Goal: Task Accomplishment & Management: Complete application form

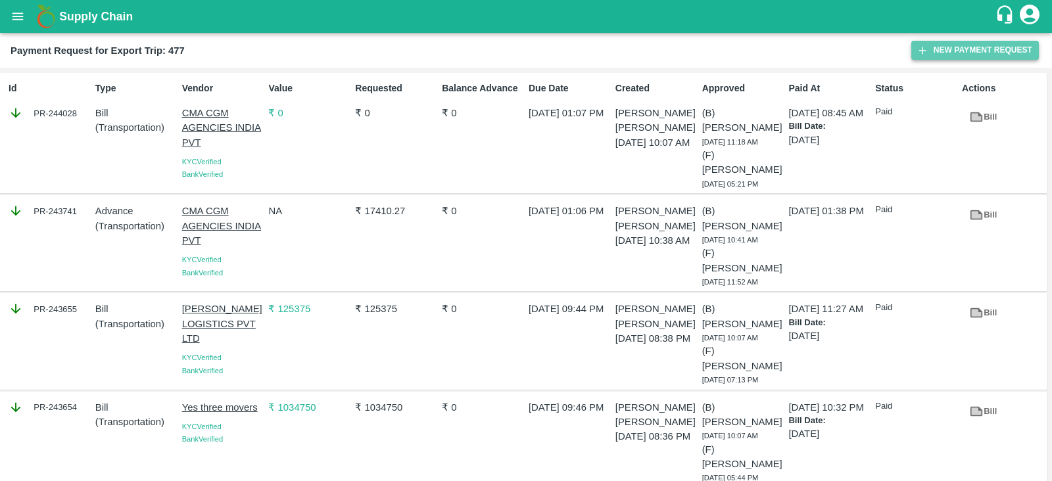
click at [961, 47] on button "New Payment Request" at bounding box center [975, 50] width 128 height 19
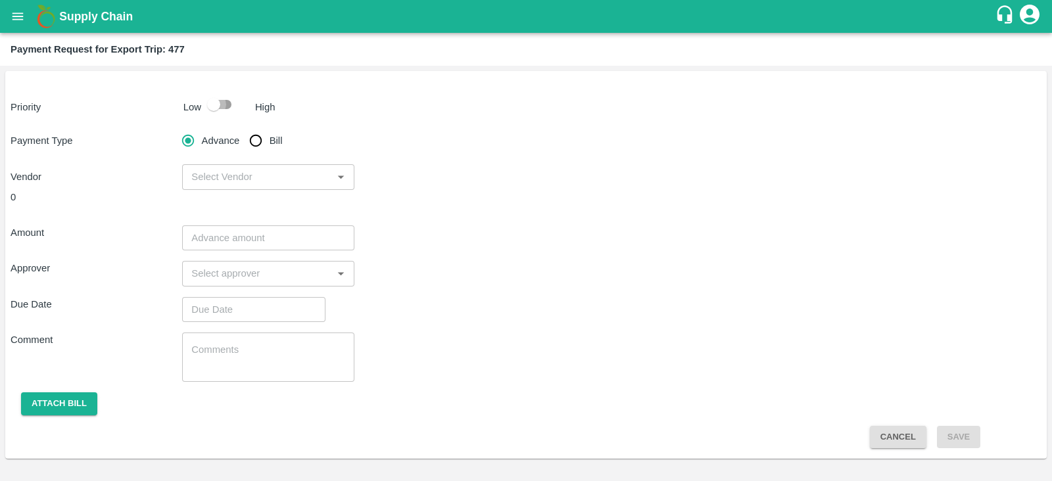
click at [220, 107] on input "checkbox" at bounding box center [213, 104] width 75 height 25
checkbox input "true"
click at [251, 137] on input "Bill" at bounding box center [256, 141] width 26 height 26
radio input "true"
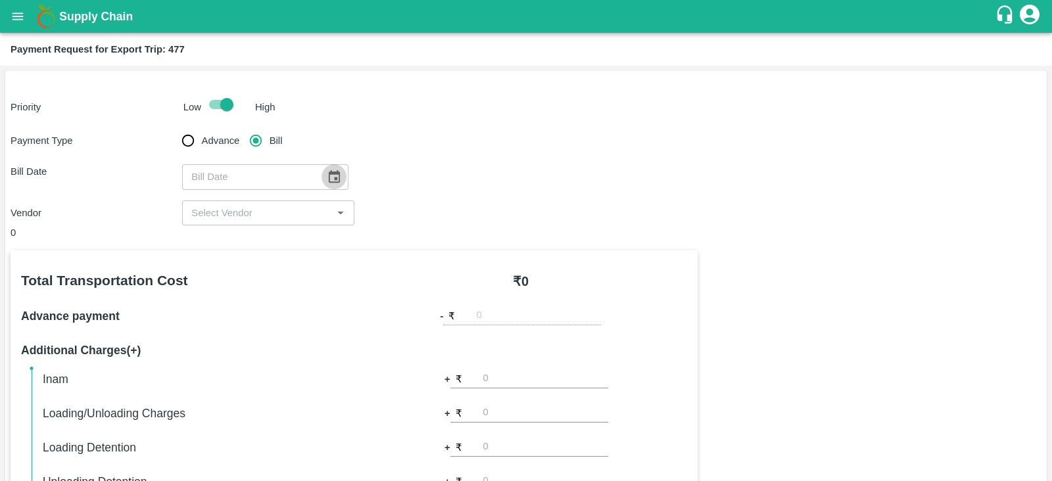
click at [334, 179] on icon "Choose date" at bounding box center [334, 177] width 14 height 14
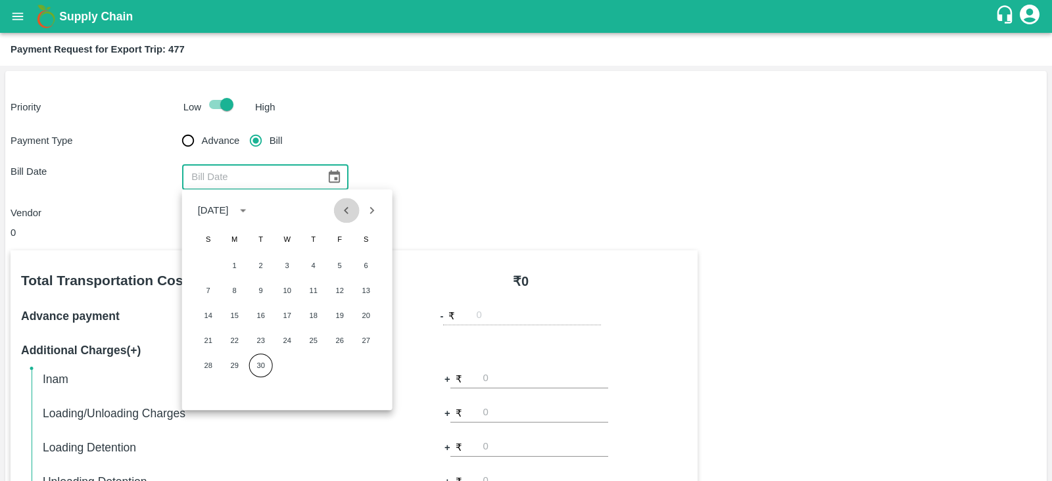
click at [341, 209] on icon "Previous month" at bounding box center [346, 210] width 14 height 14
click at [262, 312] on button "15" at bounding box center [261, 316] width 24 height 24
type input "15/07/2025"
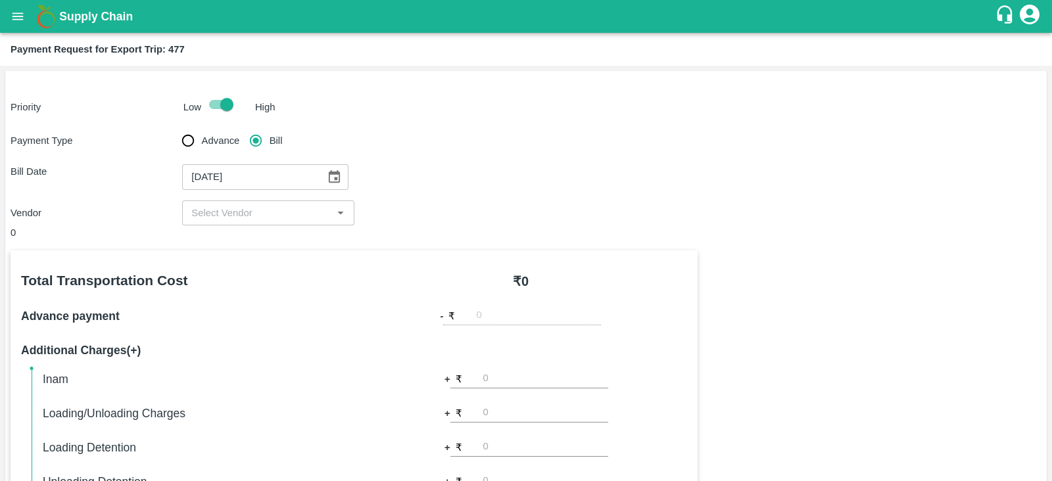
click at [311, 222] on div "​" at bounding box center [268, 213] width 172 height 25
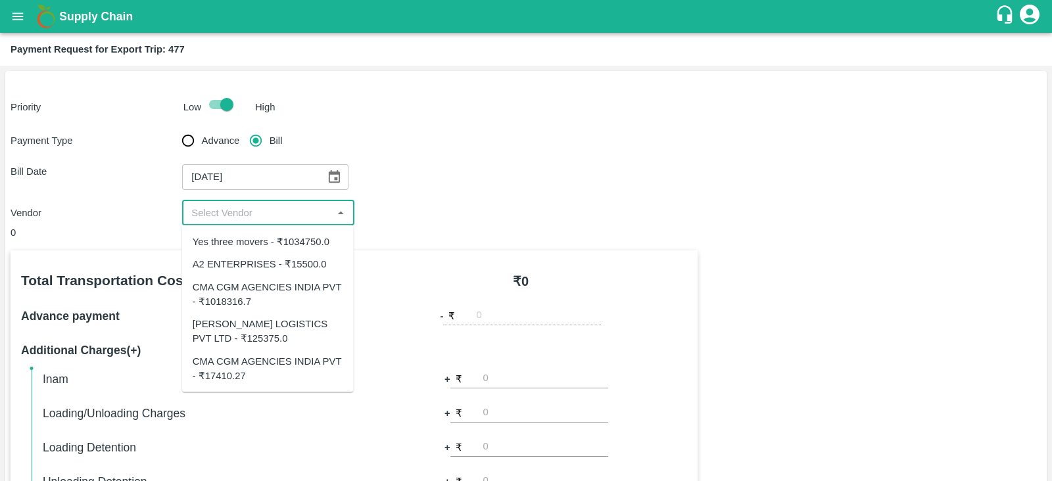
click at [301, 264] on div "A2 ENTERPRISES - ₹15500.0" at bounding box center [260, 264] width 134 height 14
type input "A2 ENTERPRISES - ₹15500.0"
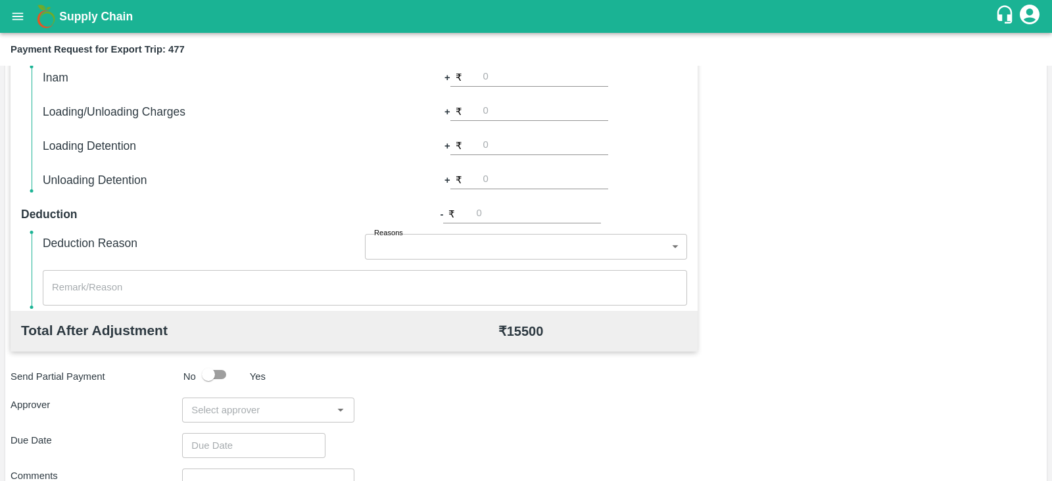
scroll to position [327, 0]
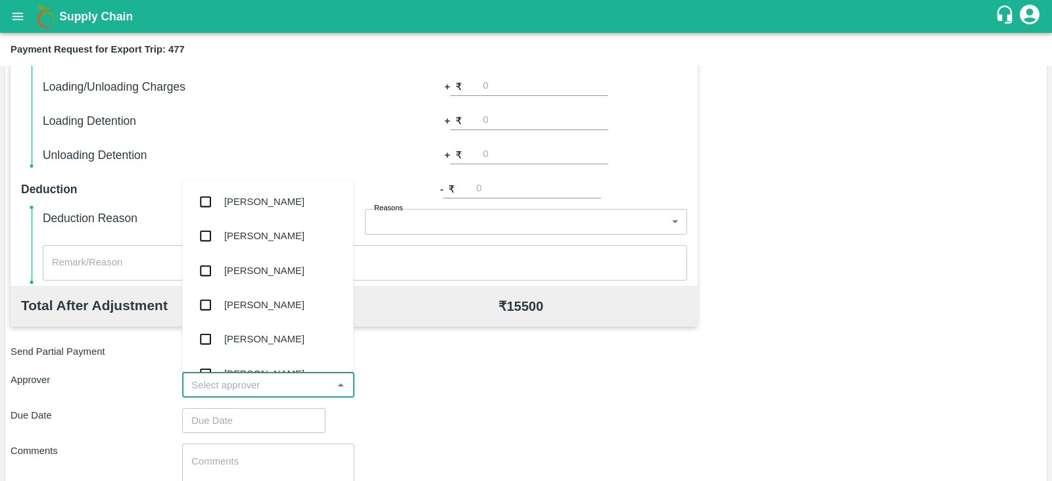
click at [288, 380] on input "input" at bounding box center [257, 385] width 142 height 17
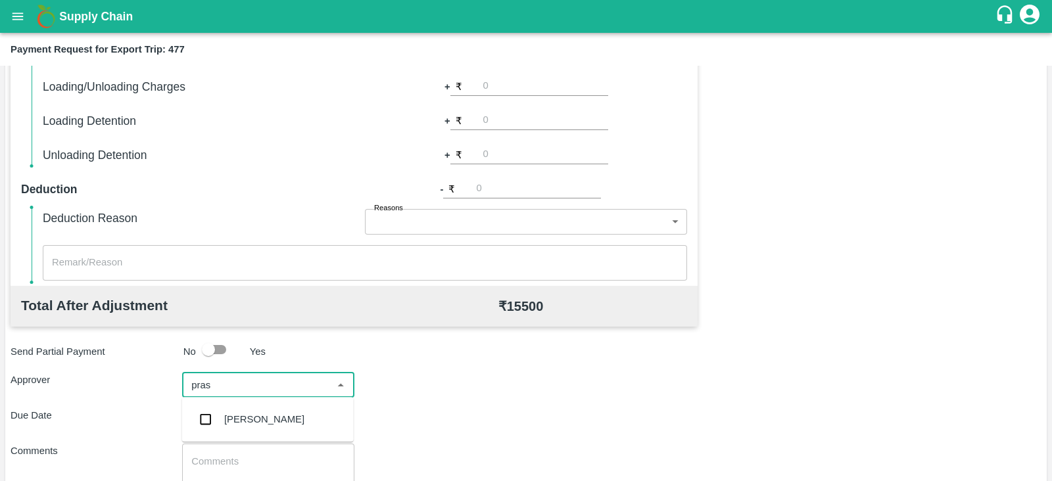
type input "prasa"
click at [268, 412] on div "Prasad Waghade" at bounding box center [268, 419] width 172 height 34
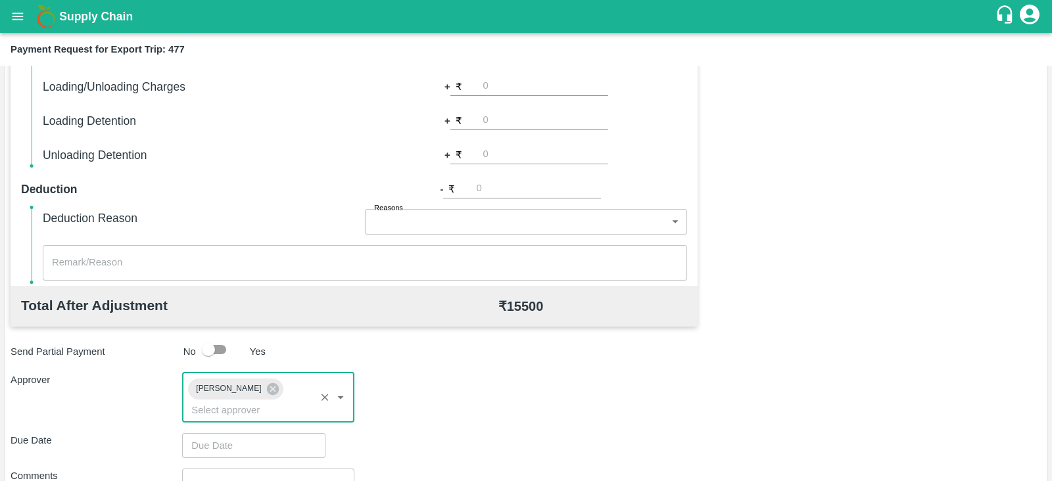
type input "DD/MM/YYYY hh:mm aa"
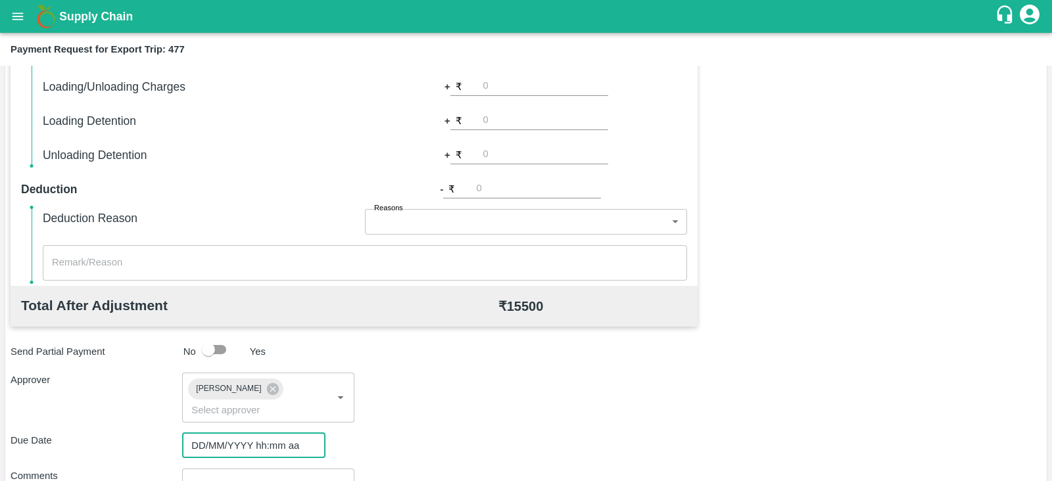
click at [260, 433] on input "DD/MM/YYYY hh:mm aa" at bounding box center [249, 445] width 134 height 25
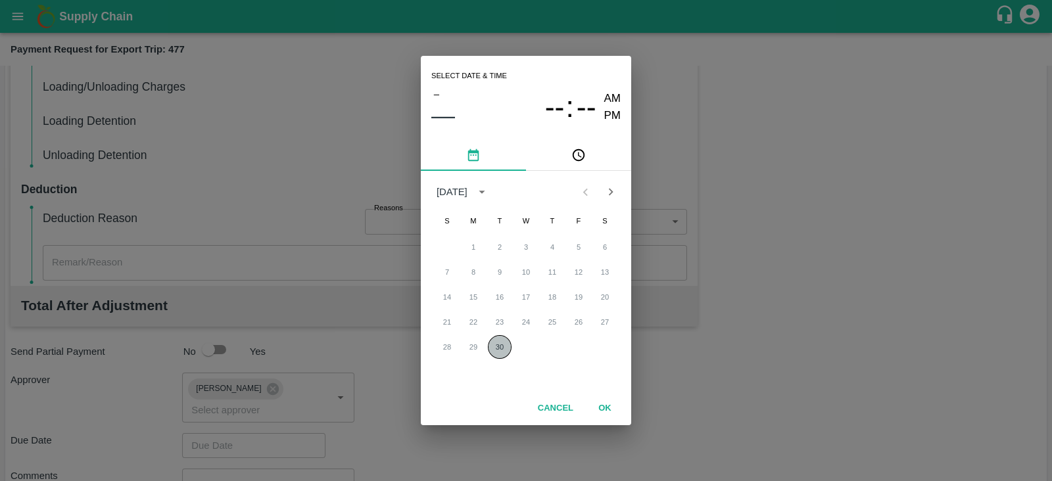
click at [489, 347] on button "30" at bounding box center [500, 347] width 24 height 24
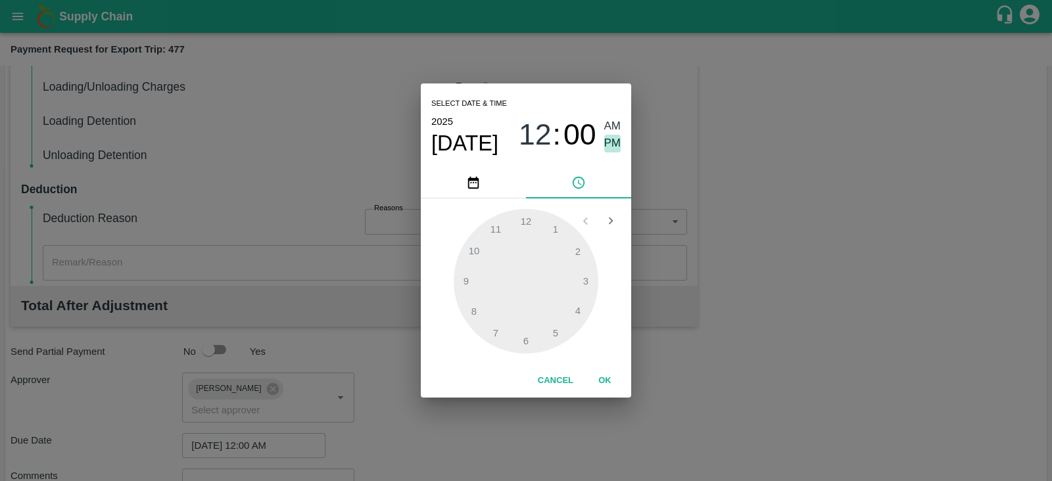
click at [613, 146] on span "PM" at bounding box center [612, 144] width 17 height 18
click at [589, 281] on div at bounding box center [526, 281] width 145 height 145
type input "30/09/2025 03:00 PM"
click at [607, 376] on button "OK" at bounding box center [605, 381] width 42 height 23
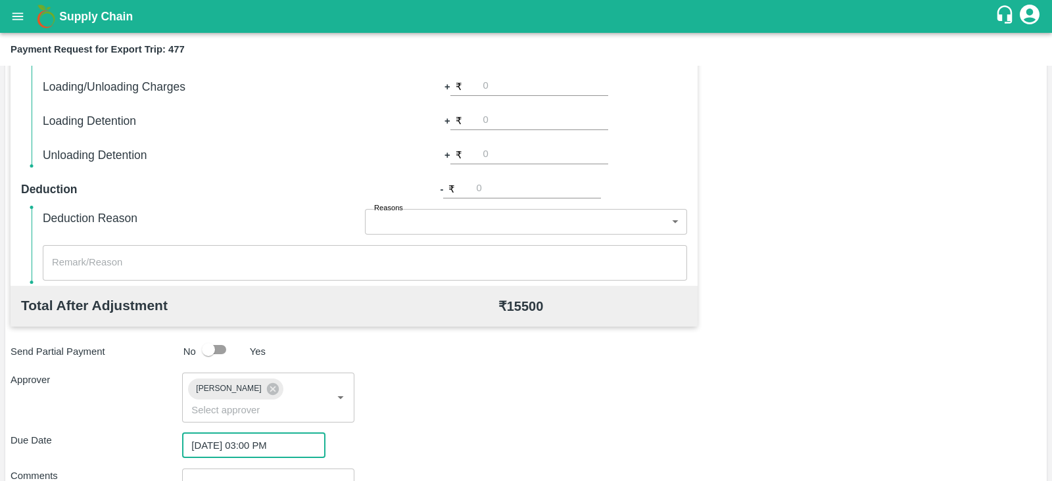
scroll to position [429, 0]
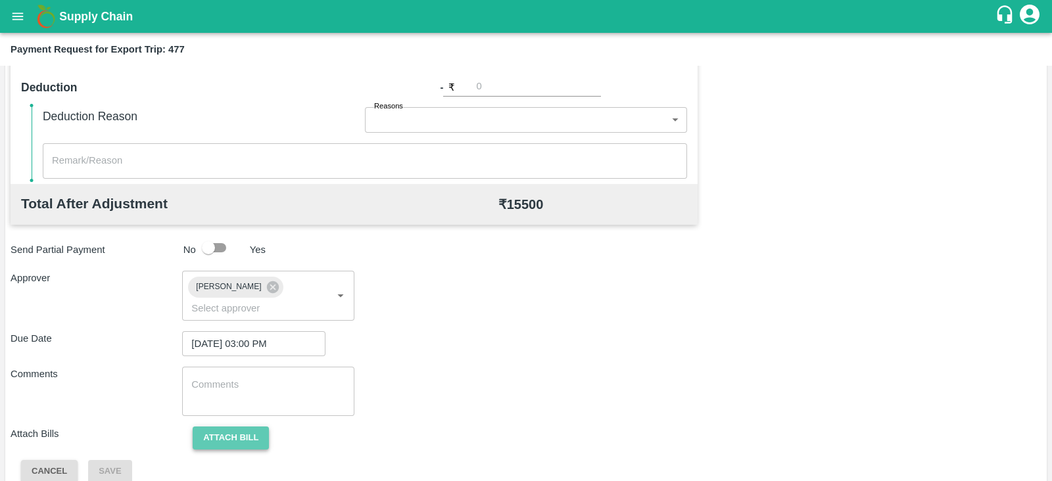
click at [255, 427] on button "Attach bill" at bounding box center [231, 438] width 76 height 23
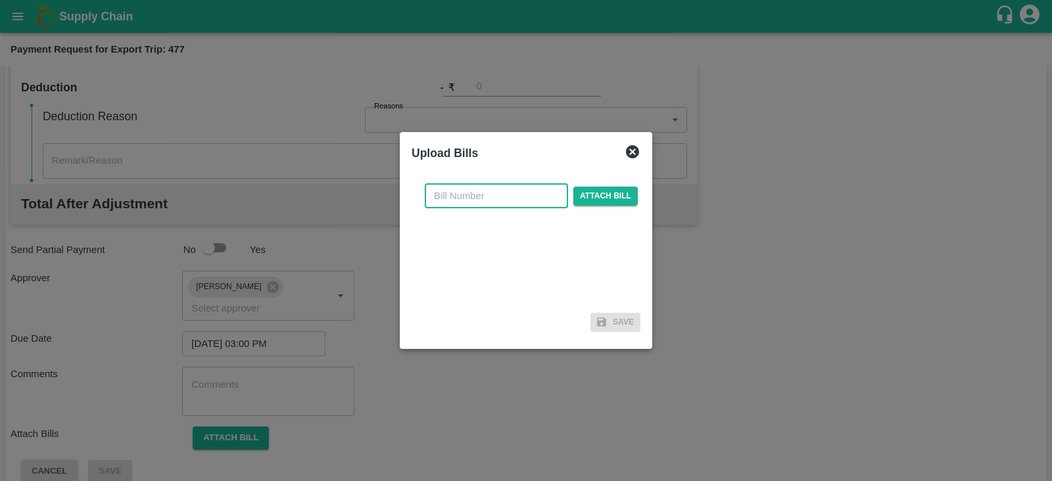
click at [520, 203] on input "text" at bounding box center [496, 195] width 143 height 25
paste input "A2-051/2025-26"
type input "A2-051/2025-26"
click at [603, 187] on span "Attach bill" at bounding box center [605, 196] width 64 height 19
click at [0, 0] on input "Attach bill" at bounding box center [0, 0] width 0 height 0
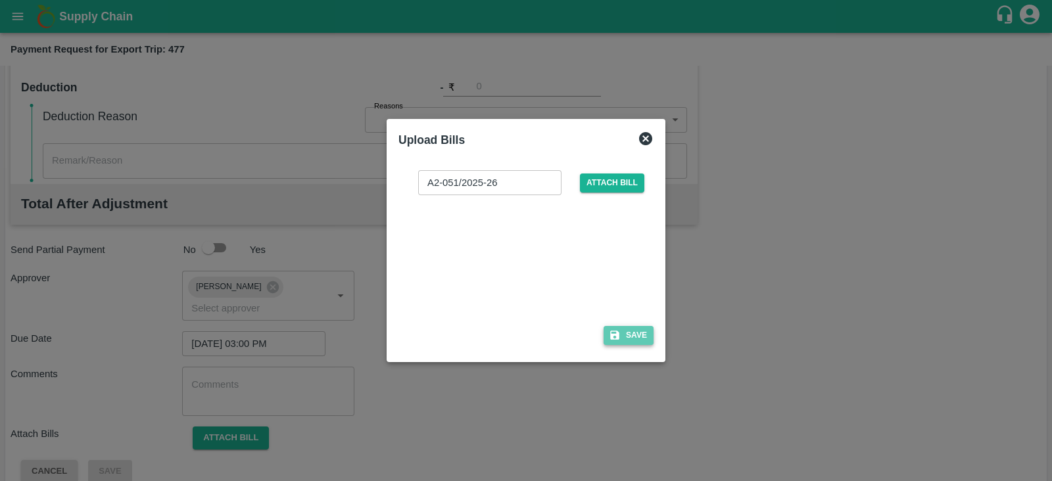
click at [630, 331] on button "Save" at bounding box center [629, 335] width 50 height 19
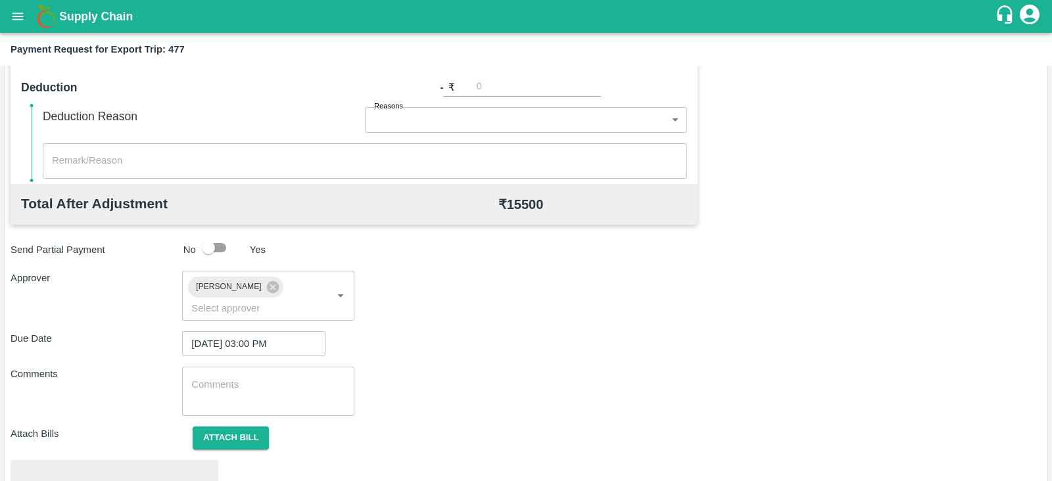
scroll to position [498, 0]
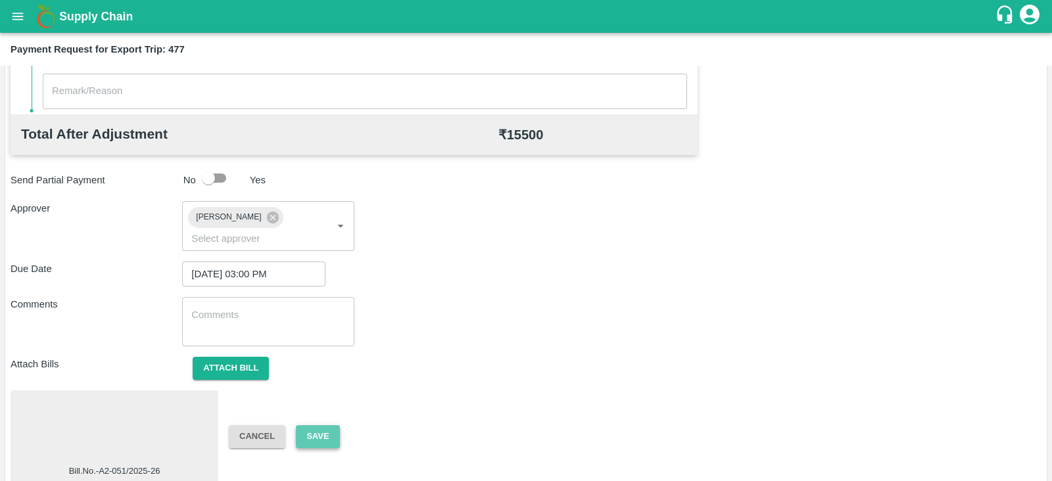
click at [326, 425] on button "Save" at bounding box center [317, 436] width 43 height 23
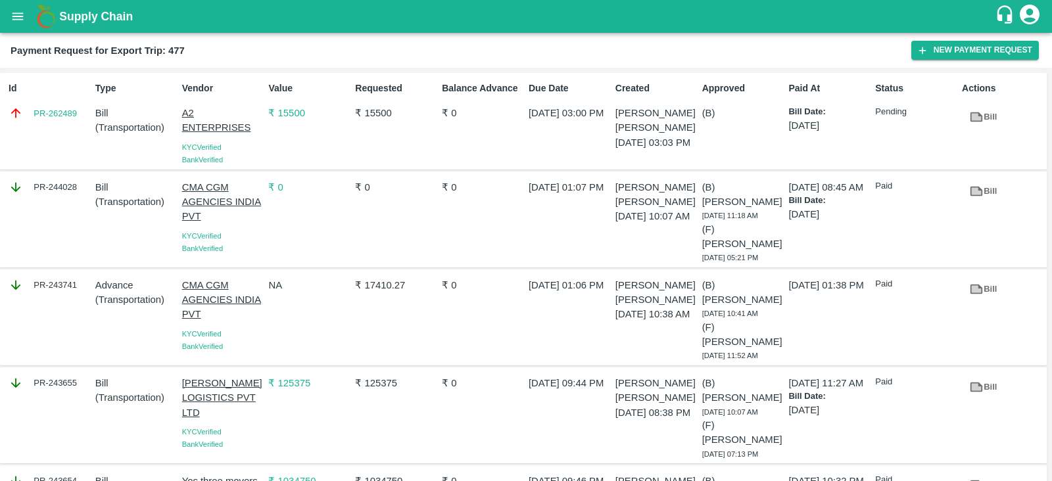
click at [59, 133] on div "Id PR-262489" at bounding box center [46, 121] width 87 height 90
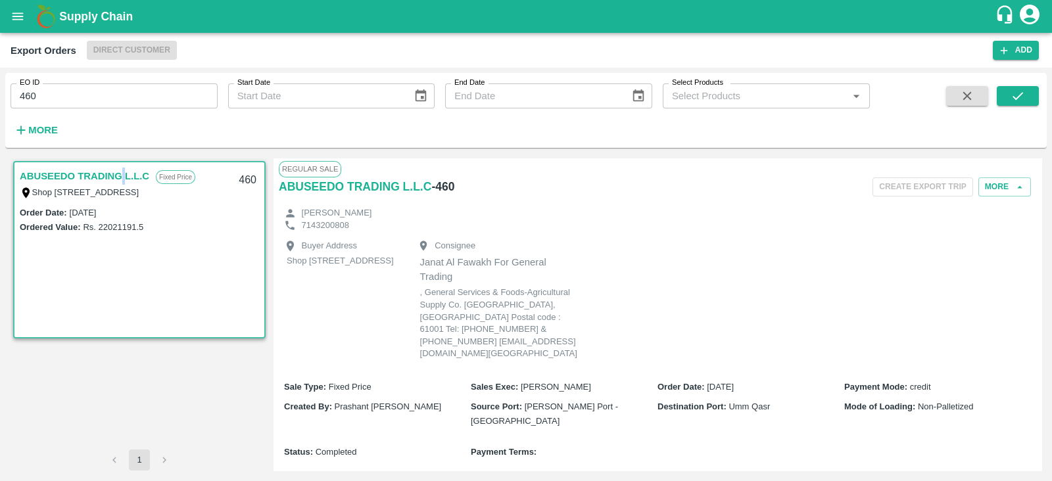
scroll to position [331, 0]
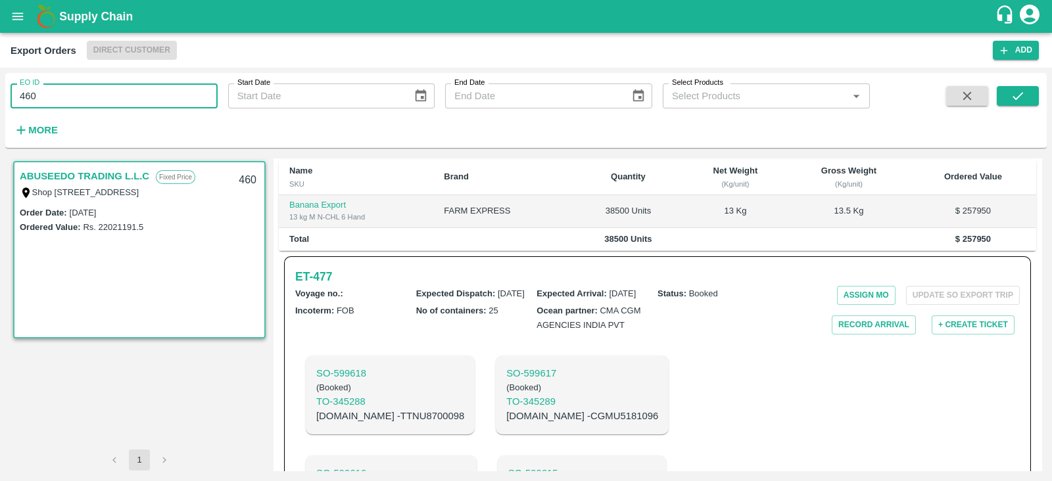
click at [164, 105] on input "460" at bounding box center [114, 96] width 207 height 25
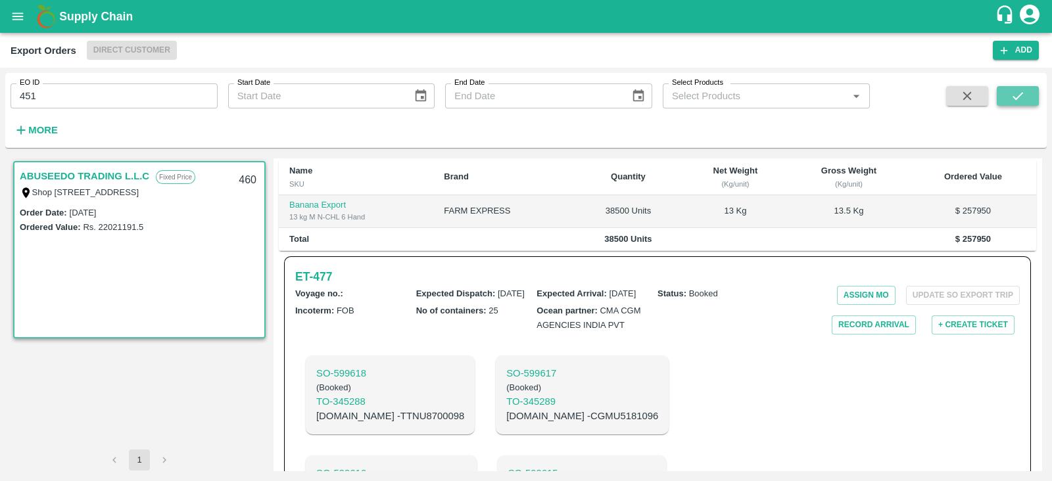
click at [1013, 96] on icon "submit" at bounding box center [1018, 96] width 14 height 14
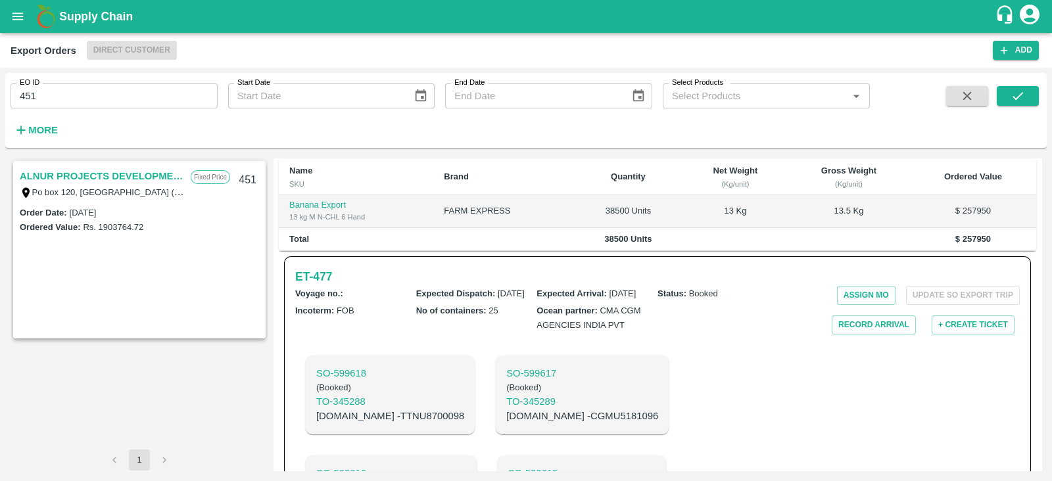
click at [141, 176] on link "ALNUR PROJECTS DEVELOPMENT" at bounding box center [102, 176] width 164 height 17
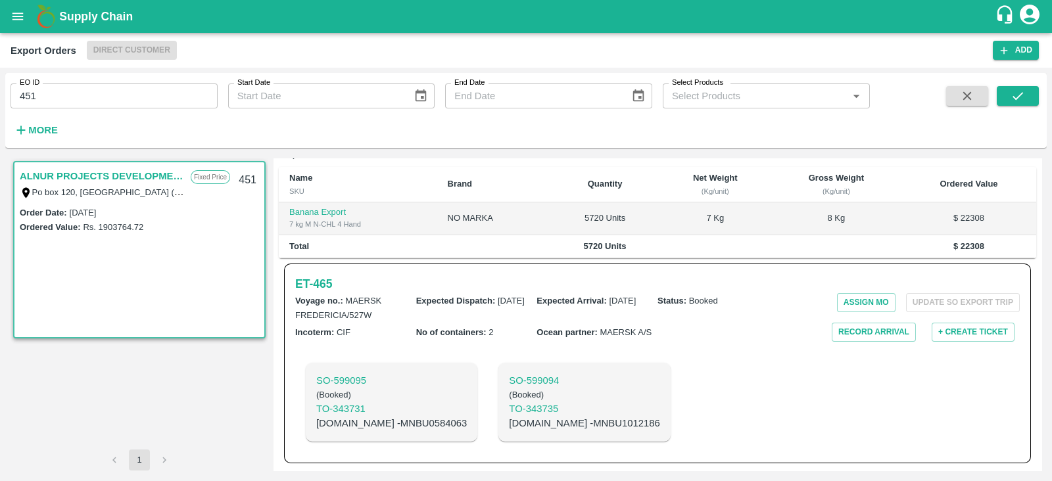
scroll to position [294, 0]
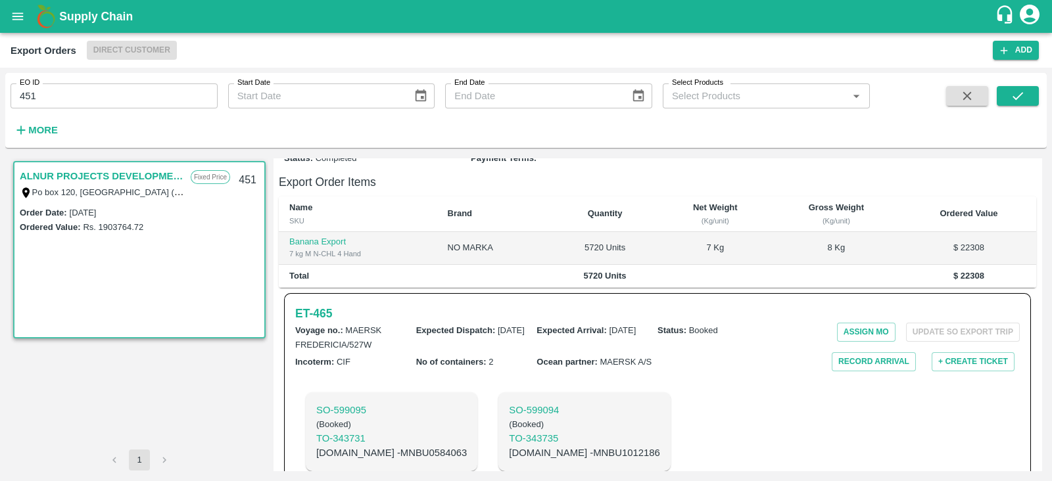
click at [141, 176] on link "ALNUR PROJECTS DEVELOPMENT" at bounding box center [102, 176] width 164 height 17
click at [327, 304] on h6 "ET- 465" at bounding box center [313, 313] width 37 height 18
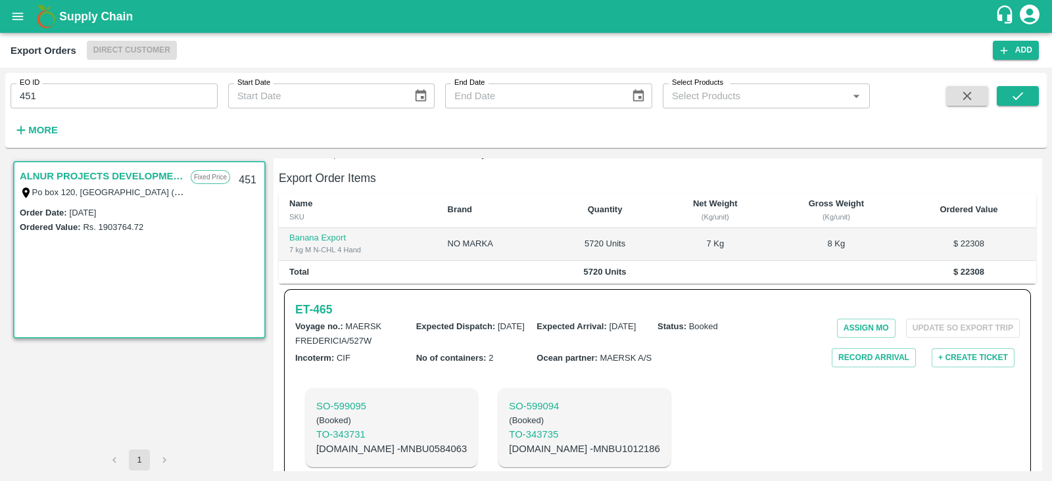
scroll to position [297, 0]
click at [324, 301] on h6 "ET- 465" at bounding box center [313, 310] width 37 height 18
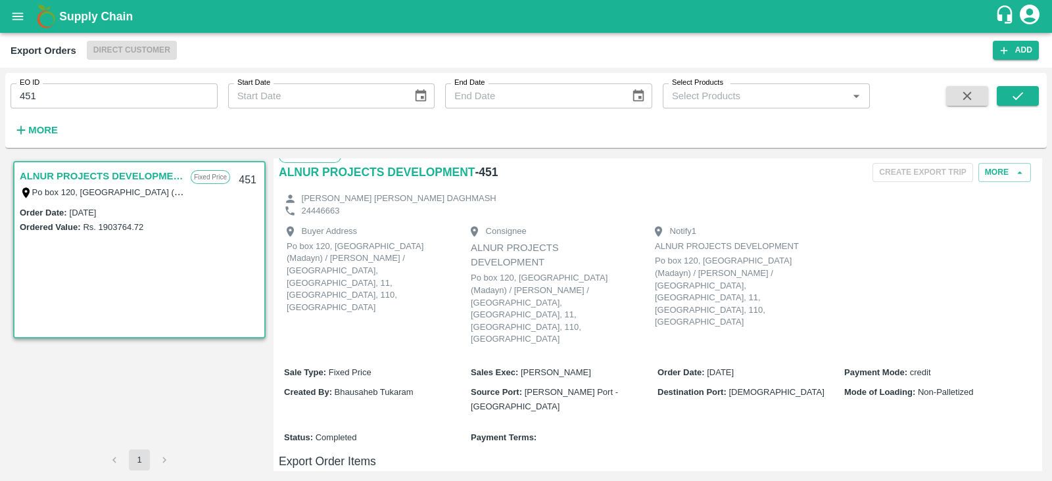
scroll to position [0, 0]
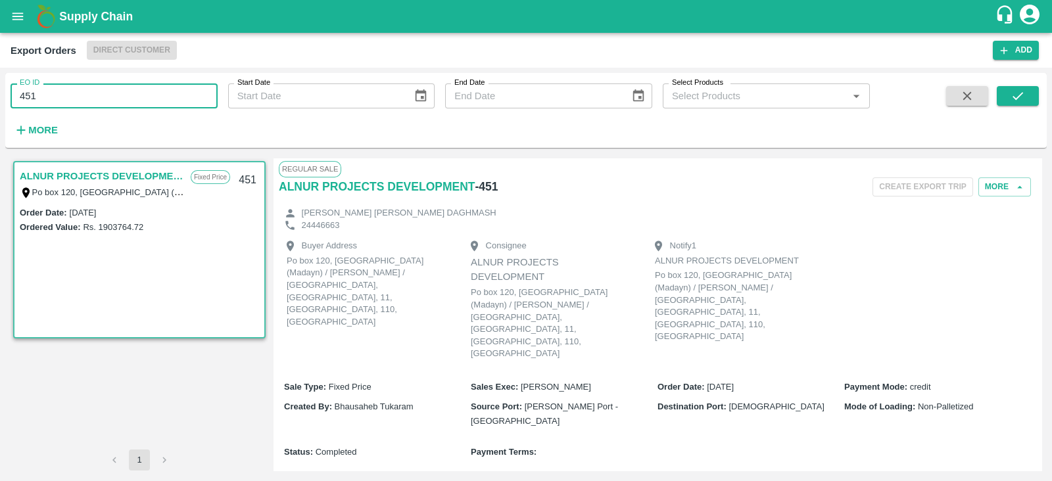
click at [122, 105] on input "451" at bounding box center [114, 96] width 207 height 25
click at [134, 100] on input "451" at bounding box center [114, 96] width 207 height 25
type input "4"
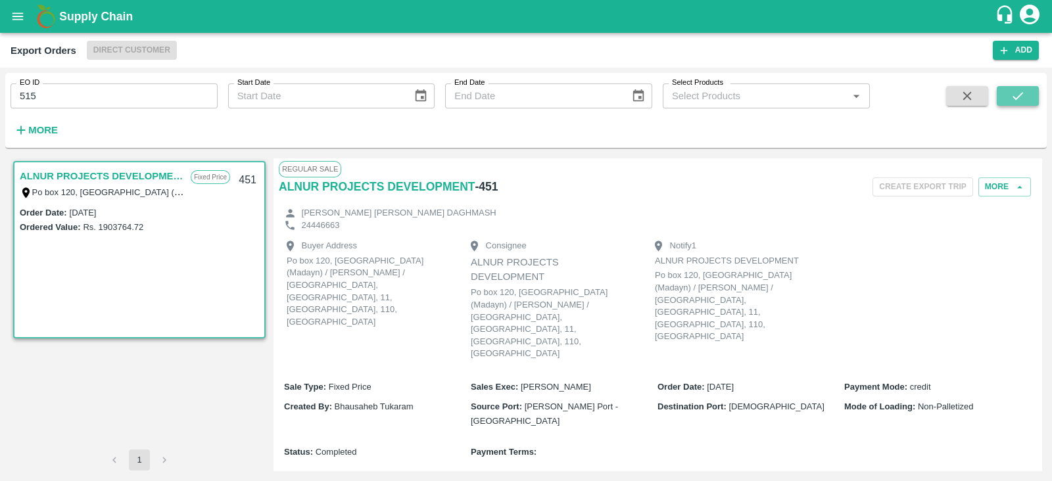
click at [1013, 97] on icon "submit" at bounding box center [1018, 96] width 11 height 8
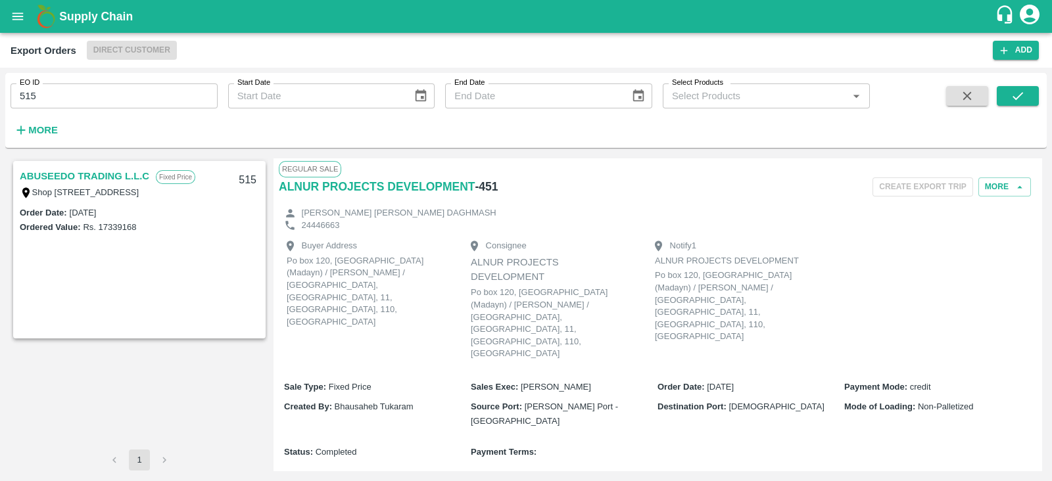
click at [135, 176] on link "ABUSEEDO TRADING L.L.C" at bounding box center [85, 176] width 130 height 17
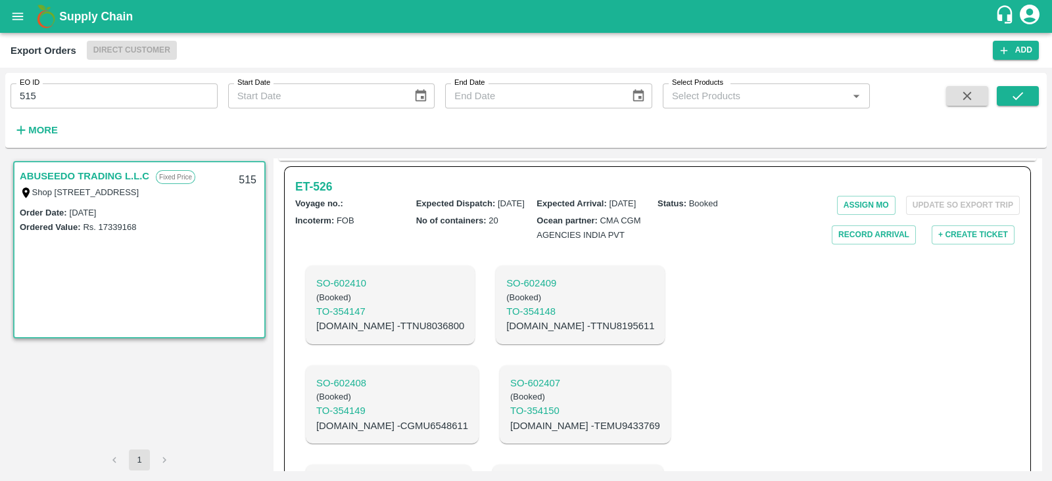
scroll to position [420, 0]
click at [322, 197] on h6 "ET- 526" at bounding box center [313, 187] width 37 height 18
click at [158, 98] on input "515" at bounding box center [114, 96] width 207 height 25
type input "5"
click at [997, 97] on button "submit" at bounding box center [1018, 96] width 42 height 20
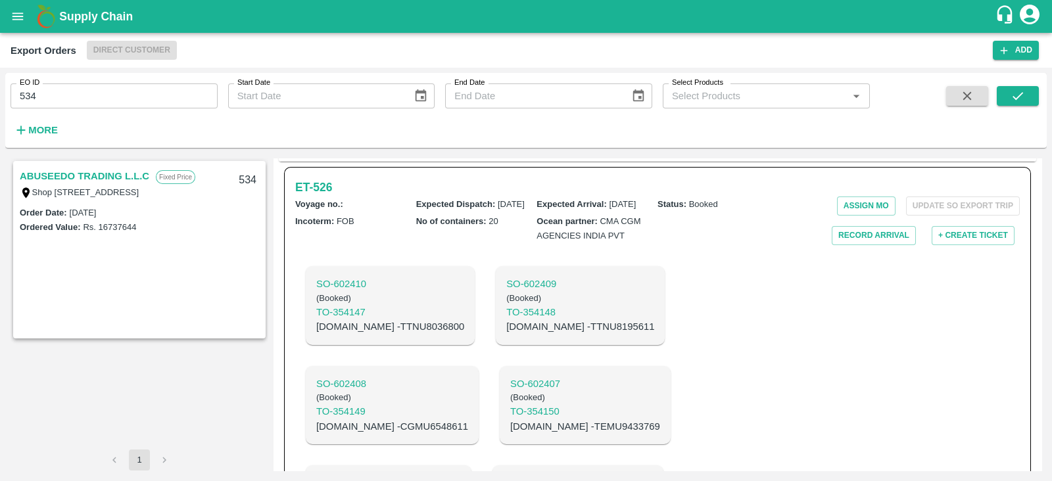
click at [122, 172] on link "ABUSEEDO TRADING L.L.C" at bounding box center [85, 176] width 130 height 17
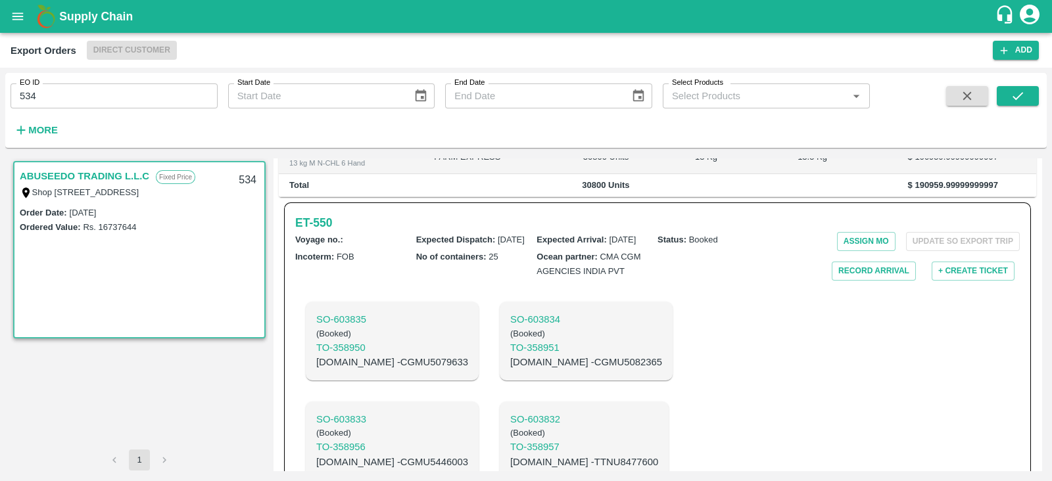
scroll to position [373, 0]
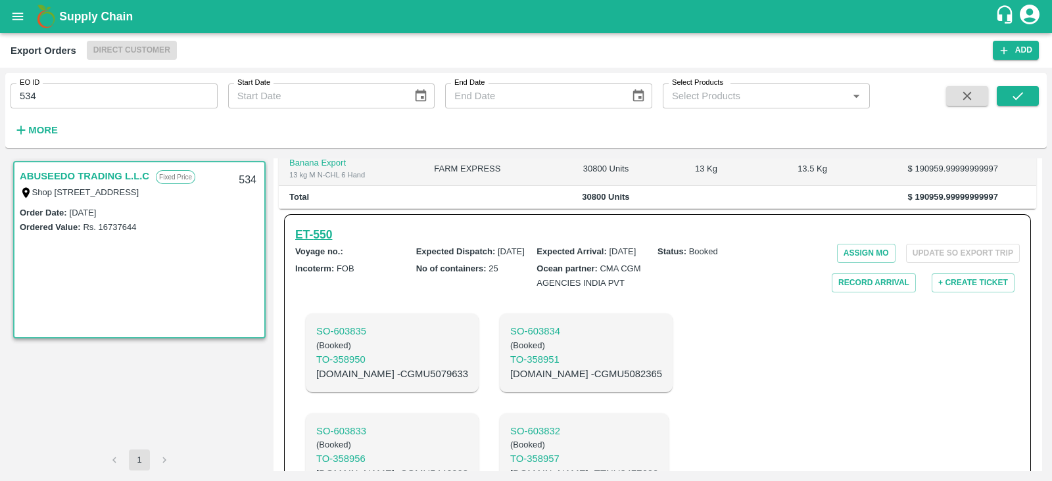
click at [327, 244] on h6 "ET- 550" at bounding box center [313, 235] width 37 height 18
click at [158, 94] on input "534" at bounding box center [114, 96] width 207 height 25
click at [1019, 95] on icon "submit" at bounding box center [1018, 96] width 11 height 8
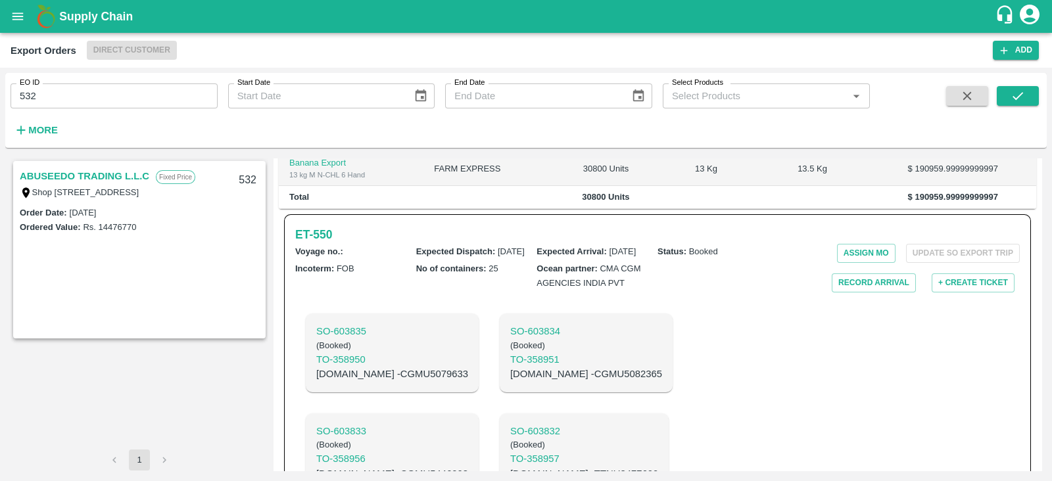
click at [136, 170] on link "ABUSEEDO TRADING L.L.C" at bounding box center [85, 176] width 130 height 17
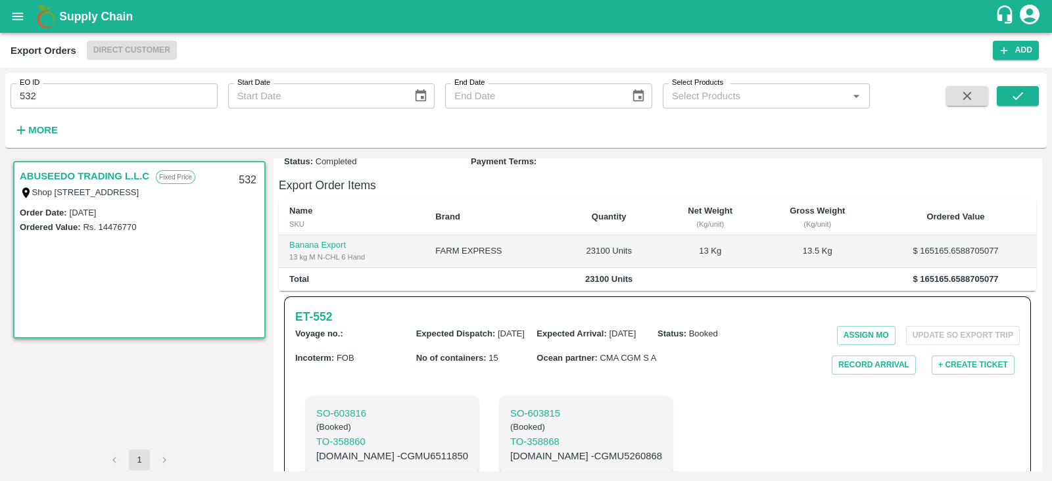
scroll to position [266, 0]
click at [320, 308] on h6 "ET- 552" at bounding box center [313, 317] width 37 height 18
click at [188, 96] on input "532" at bounding box center [114, 96] width 207 height 25
click at [1012, 99] on icon "submit" at bounding box center [1018, 96] width 14 height 14
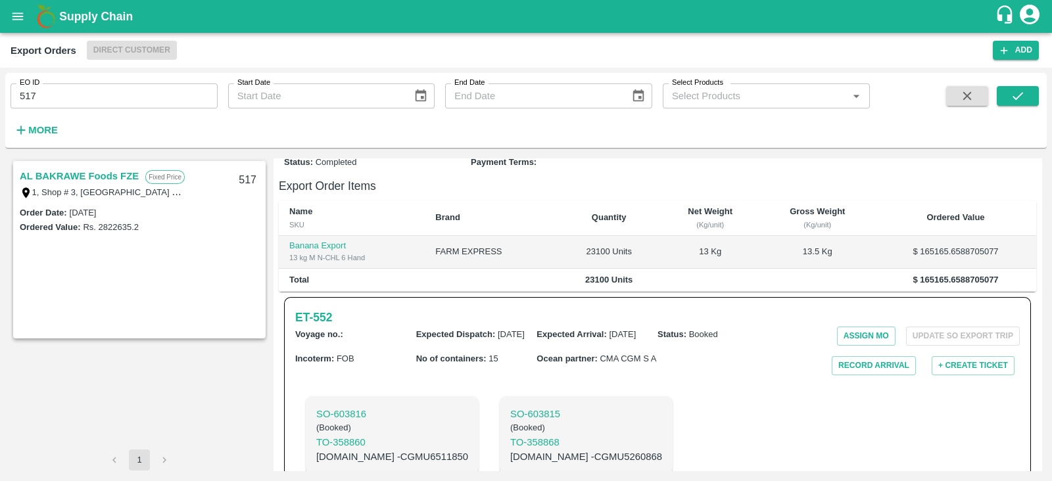
click at [121, 176] on link "AL BAKRAWE Foods FZE" at bounding box center [79, 176] width 119 height 17
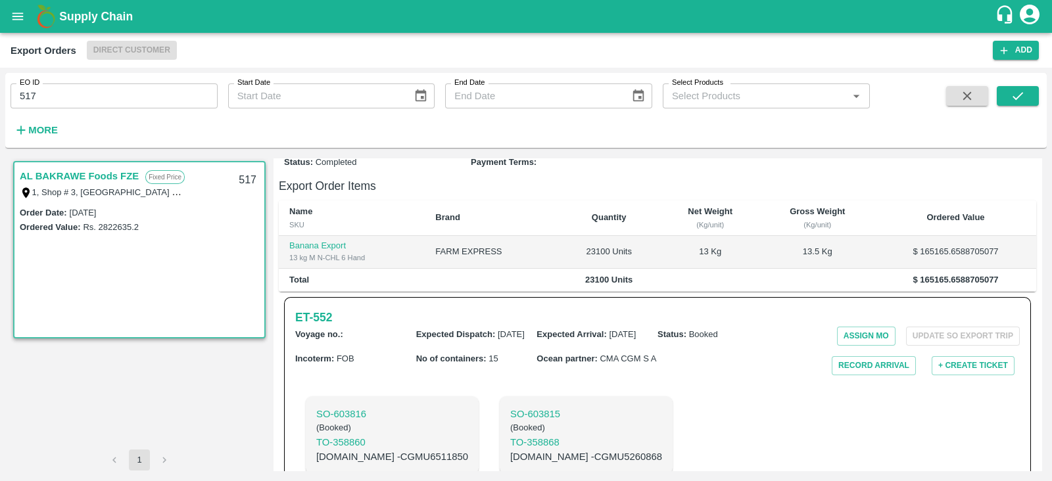
scroll to position [256, 0]
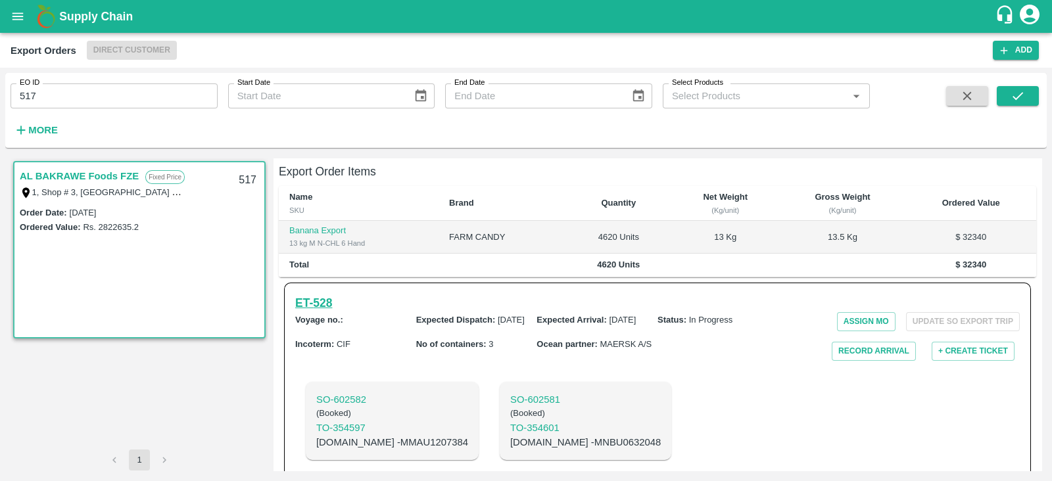
click at [326, 294] on h6 "ET- 528" at bounding box center [313, 303] width 37 height 18
click at [155, 87] on input "517" at bounding box center [114, 96] width 207 height 25
click at [1017, 97] on icon "submit" at bounding box center [1018, 96] width 14 height 14
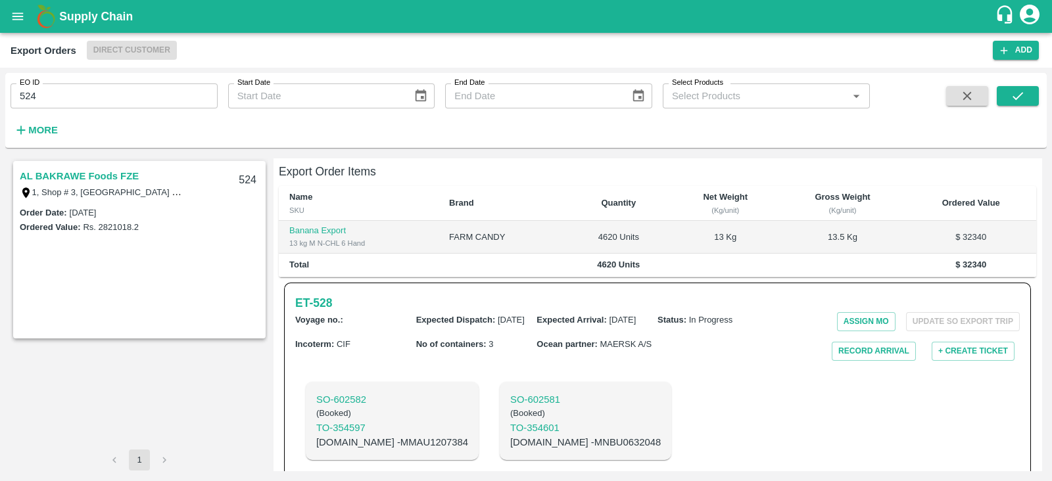
click at [128, 176] on link "AL BAKRAWE Foods FZE" at bounding box center [79, 176] width 119 height 17
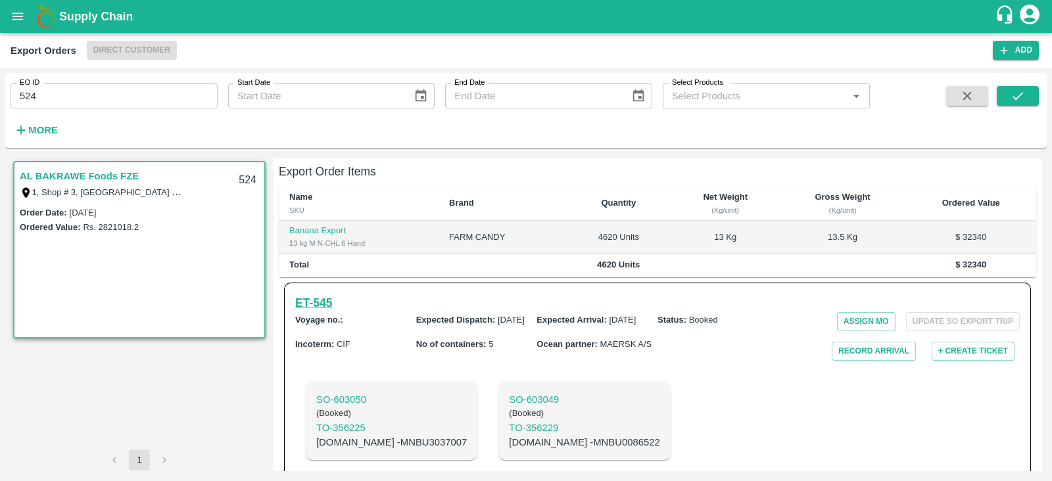
click at [329, 294] on h6 "ET- 545" at bounding box center [313, 303] width 37 height 18
click at [172, 90] on input "524" at bounding box center [114, 96] width 207 height 25
type input "529"
click at [1019, 97] on icon "submit" at bounding box center [1018, 96] width 11 height 8
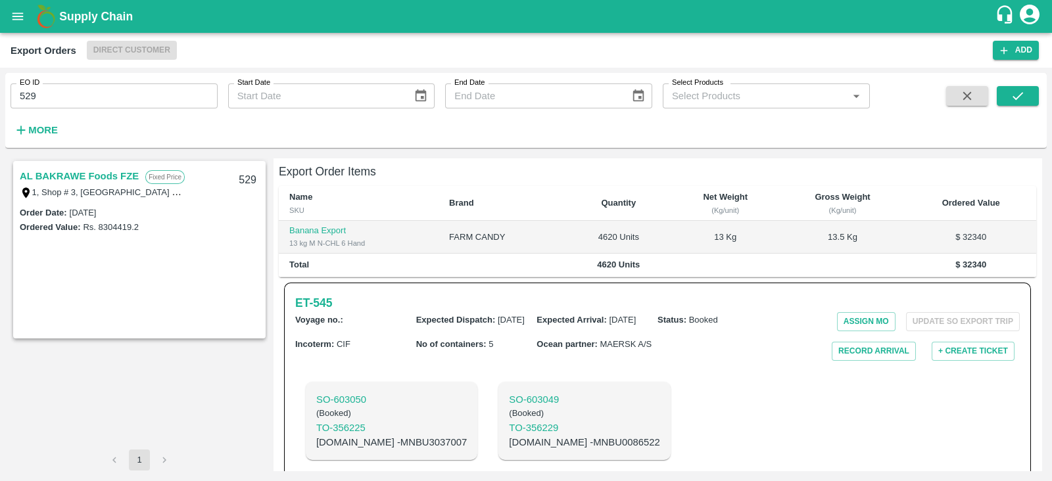
click at [120, 176] on link "AL BAKRAWE Foods FZE" at bounding box center [79, 176] width 119 height 17
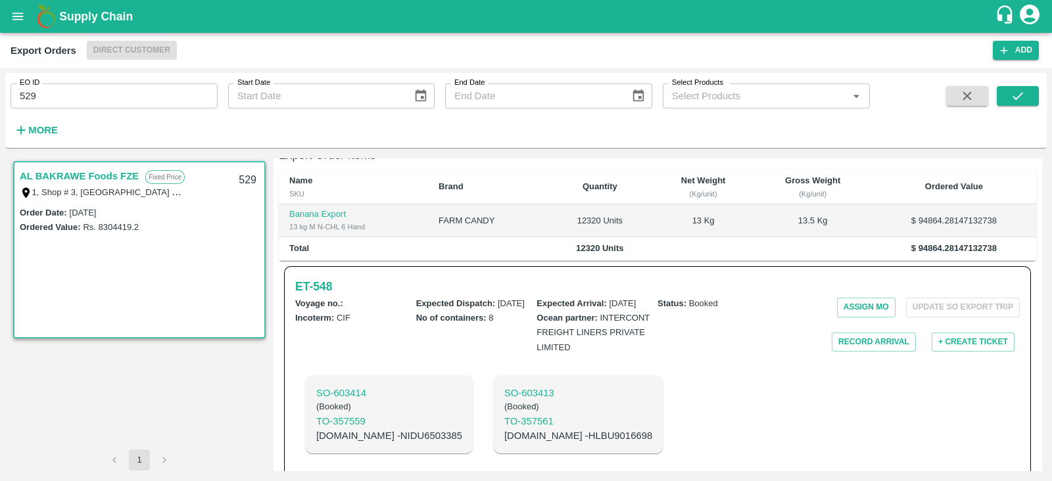
scroll to position [243, 0]
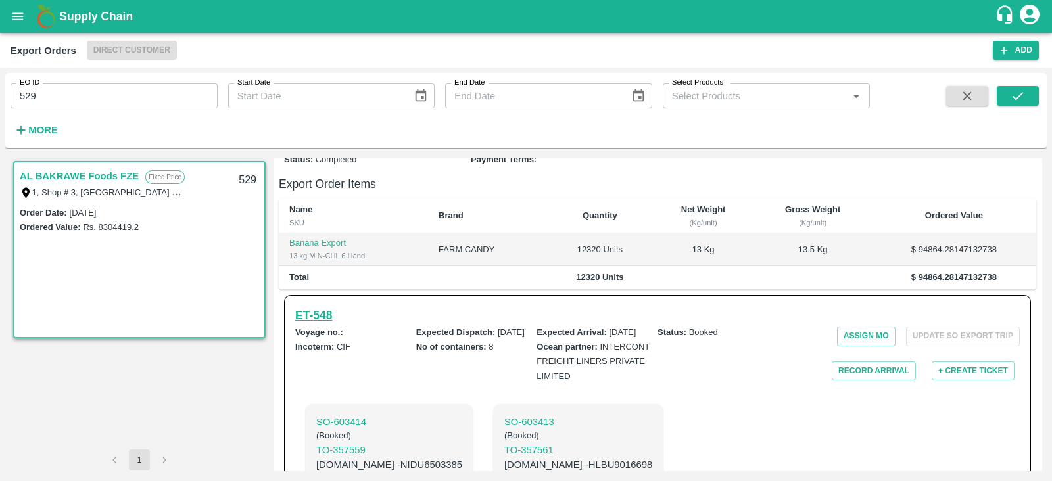
click at [323, 308] on h6 "ET- 548" at bounding box center [313, 315] width 37 height 18
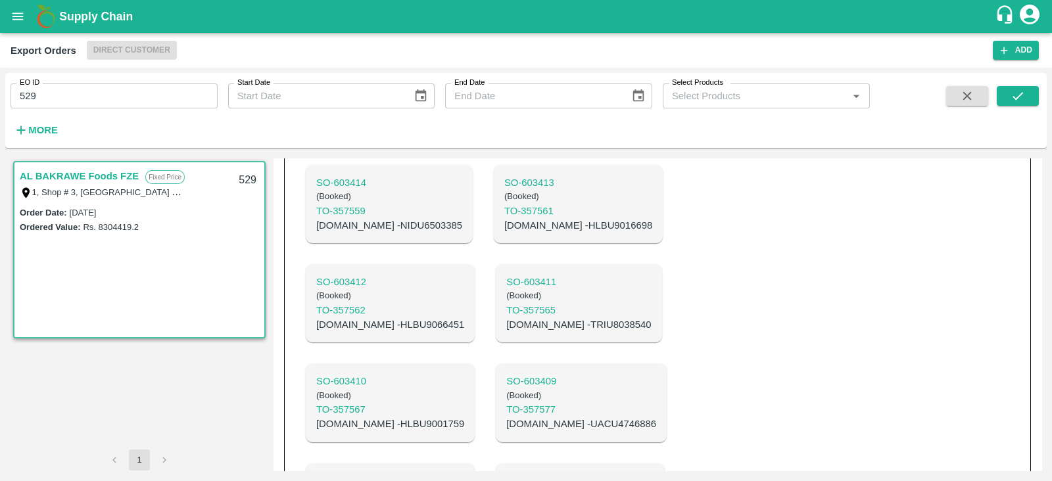
scroll to position [485, 0]
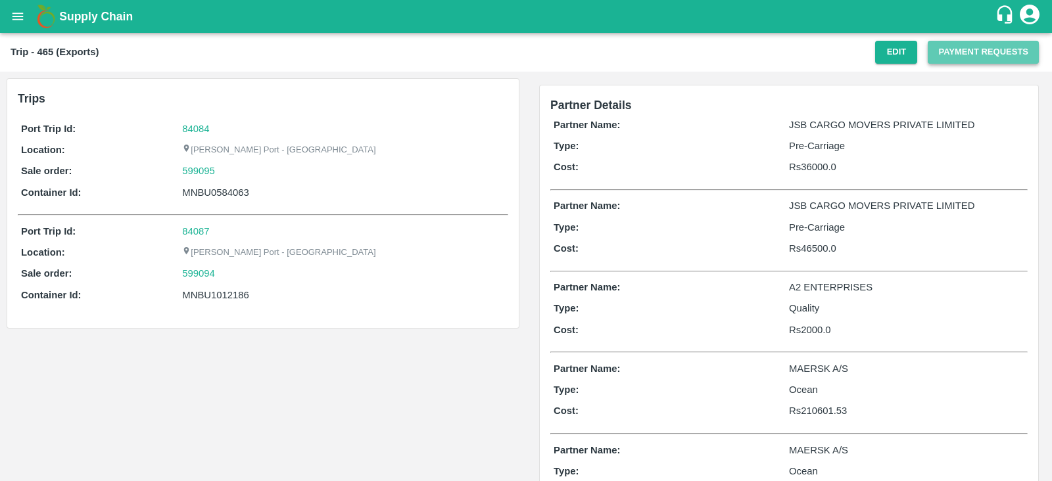
click at [960, 52] on button "Payment Requests" at bounding box center [983, 52] width 111 height 23
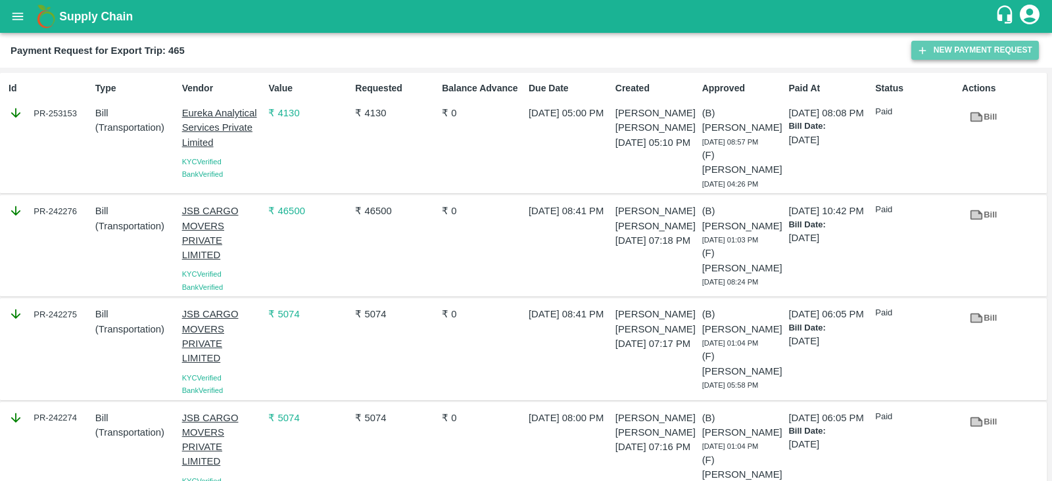
click at [980, 52] on button "New Payment Request" at bounding box center [975, 50] width 128 height 19
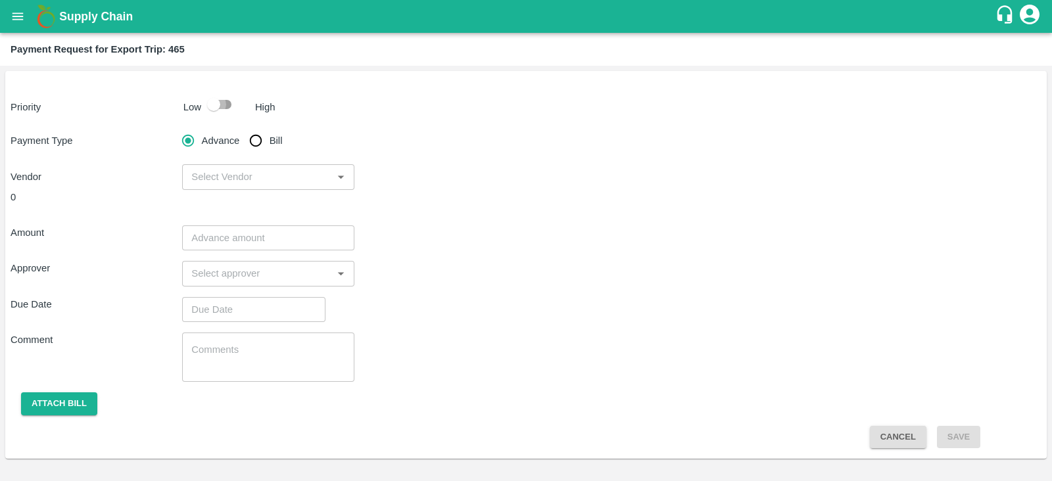
click at [210, 105] on input "checkbox" at bounding box center [213, 104] width 75 height 25
checkbox input "true"
click at [256, 135] on input "Bill" at bounding box center [256, 141] width 26 height 26
radio input "true"
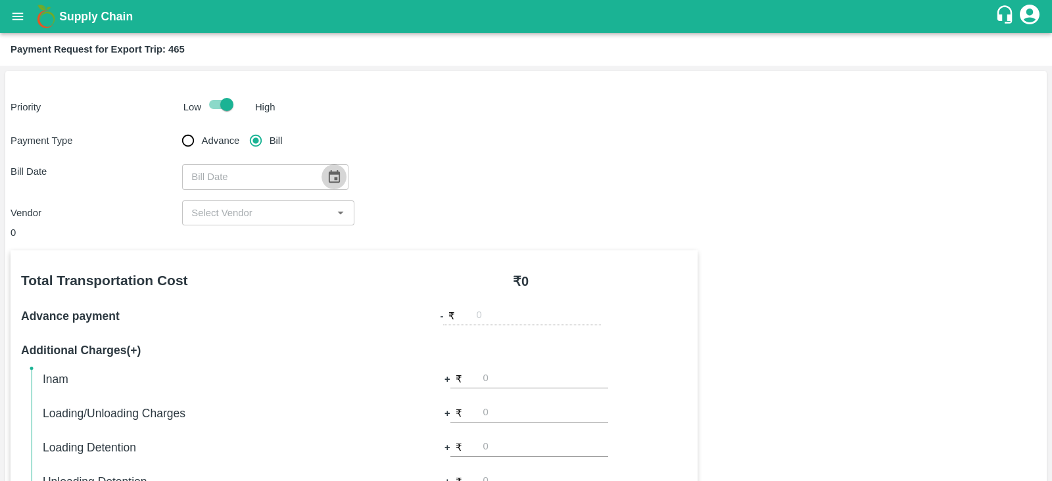
click at [328, 177] on icon "Choose date" at bounding box center [334, 177] width 14 height 14
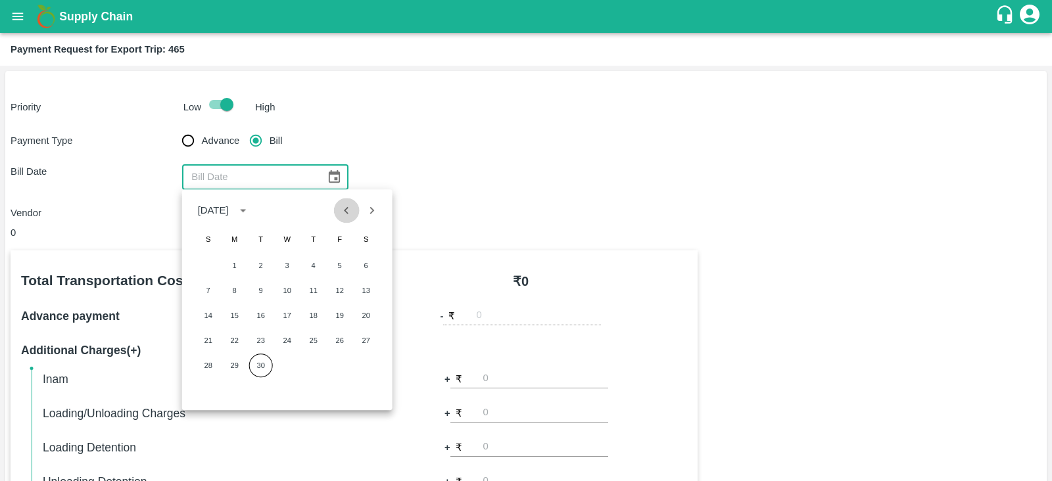
click at [343, 212] on icon "Previous month" at bounding box center [346, 210] width 14 height 14
click at [282, 262] on button "2" at bounding box center [288, 266] width 24 height 24
type input "02/07/2025"
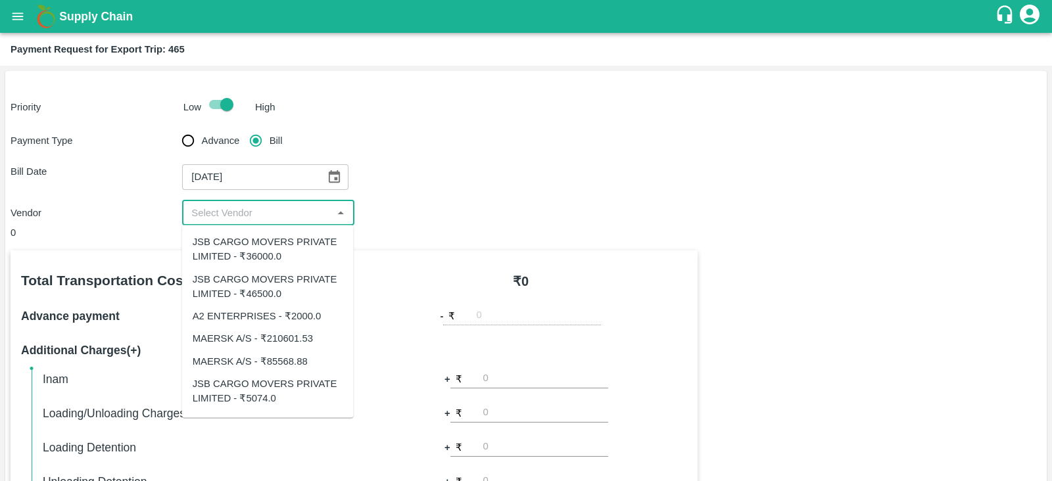
click at [305, 218] on input "input" at bounding box center [257, 213] width 142 height 17
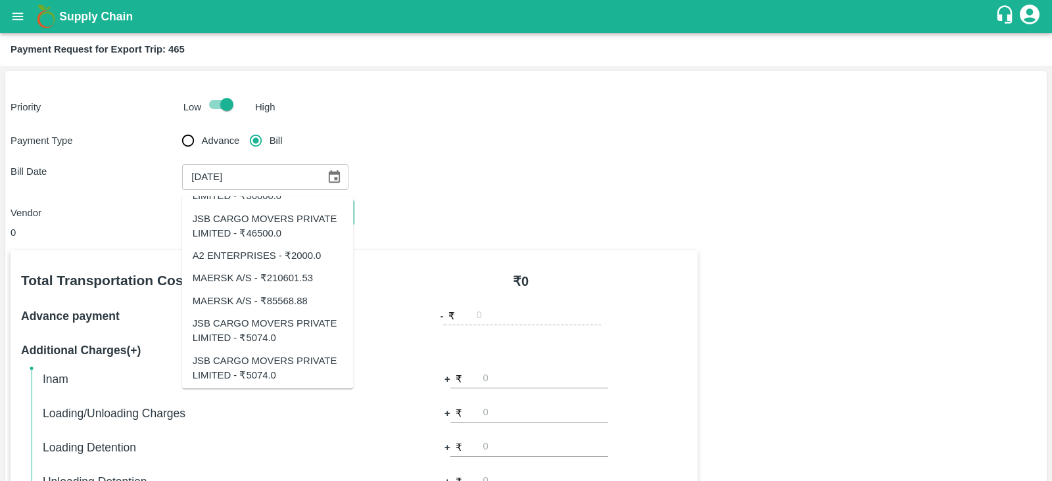
scroll to position [34, 0]
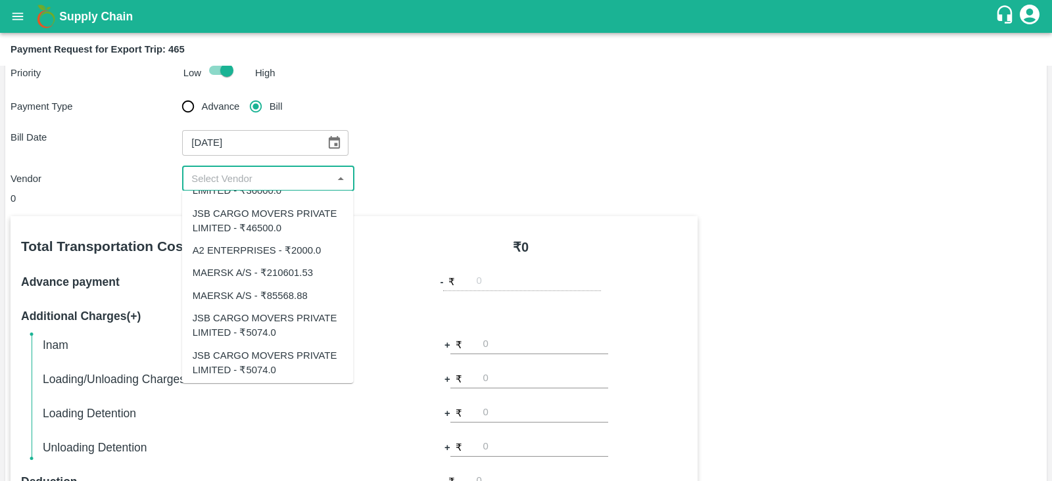
click at [306, 249] on div "A2 ENTERPRISES - ₹2000.0" at bounding box center [257, 250] width 129 height 14
type input "A2 ENTERPRISES - ₹2000.0"
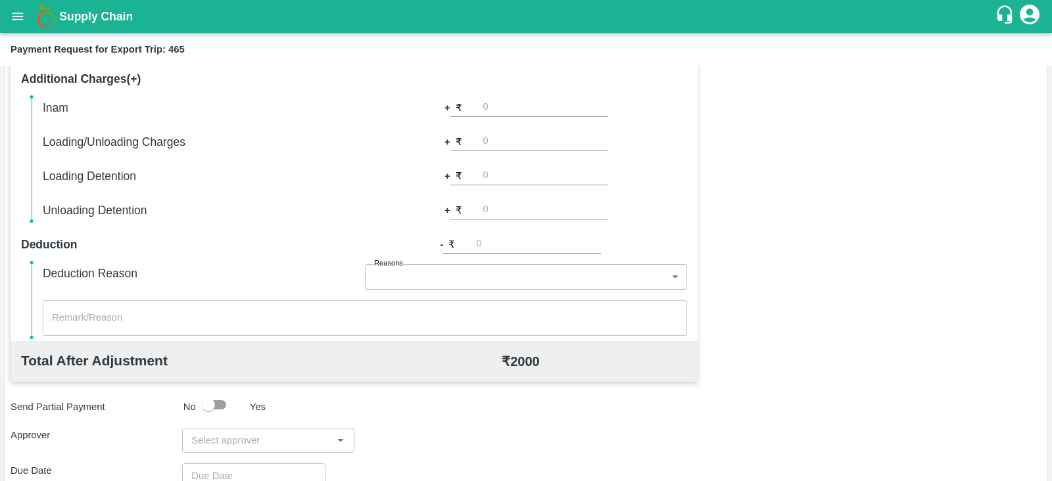
scroll to position [0, 0]
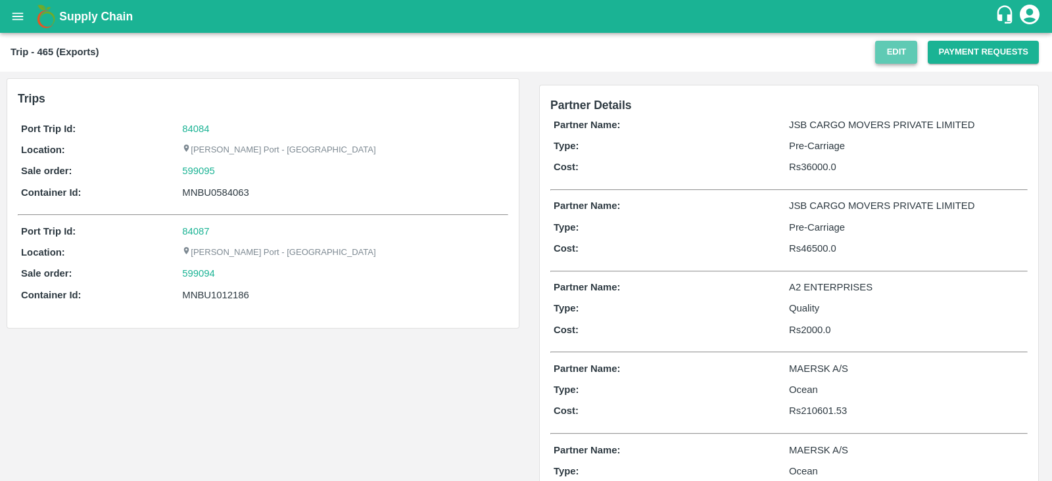
click at [886, 57] on button "Edit" at bounding box center [896, 52] width 42 height 23
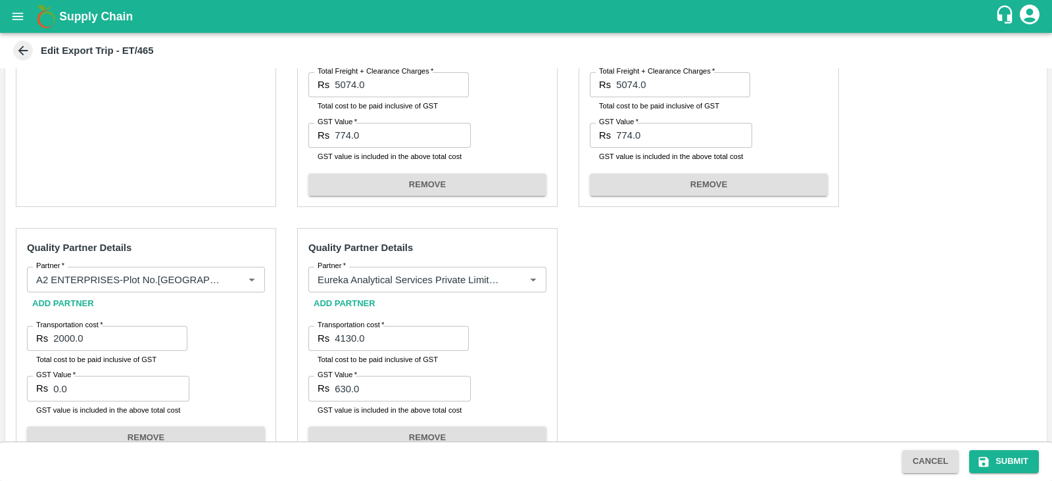
scroll to position [838, 0]
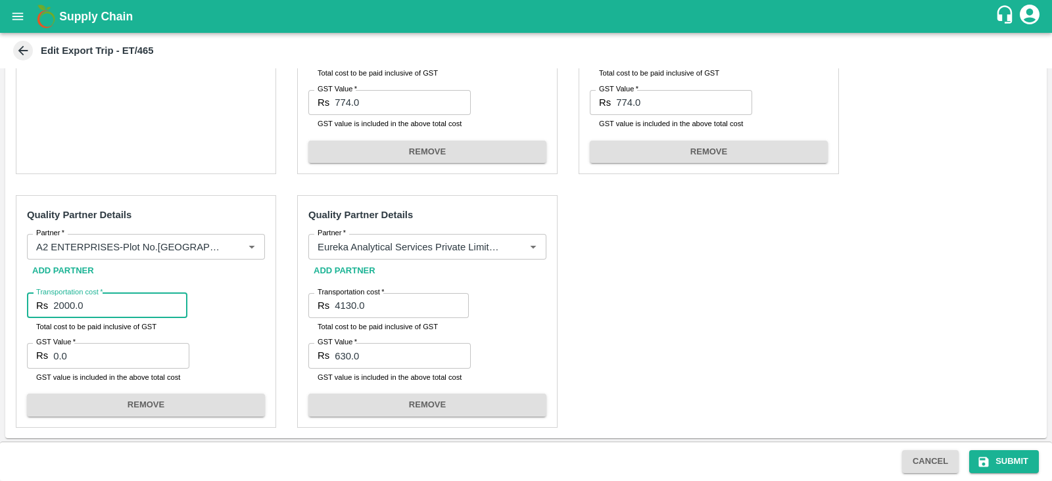
click at [109, 304] on input "2000.0" at bounding box center [120, 305] width 134 height 25
type input "2100"
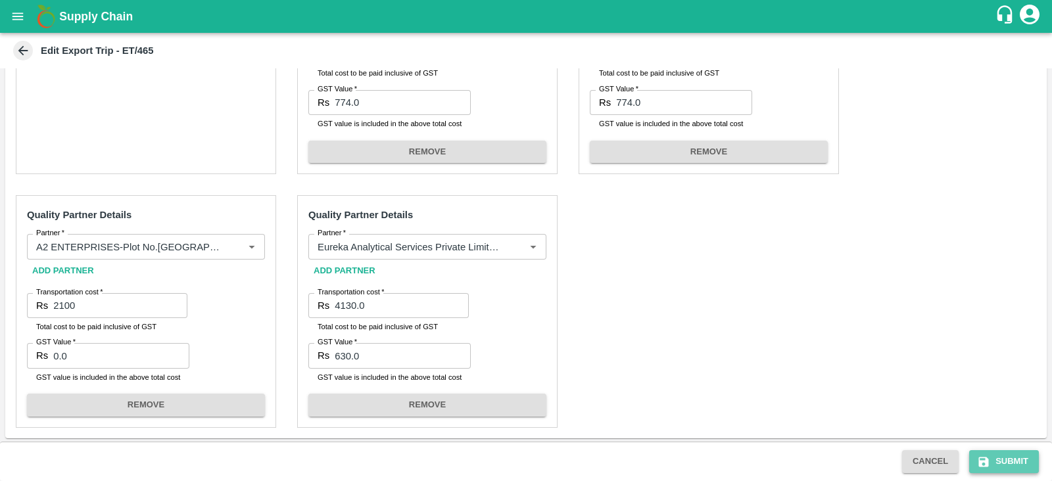
click at [994, 457] on button "Submit" at bounding box center [1004, 461] width 70 height 23
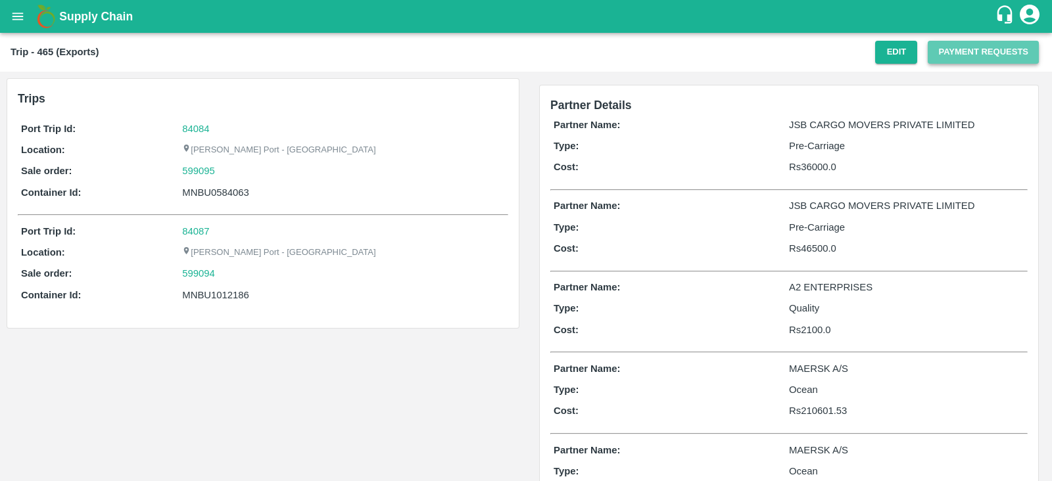
click at [977, 45] on button "Payment Requests" at bounding box center [983, 52] width 111 height 23
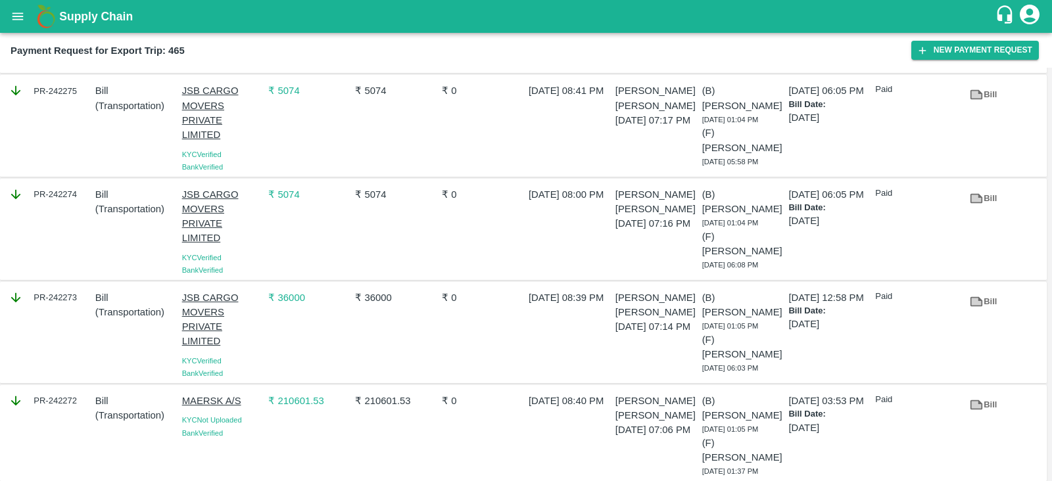
scroll to position [339, 0]
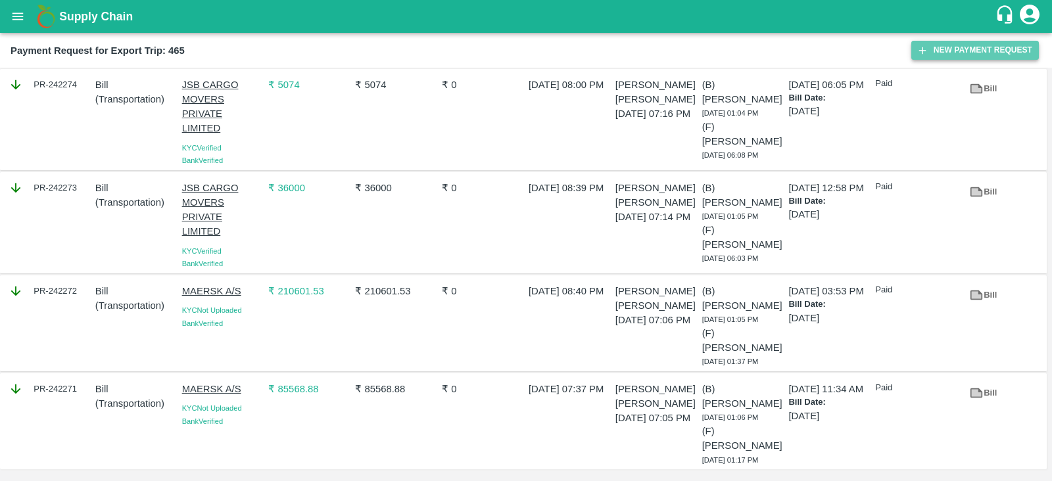
click at [947, 56] on button "New Payment Request" at bounding box center [975, 50] width 128 height 19
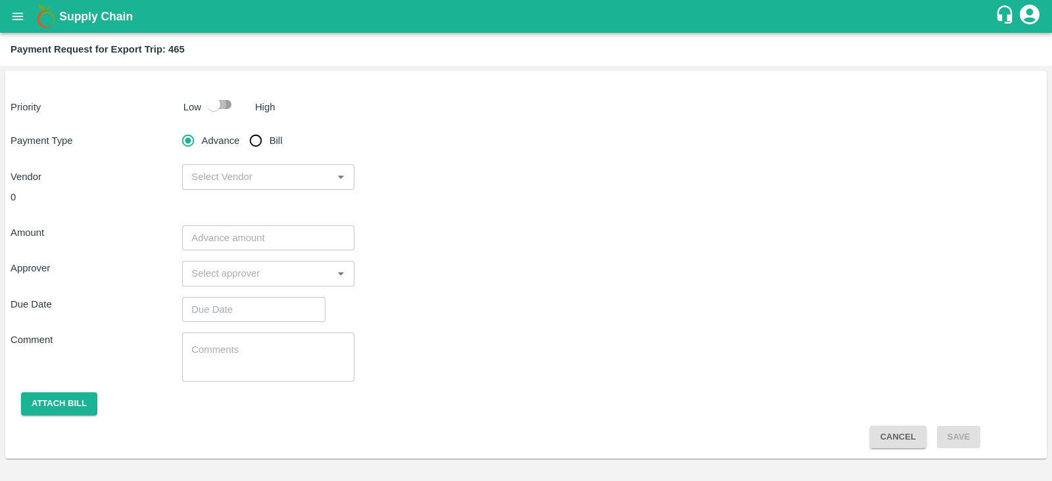
click at [231, 109] on input "checkbox" at bounding box center [213, 104] width 75 height 25
checkbox input "true"
click at [260, 137] on input "Bill" at bounding box center [256, 141] width 26 height 26
radio input "true"
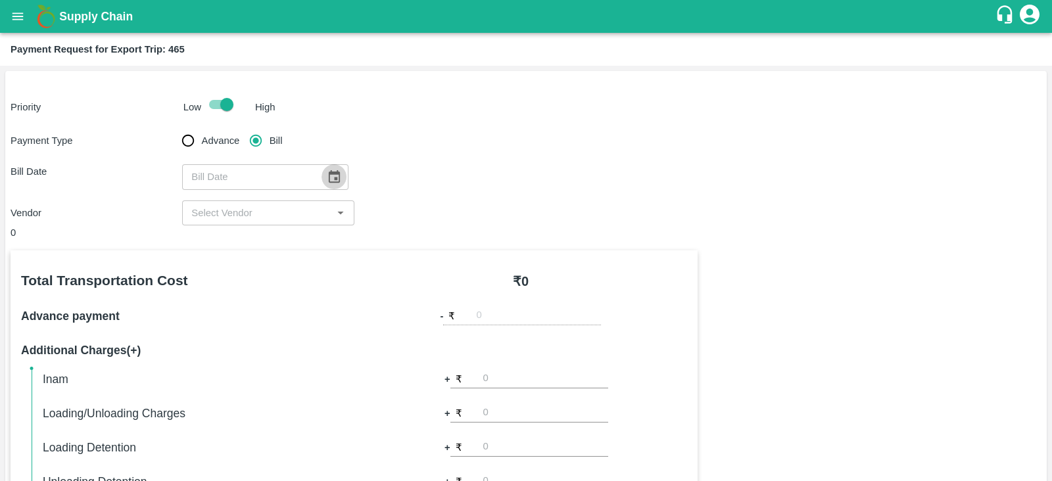
click at [329, 174] on icon "Choose date" at bounding box center [334, 176] width 11 height 12
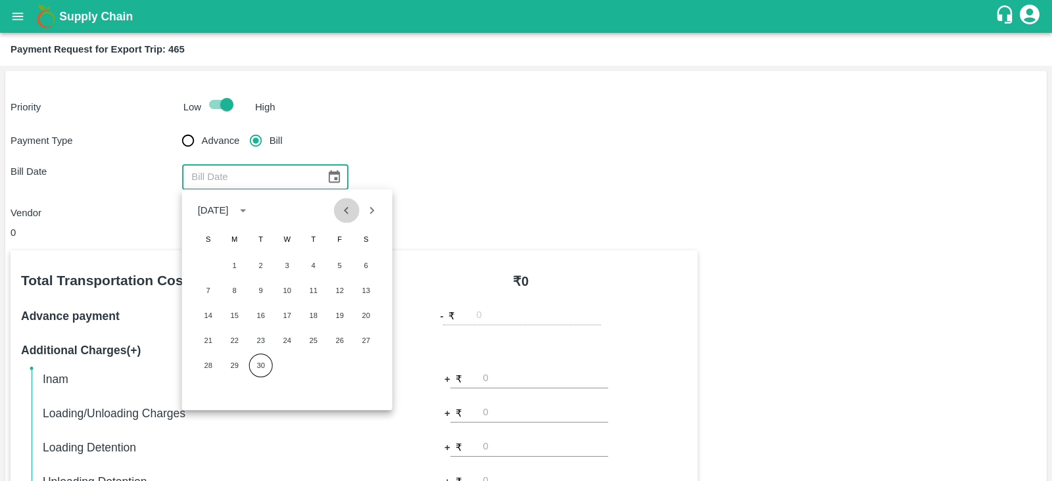
click at [344, 208] on icon "Previous month" at bounding box center [346, 210] width 14 height 14
click at [236, 285] on button "7" at bounding box center [235, 291] width 24 height 24
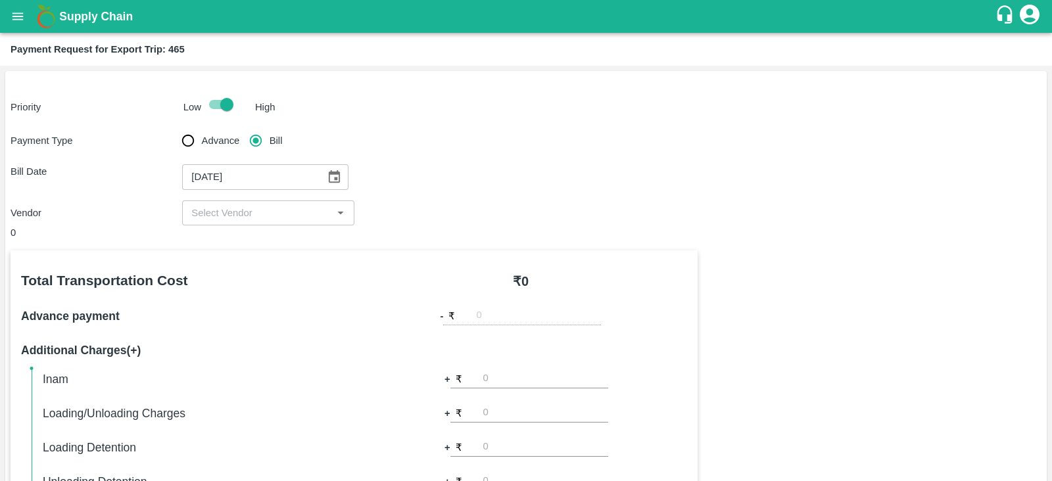
click at [314, 173] on div "07/07/2025 ​" at bounding box center [265, 176] width 166 height 25
click at [332, 174] on icon "Choose date, selected date is Jul 7, 2025" at bounding box center [334, 176] width 11 height 12
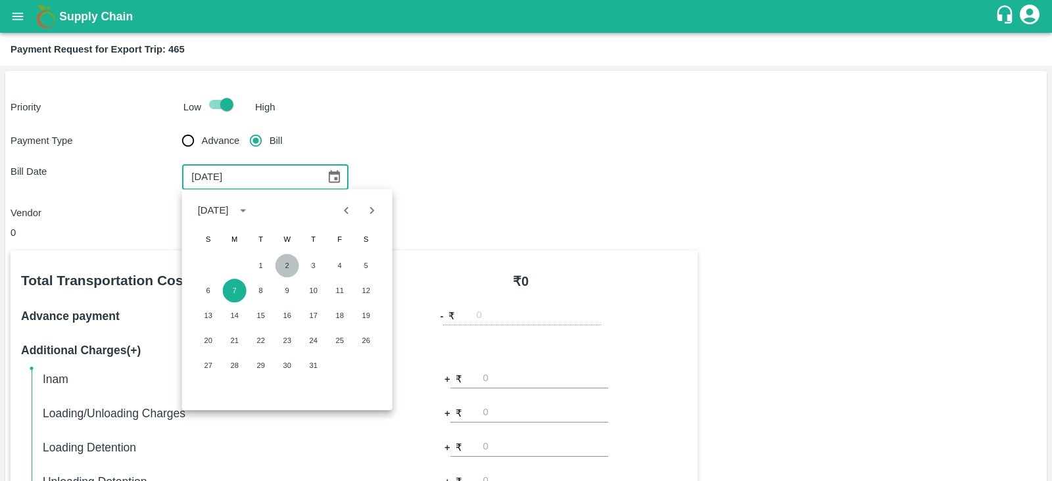
click at [284, 260] on button "2" at bounding box center [288, 266] width 24 height 24
type input "02/07/2025"
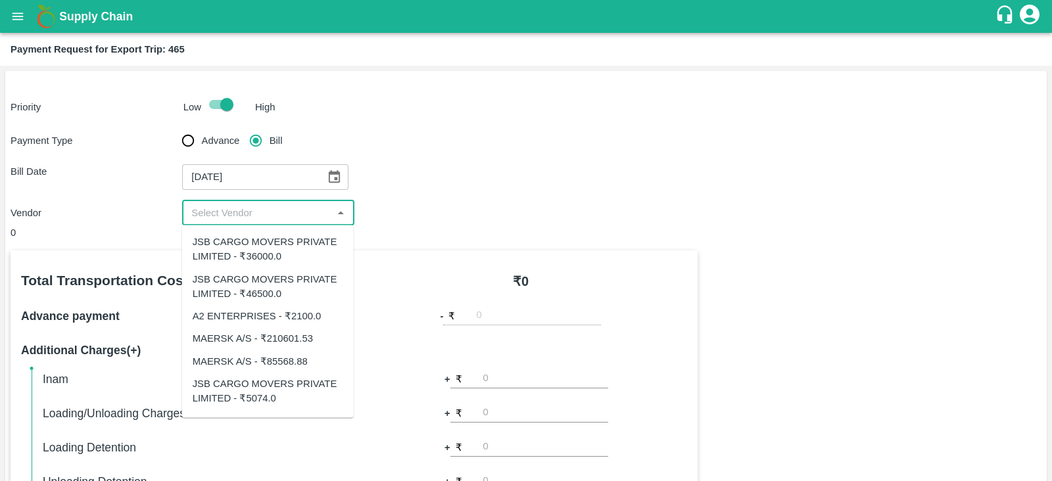
click at [316, 212] on input "input" at bounding box center [257, 213] width 142 height 17
click at [299, 320] on div "A2 ENTERPRISES - ₹2100.0" at bounding box center [257, 316] width 129 height 14
type input "A2 ENTERPRISES - ₹2100.0"
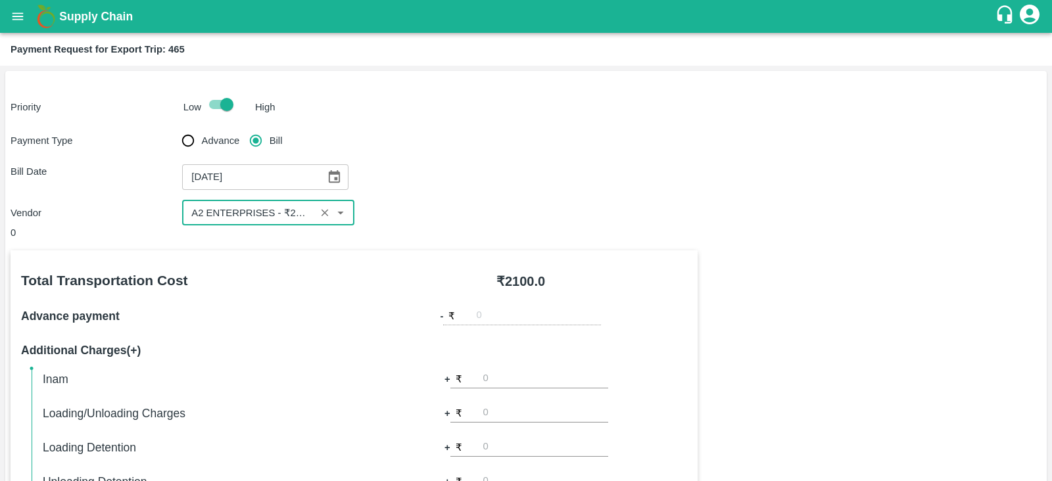
scroll to position [421, 0]
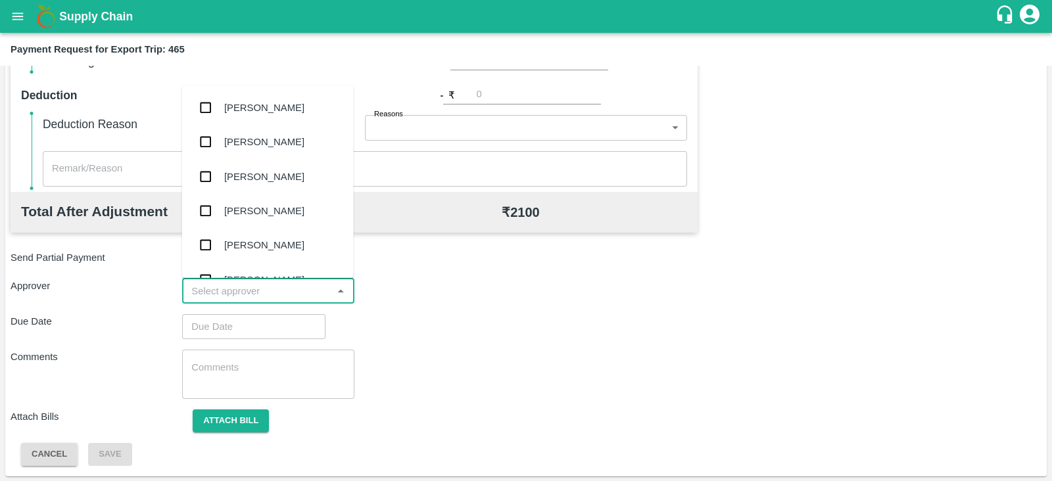
click at [299, 289] on input "input" at bounding box center [257, 291] width 142 height 17
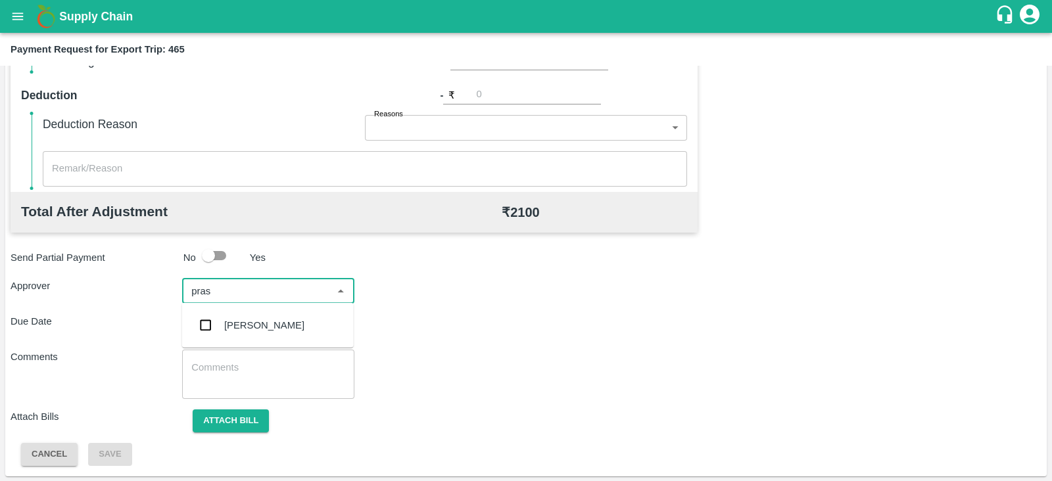
type input "prasa"
click at [273, 318] on div "[PERSON_NAME]" at bounding box center [264, 325] width 80 height 14
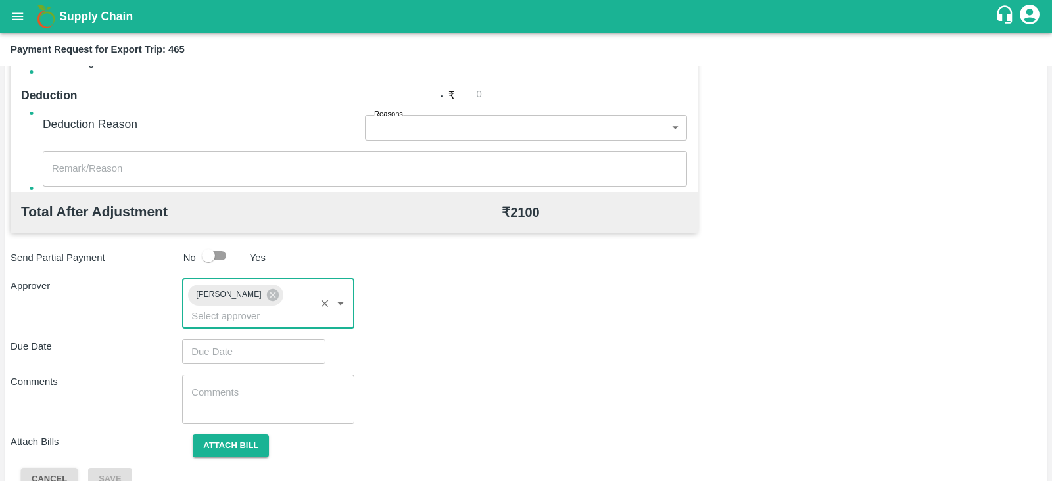
type input "DD/MM/YYYY hh:mm aa"
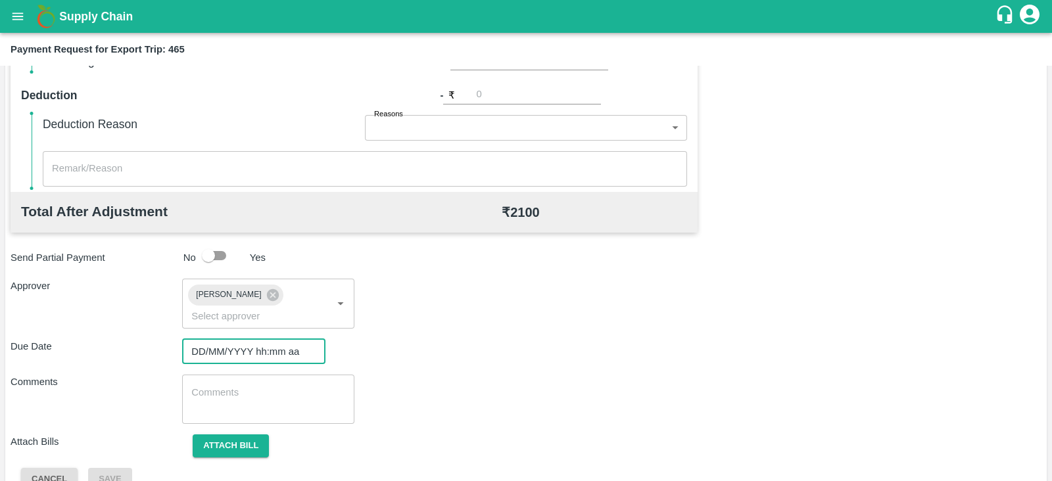
click at [270, 339] on input "DD/MM/YYYY hh:mm aa" at bounding box center [249, 351] width 134 height 25
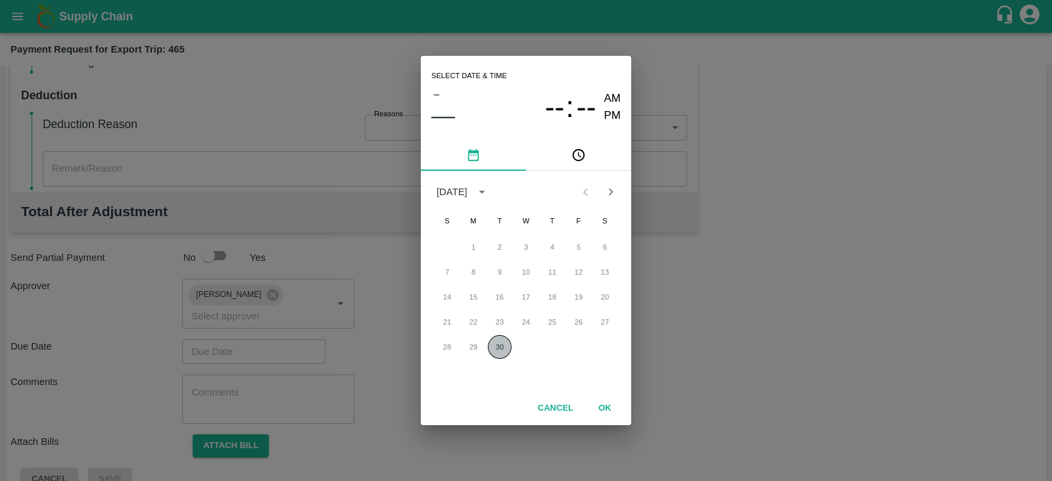
click at [505, 344] on button "30" at bounding box center [500, 347] width 24 height 24
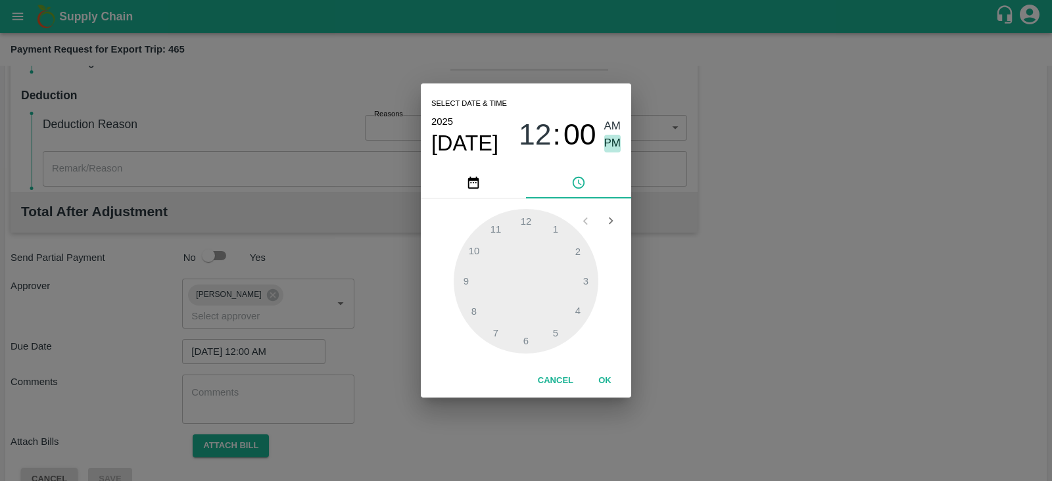
click at [609, 145] on span "PM" at bounding box center [612, 144] width 17 height 18
click at [585, 278] on div at bounding box center [526, 281] width 145 height 145
type input "30/09/2025 03:00 PM"
click at [611, 383] on button "OK" at bounding box center [605, 381] width 42 height 23
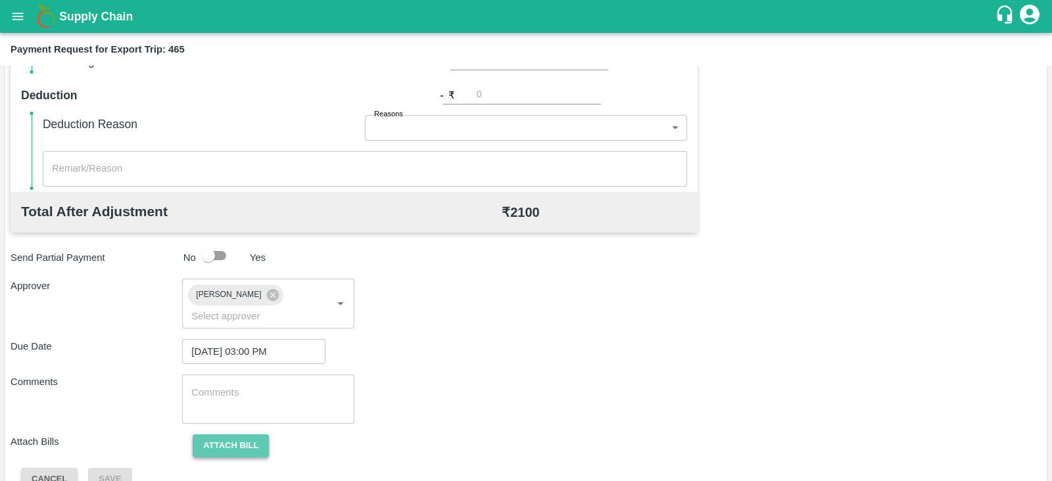
click at [257, 435] on button "Attach bill" at bounding box center [231, 446] width 76 height 23
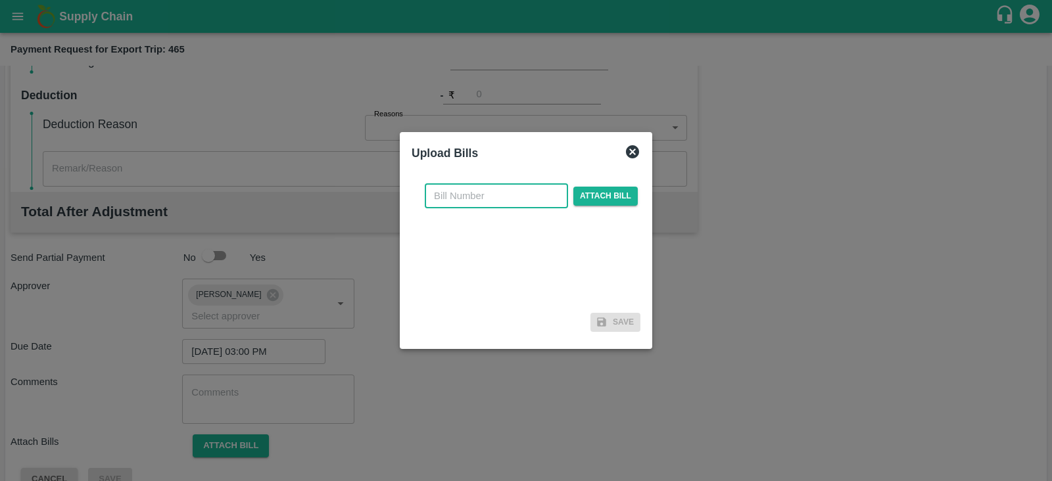
click at [508, 207] on input "text" at bounding box center [496, 195] width 143 height 25
paste input "A2-039/2025-26"
type input "A2-039/2025-26"
click at [605, 197] on span "Attach bill" at bounding box center [605, 196] width 64 height 19
click at [0, 0] on input "Attach bill" at bounding box center [0, 0] width 0 height 0
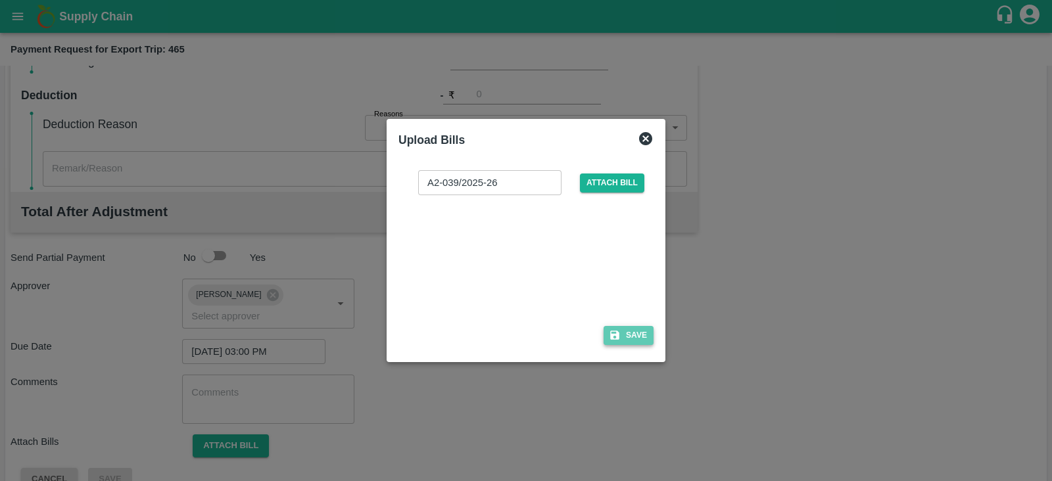
click at [616, 335] on icon "button" at bounding box center [614, 335] width 9 height 9
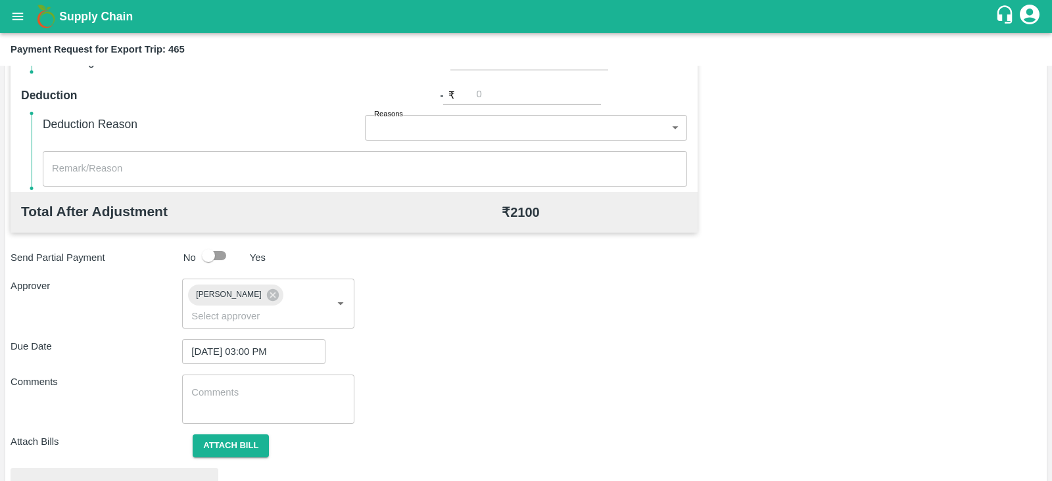
scroll to position [498, 0]
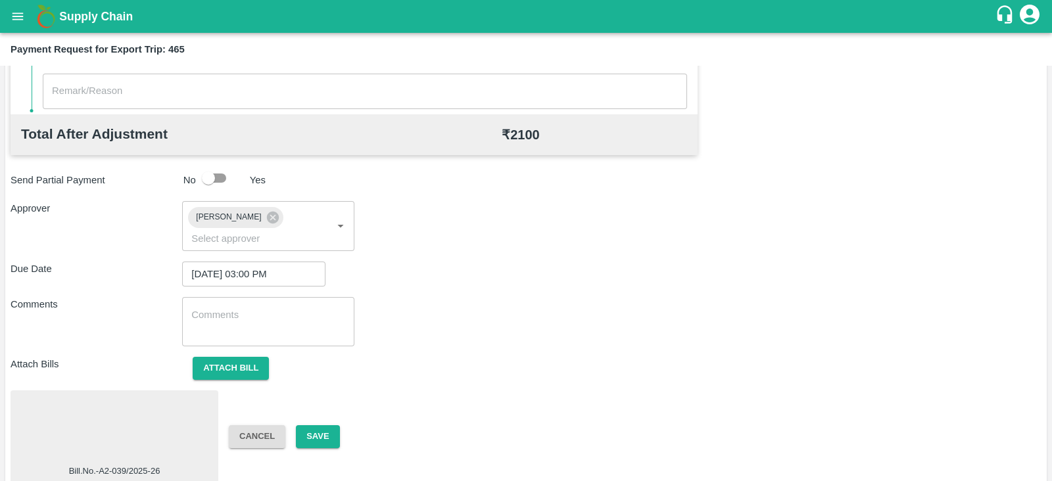
click at [322, 431] on div "Bill.No.-A2-039/2025-26 Cancel Save" at bounding box center [526, 437] width 1031 height 93
click at [322, 429] on button "Save" at bounding box center [317, 436] width 43 height 23
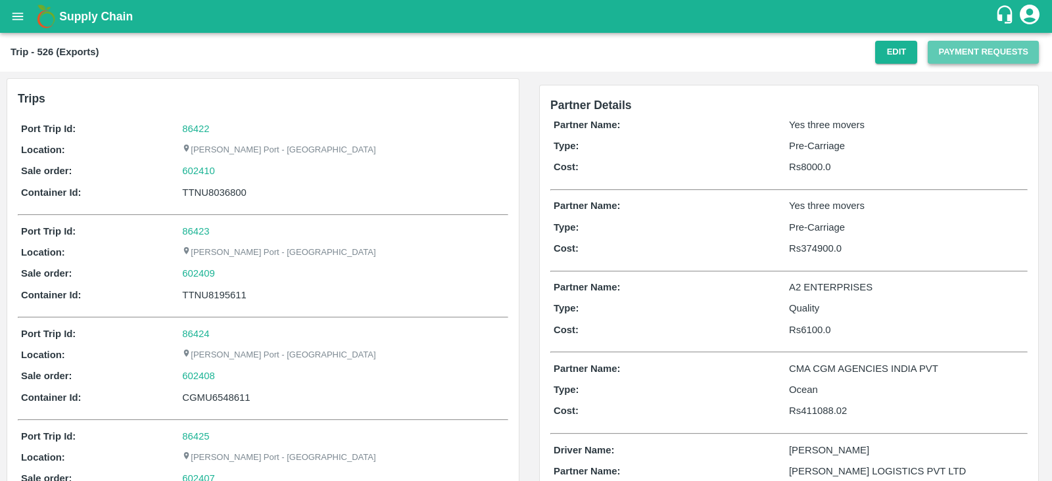
click at [970, 47] on button "Payment Requests" at bounding box center [983, 52] width 111 height 23
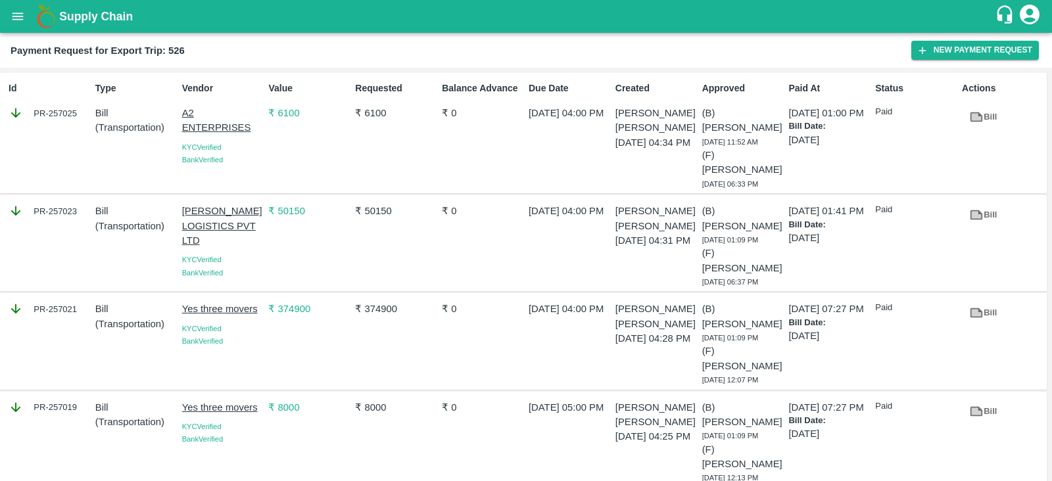
click at [69, 130] on div "Id PR-257025" at bounding box center [46, 133] width 87 height 114
copy div "PR-257025"
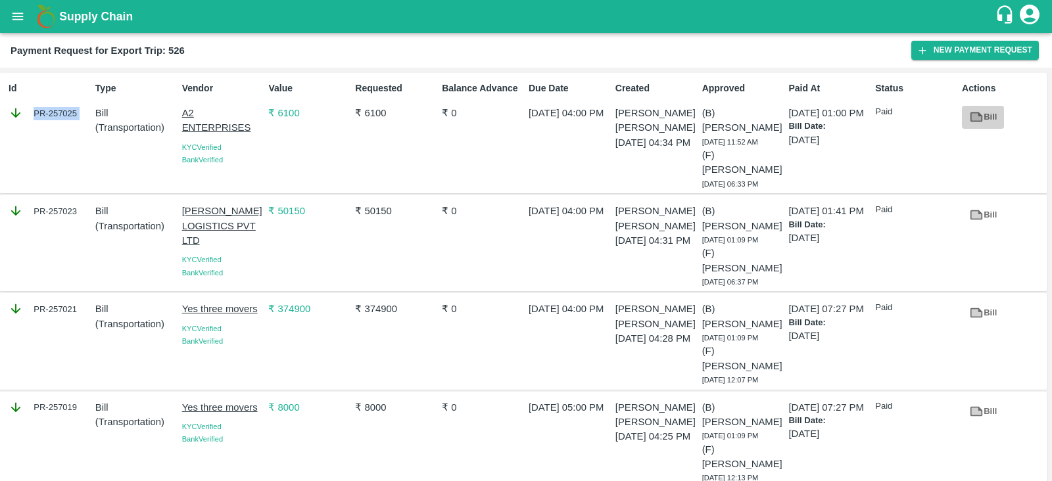
click at [992, 117] on link "Bill" at bounding box center [983, 117] width 42 height 23
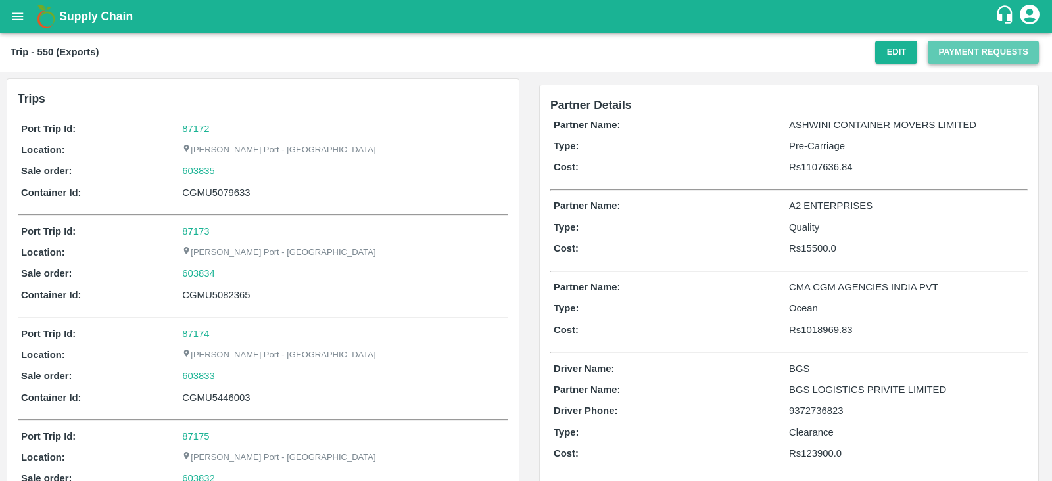
click at [983, 55] on button "Payment Requests" at bounding box center [983, 52] width 111 height 23
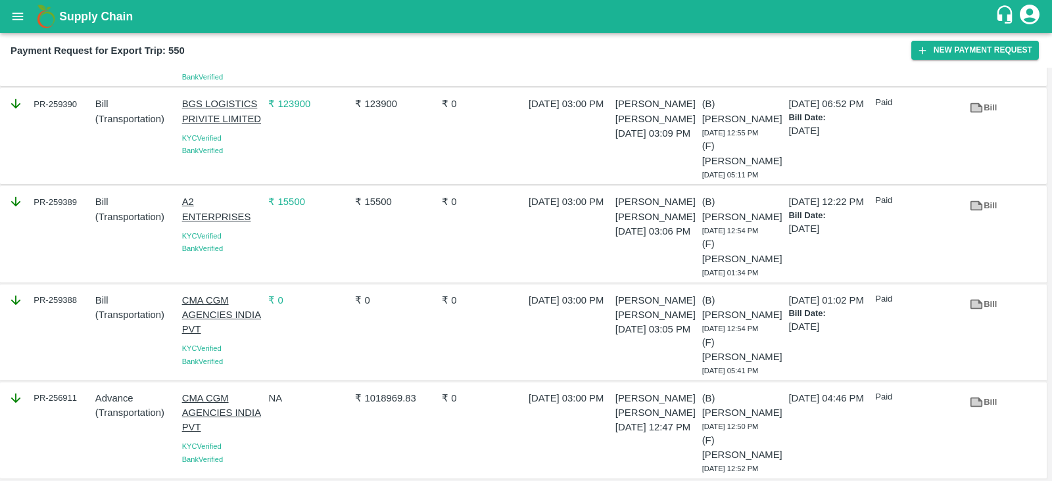
scroll to position [112, 0]
click at [72, 220] on div "PR-259389" at bounding box center [46, 234] width 87 height 89
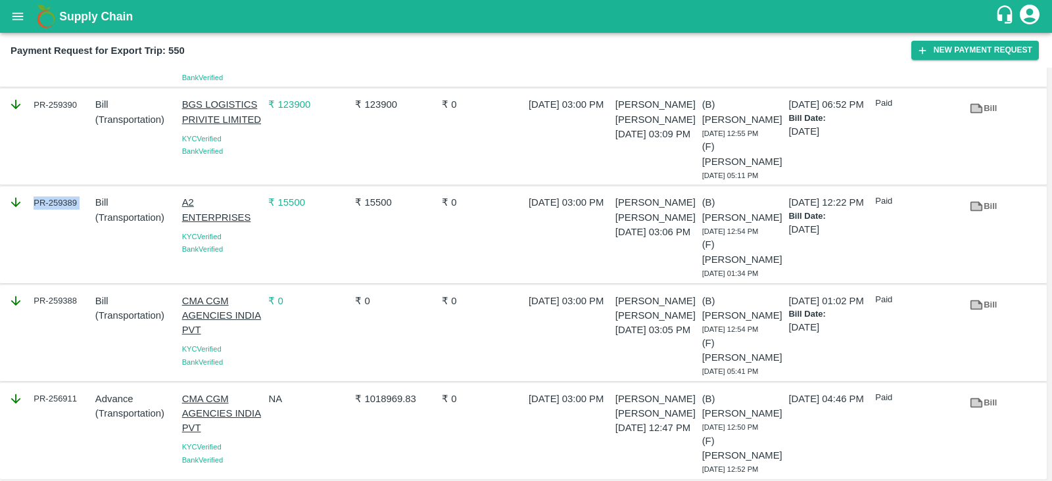
copy div "PR-259389"
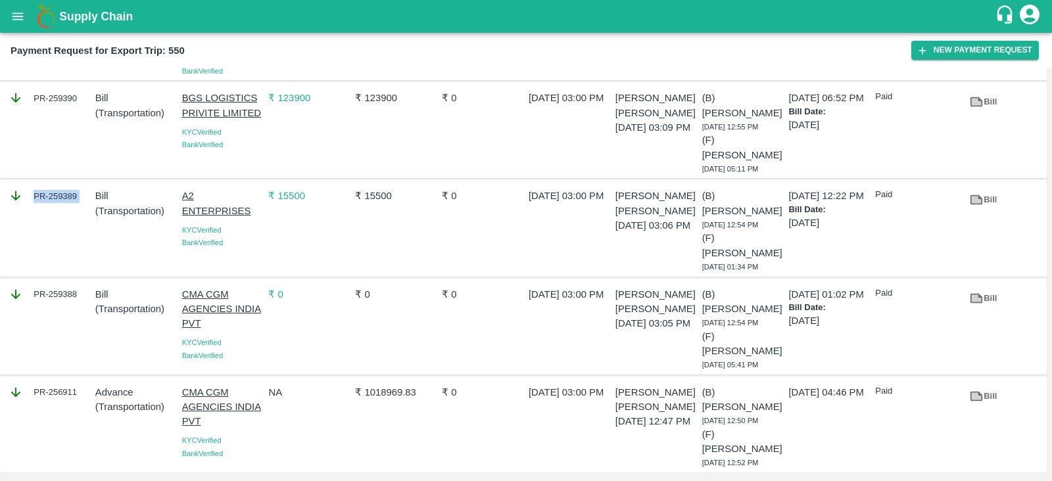
scroll to position [118, 0]
click at [977, 202] on icon at bounding box center [977, 200] width 10 height 7
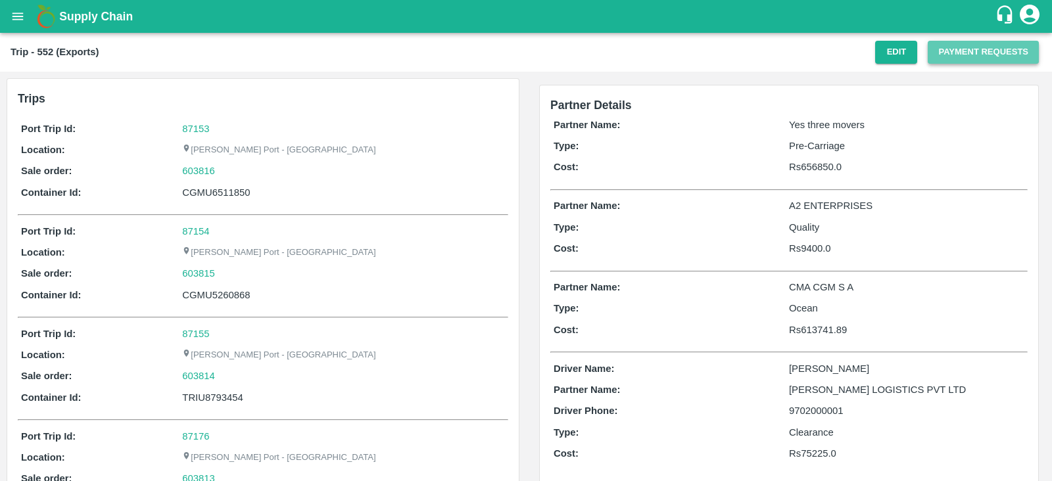
click at [970, 57] on button "Payment Requests" at bounding box center [983, 52] width 111 height 23
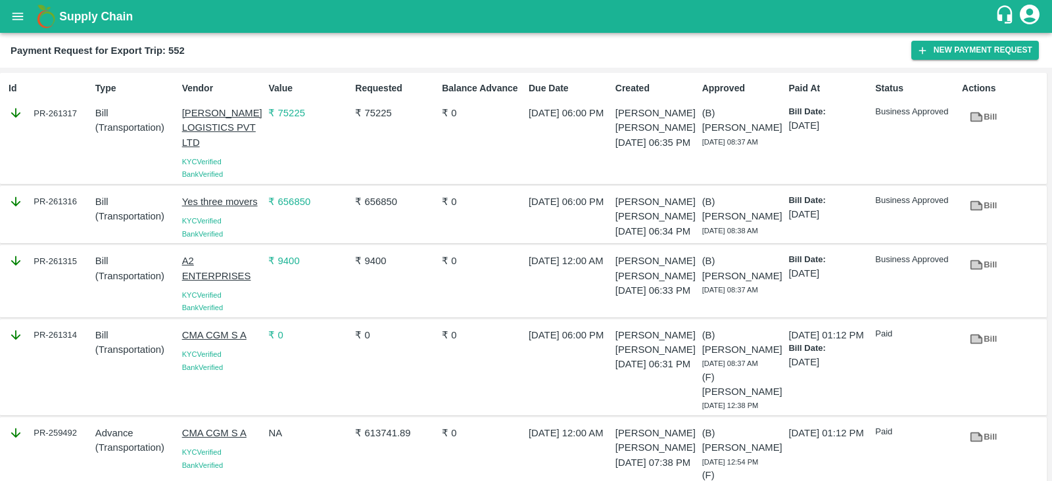
scroll to position [60, 0]
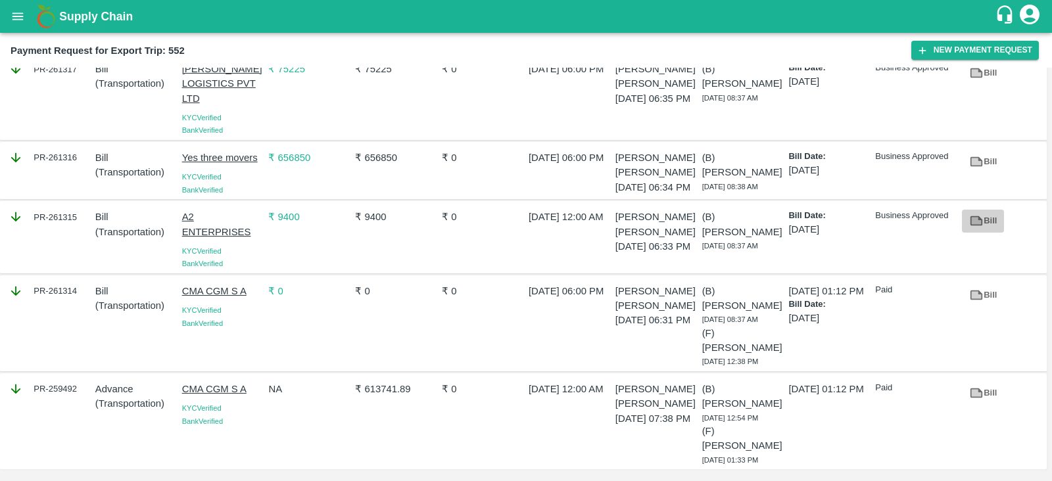
click at [975, 218] on icon at bounding box center [977, 221] width 10 height 7
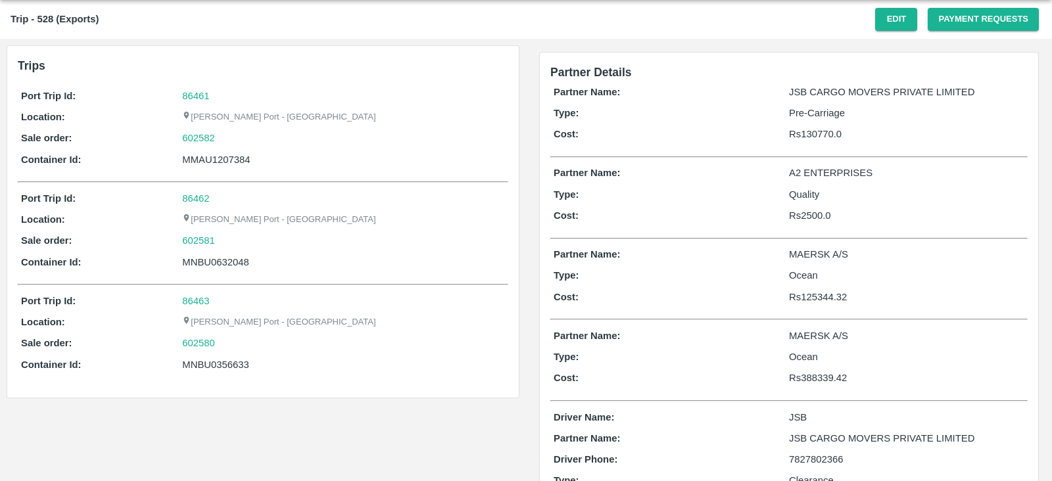
scroll to position [30, 0]
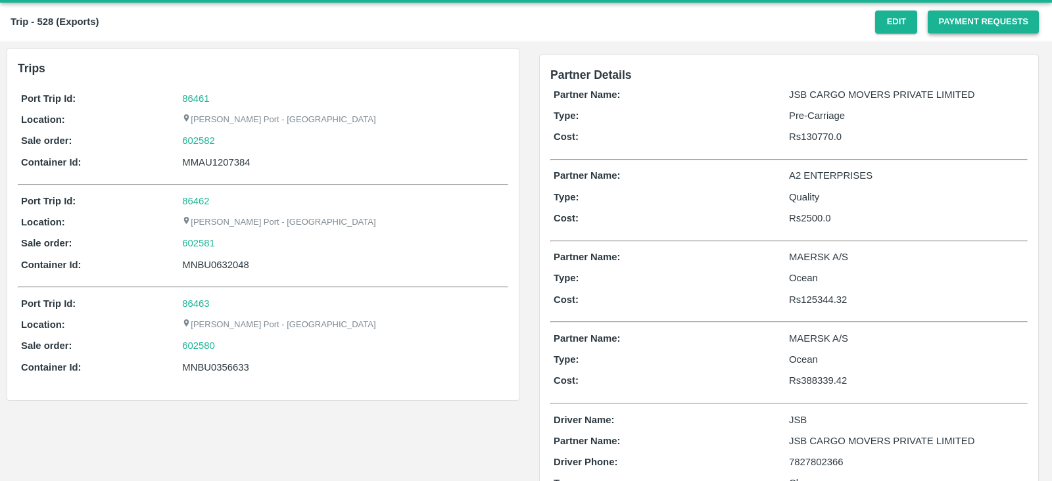
click at [977, 21] on button "Payment Requests" at bounding box center [983, 22] width 111 height 23
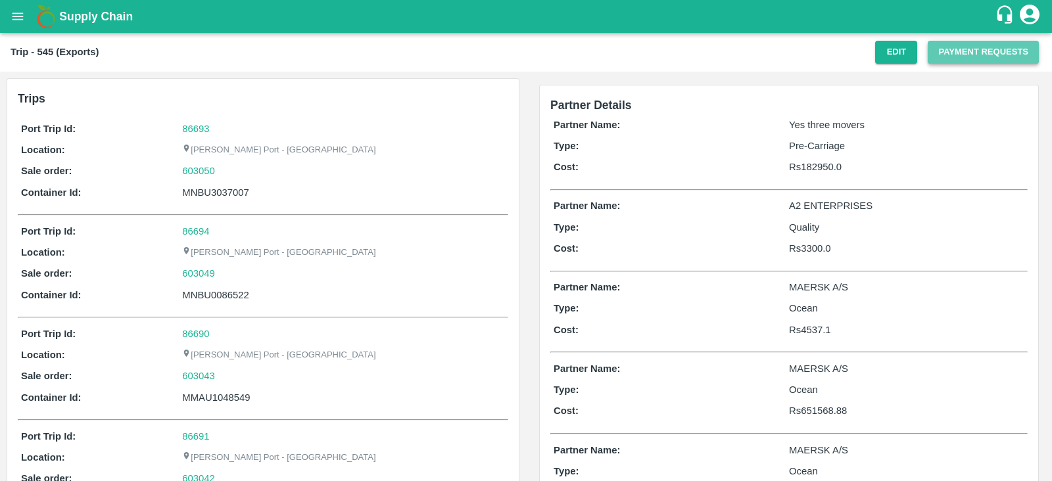
click at [989, 51] on button "Payment Requests" at bounding box center [983, 52] width 111 height 23
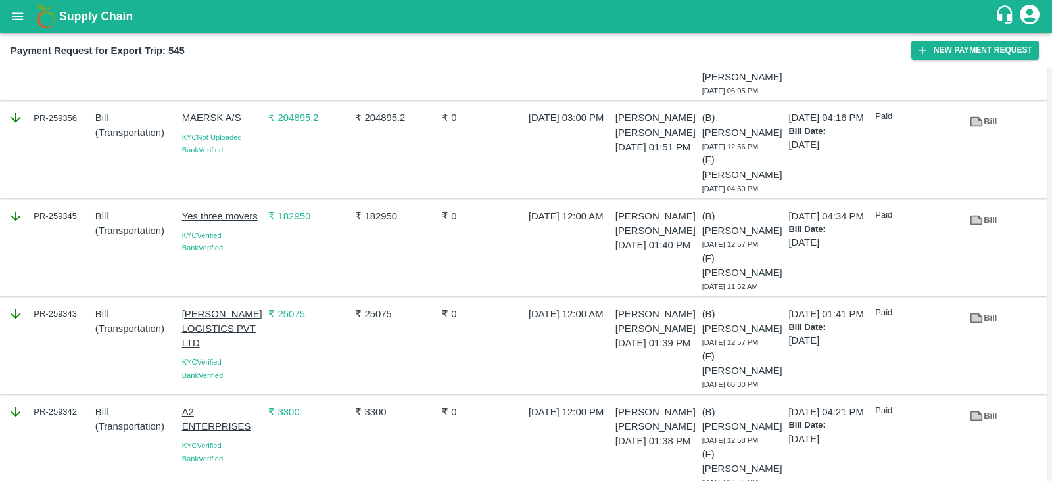
scroll to position [219, 0]
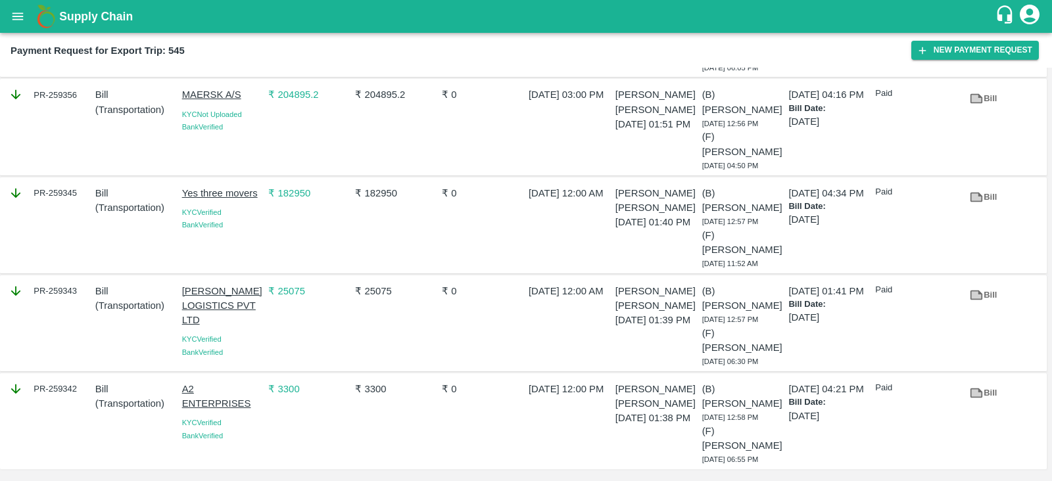
click at [70, 403] on div "PR-259342" at bounding box center [46, 421] width 87 height 89
copy div "PR-259342"
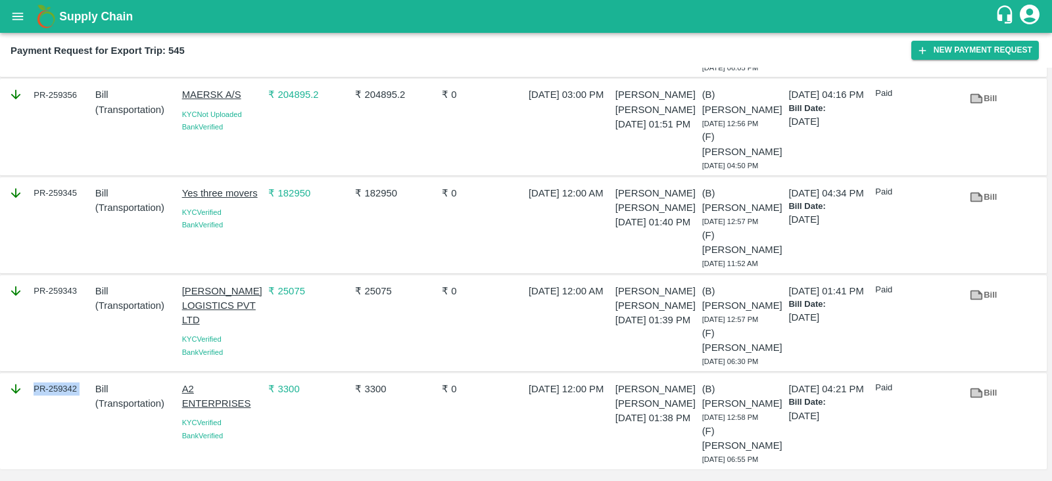
scroll to position [0, 0]
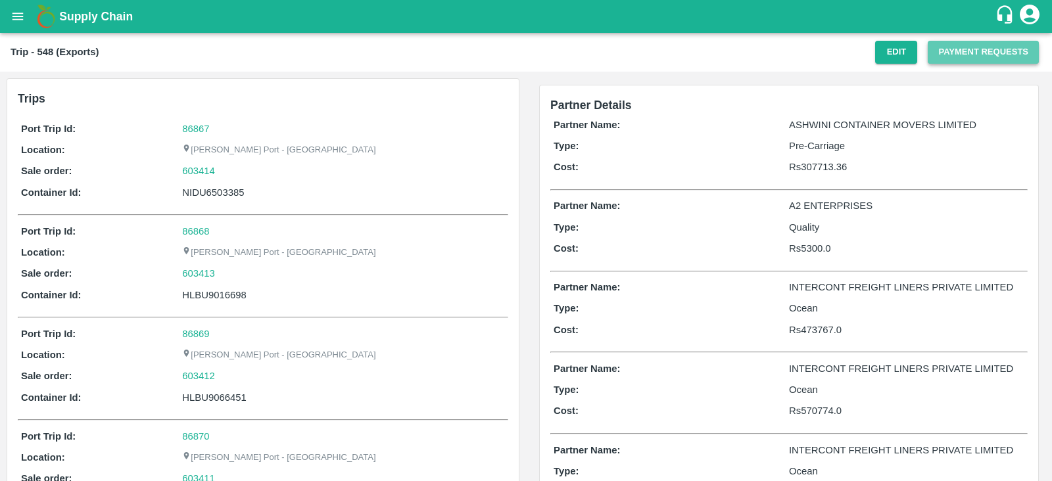
click at [989, 54] on button "Payment Requests" at bounding box center [983, 52] width 111 height 23
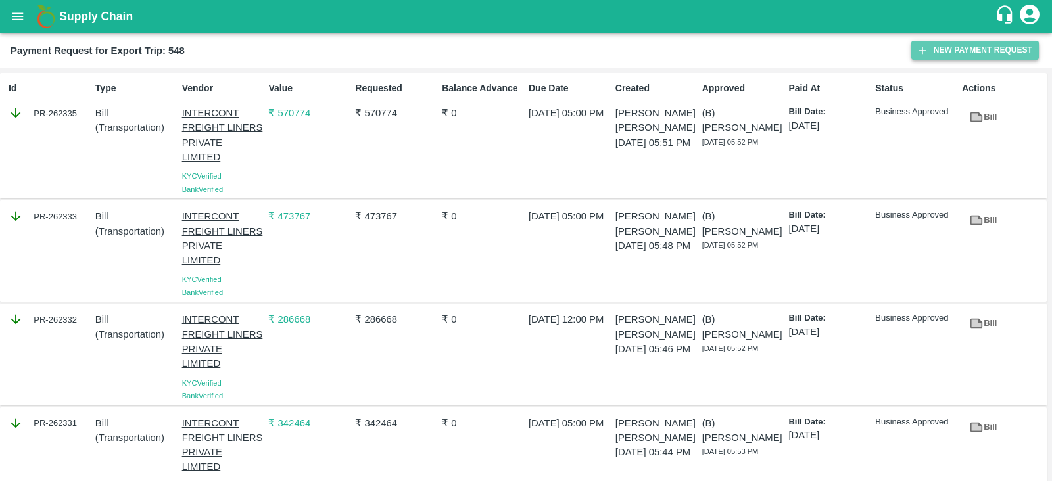
click at [952, 48] on button "New Payment Request" at bounding box center [975, 50] width 128 height 19
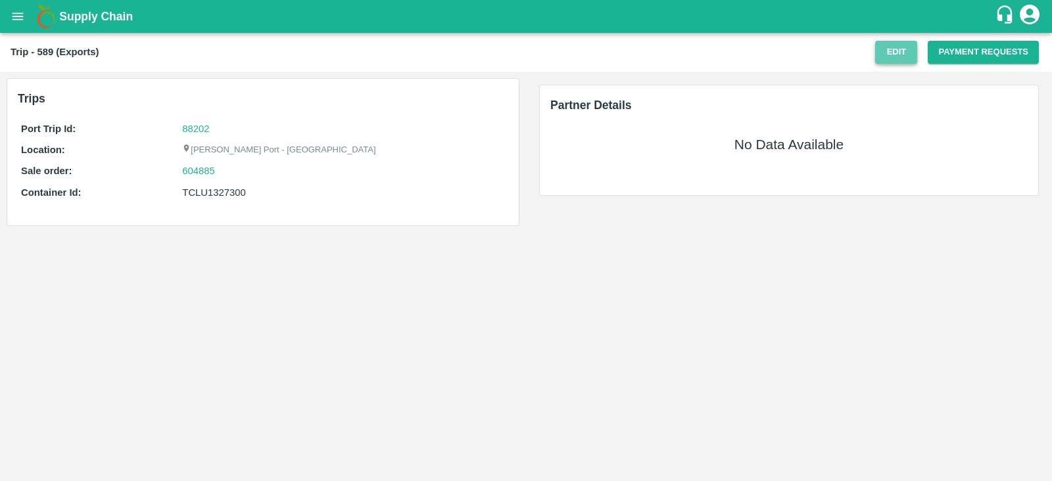
click at [894, 54] on button "Edit" at bounding box center [896, 52] width 42 height 23
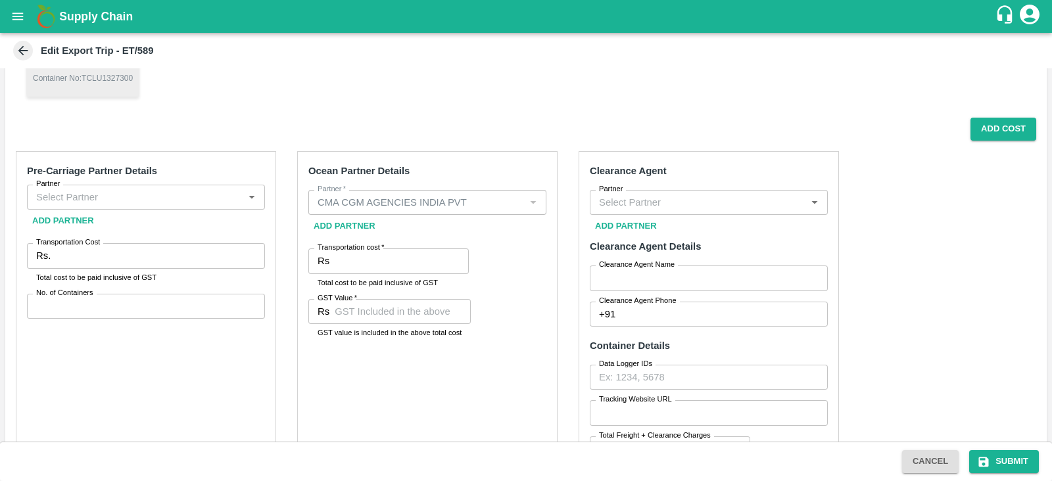
scroll to position [204, 0]
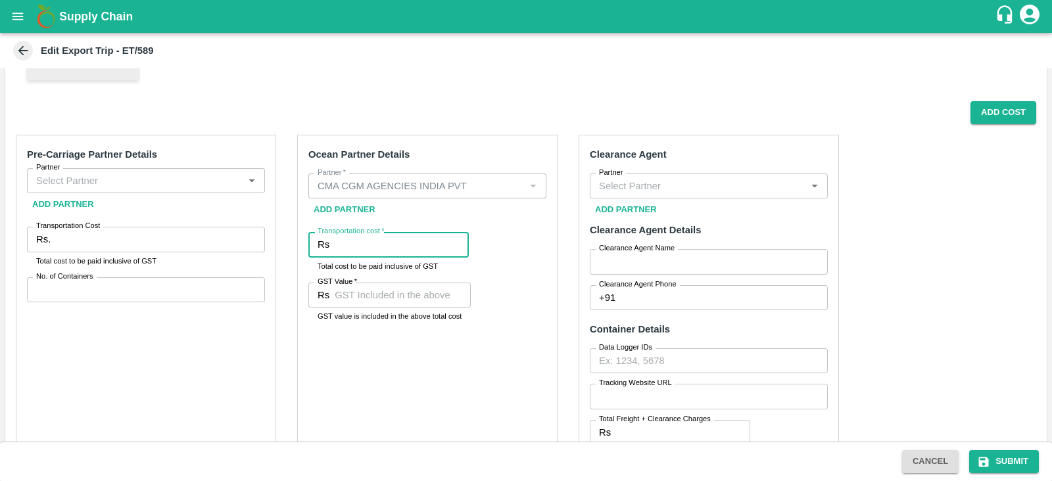
click at [401, 248] on input "Transportation cost   *" at bounding box center [402, 244] width 134 height 25
paste input "46428.85"
type input "46428.85"
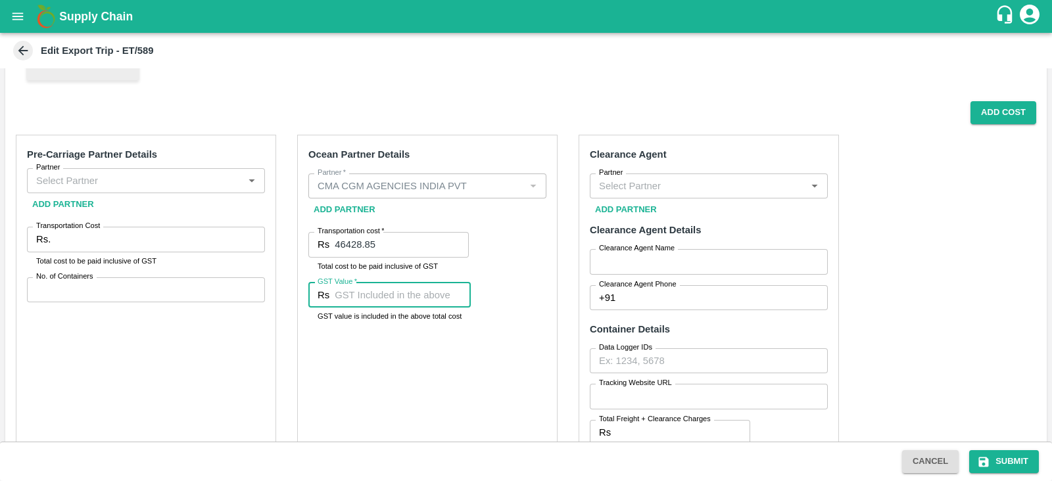
click at [406, 304] on input "GST Value   *" at bounding box center [403, 295] width 136 height 25
paste input "7082.37"
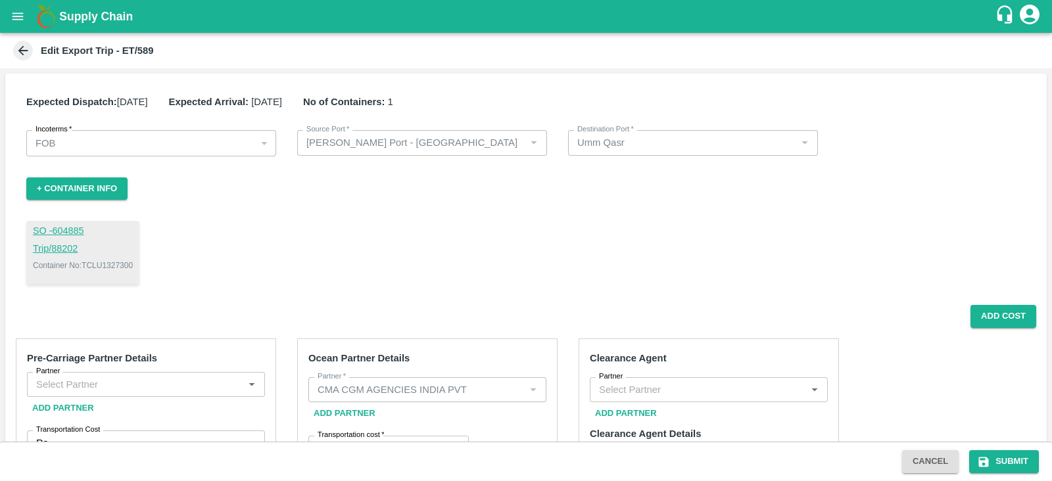
type input "7082.37"
click at [119, 264] on p "Container No: TCLU1327300" at bounding box center [83, 266] width 100 height 12
copy p "TCLU1327300"
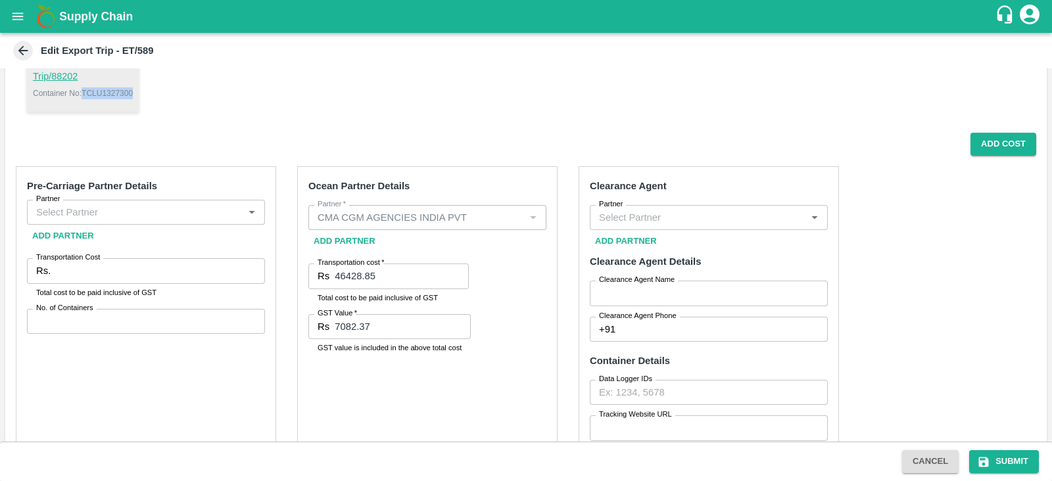
scroll to position [224, 0]
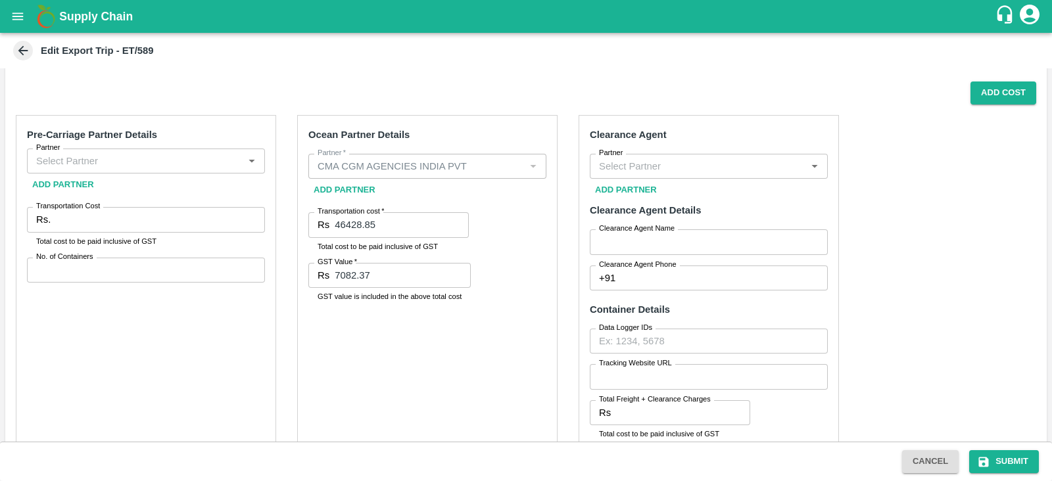
click at [171, 160] on input "Partner" at bounding box center [135, 161] width 208 height 17
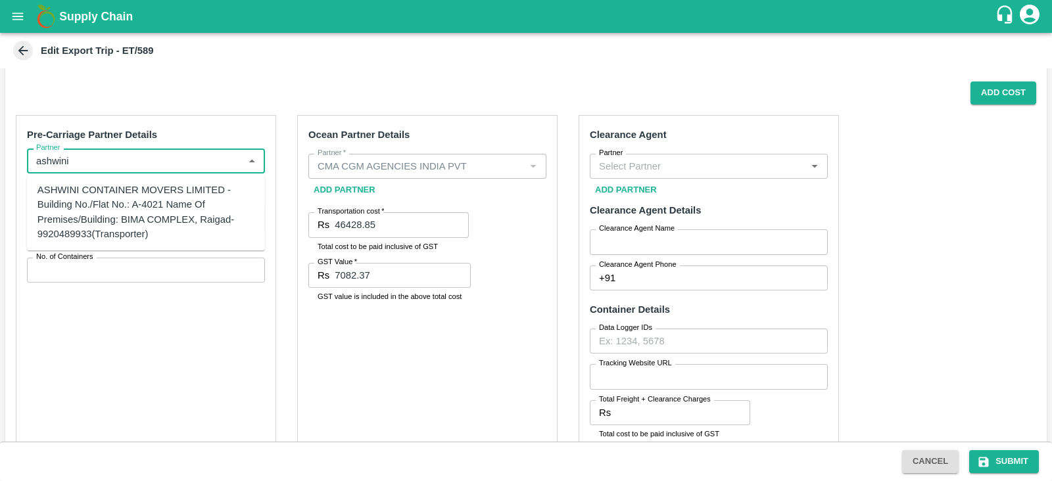
click at [172, 205] on div "ASHWINI CONTAINER MOVERS LIMITED -Building No./Flat No.: A-4021 Name Of Premise…" at bounding box center [145, 212] width 217 height 59
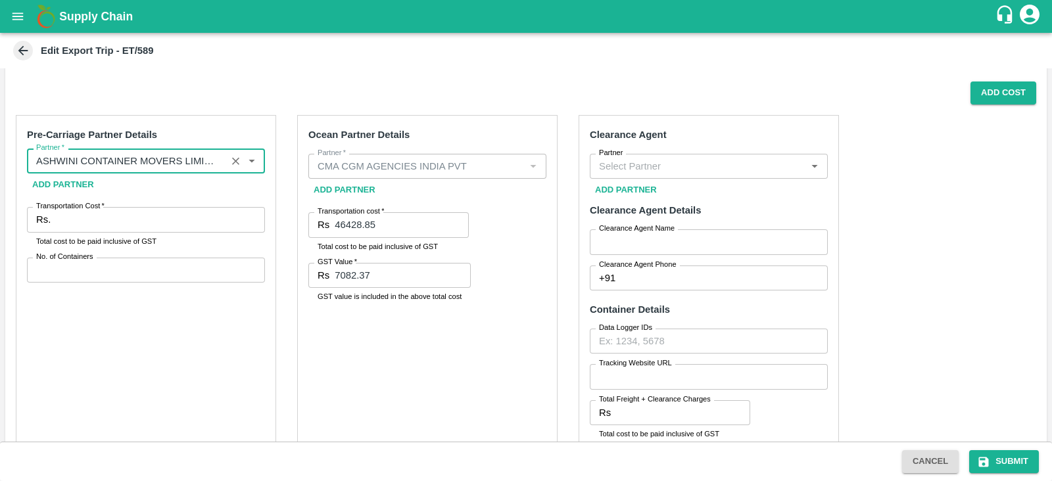
type input "ASHWINI CONTAINER MOVERS LIMITED -Building No./Flat No.: A-4021 Name Of Premise…"
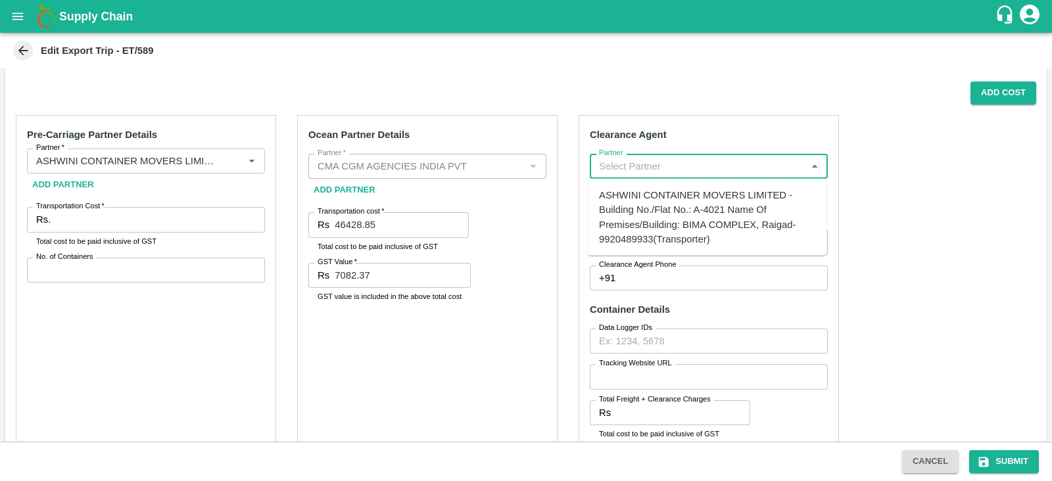
click at [639, 159] on input "Partner" at bounding box center [698, 166] width 208 height 17
click at [667, 196] on div "BGS LOGISTICS PRIVITE LIMITED -[STREET_ADDRESS] -9372736823(Transporter)" at bounding box center [707, 203] width 217 height 30
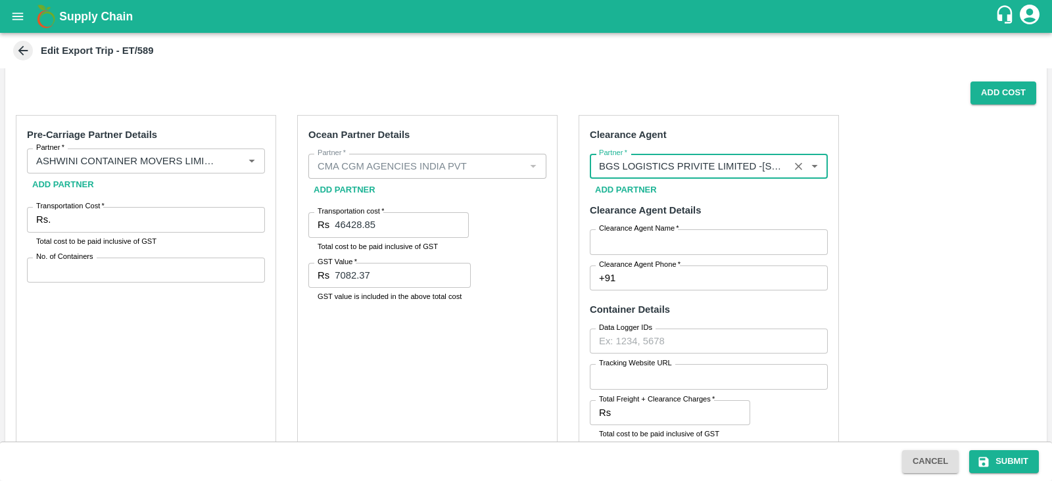
type input "BGS LOGISTICS PRIVITE LIMITED -[STREET_ADDRESS] -9372736823(Transporter)"
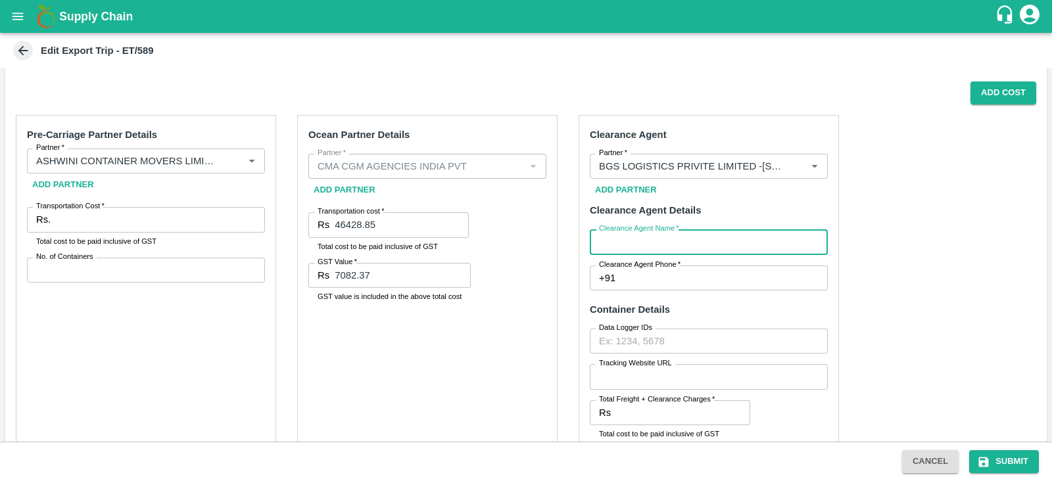
click at [645, 241] on input "Clearance Agent Name   *" at bounding box center [709, 242] width 238 height 25
type input "BGS"
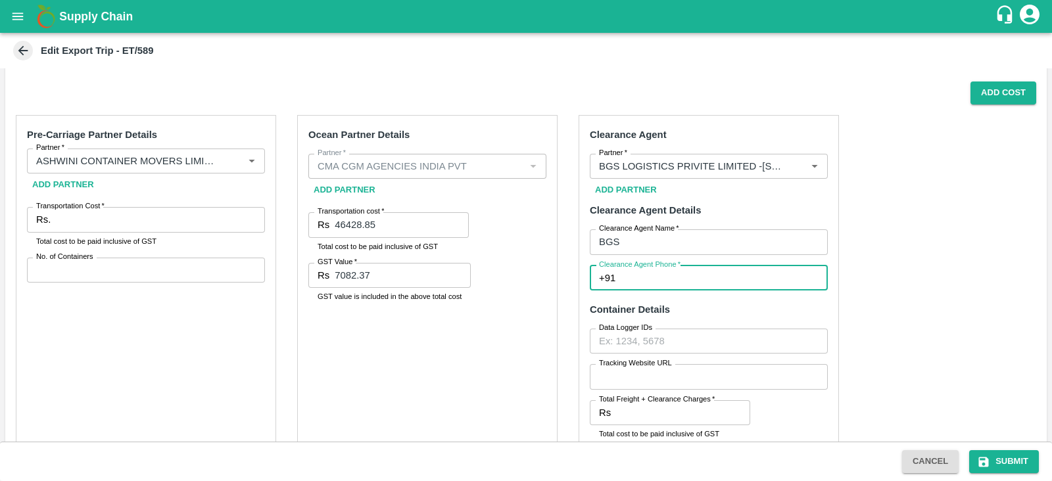
click at [671, 277] on input "Clearance Agent Phone   *" at bounding box center [724, 278] width 207 height 25
type input "9372736823"
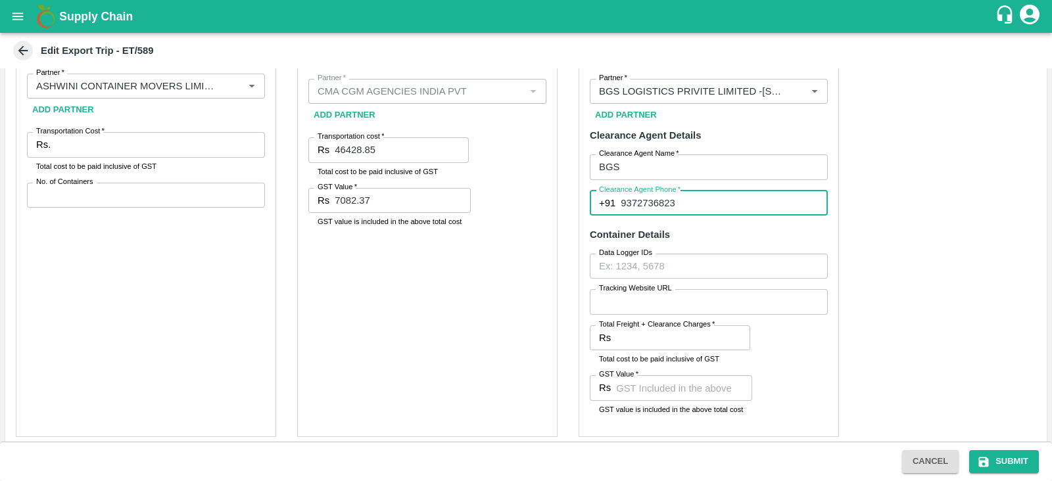
scroll to position [306, 0]
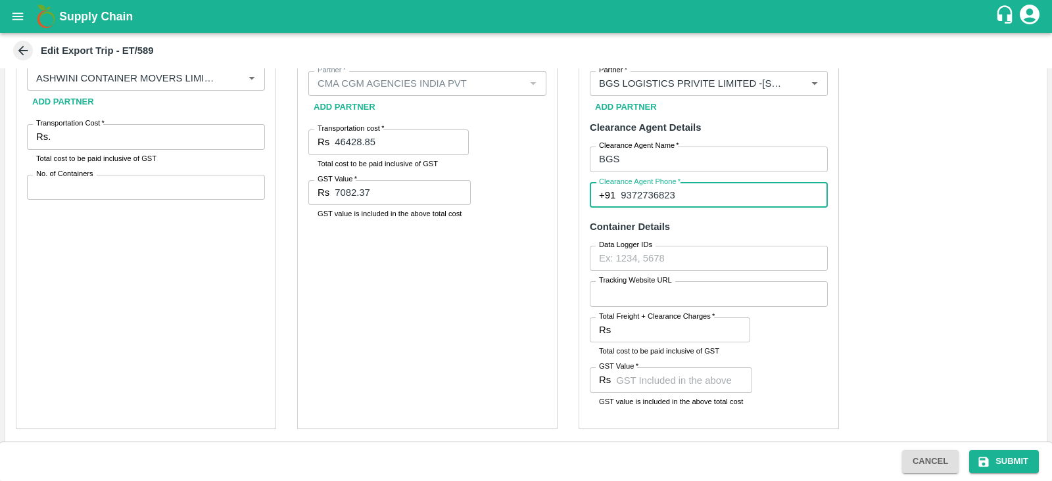
click at [671, 328] on input "Total Freight + Clearance Charges   *" at bounding box center [683, 330] width 134 height 25
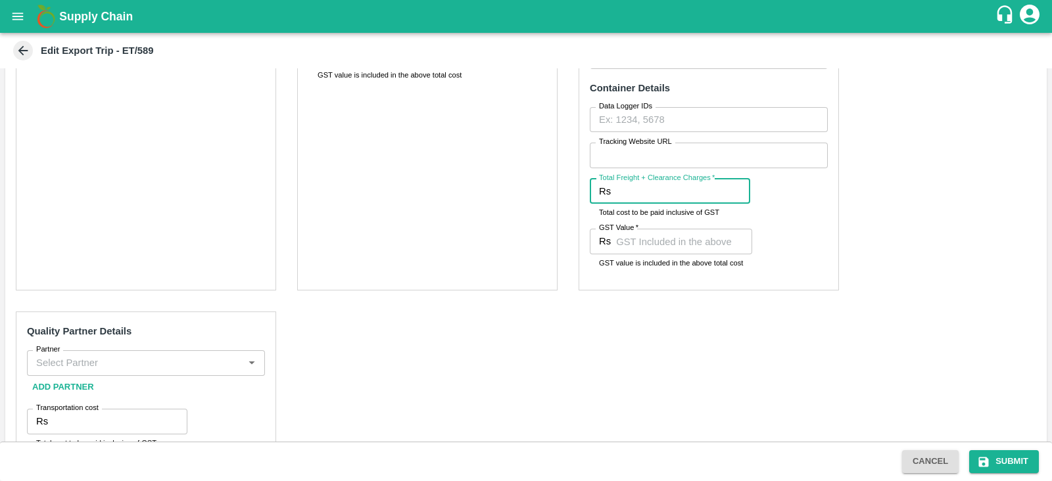
scroll to position [448, 0]
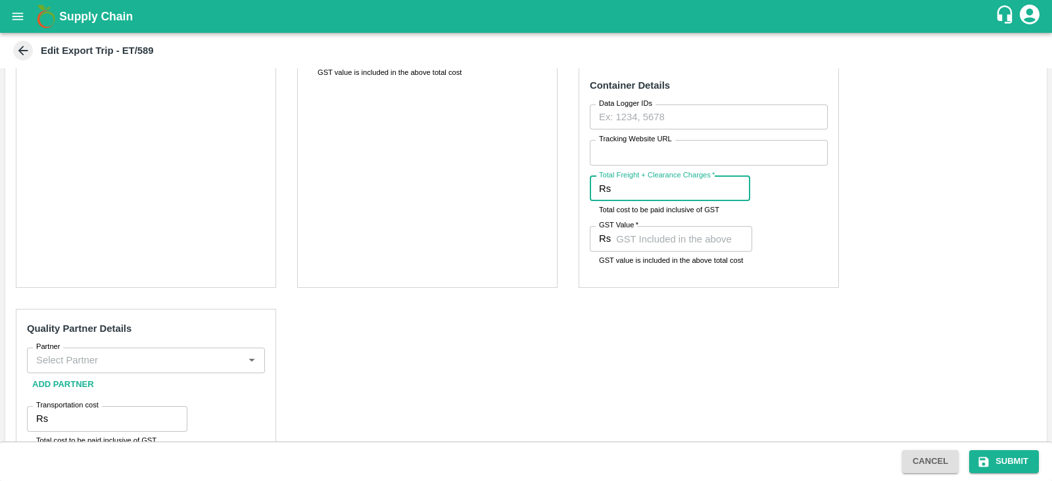
paste input "4956.00"
type input "4956.00"
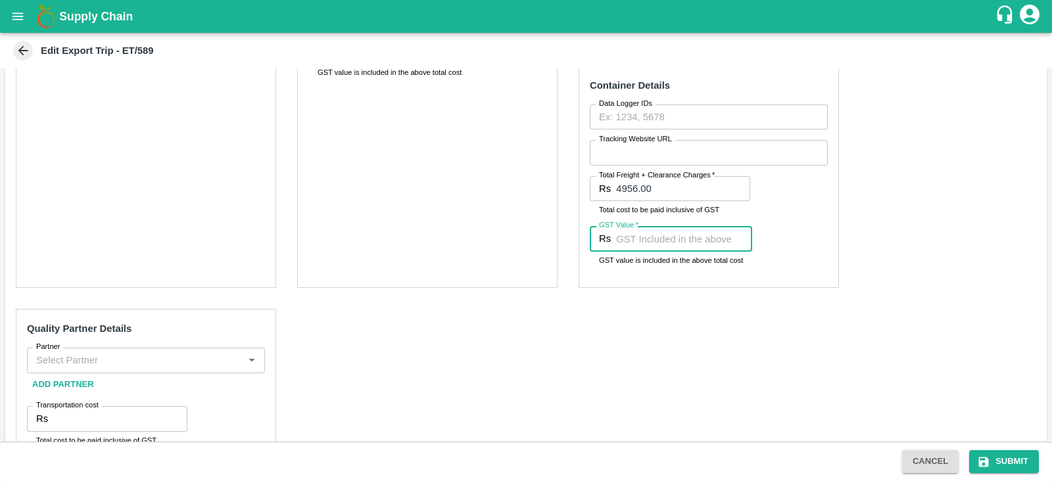
click at [675, 245] on input "GST Value   *" at bounding box center [684, 238] width 136 height 25
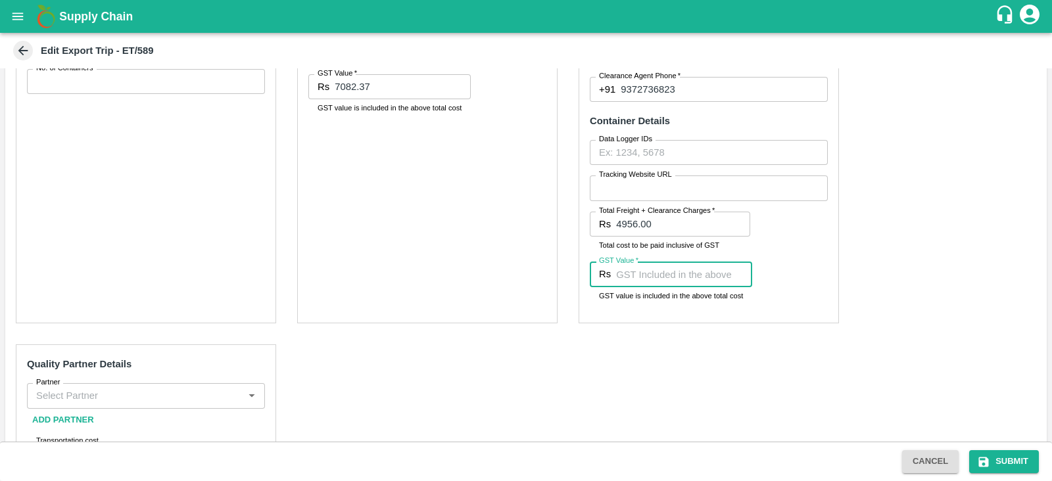
scroll to position [422, 0]
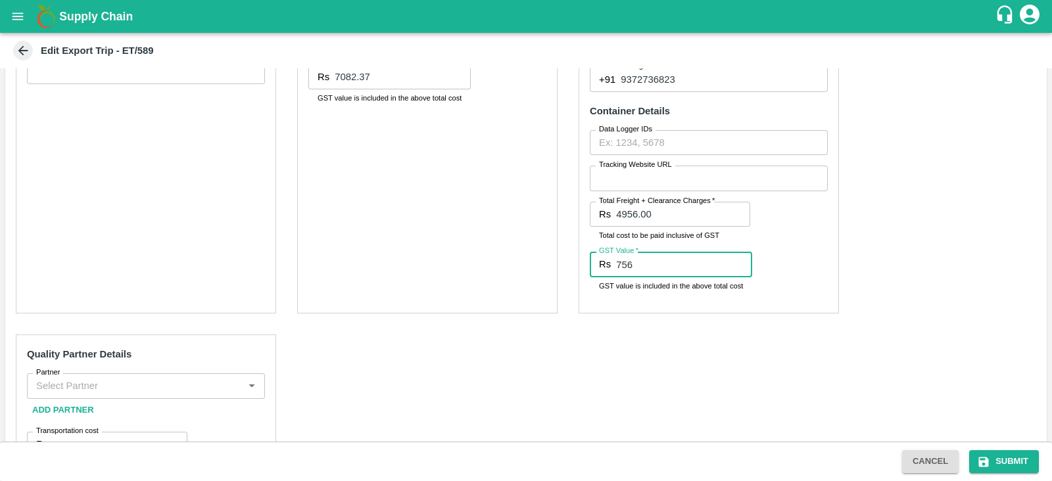
type input "756"
click at [436, 322] on div "Pre-Carriage Partner Details Partner   * Partner   * Add Partner Transportation…" at bounding box center [526, 230] width 1042 height 649
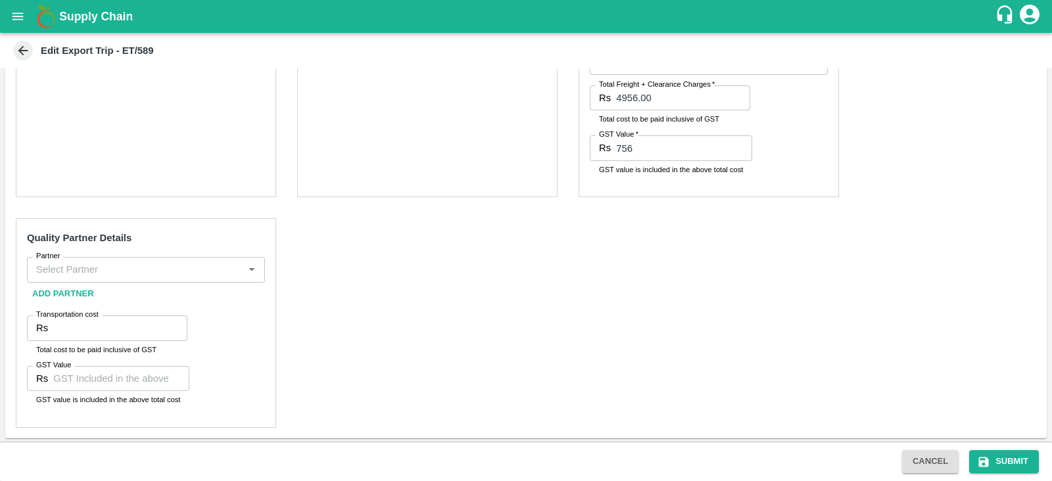
scroll to position [529, 0]
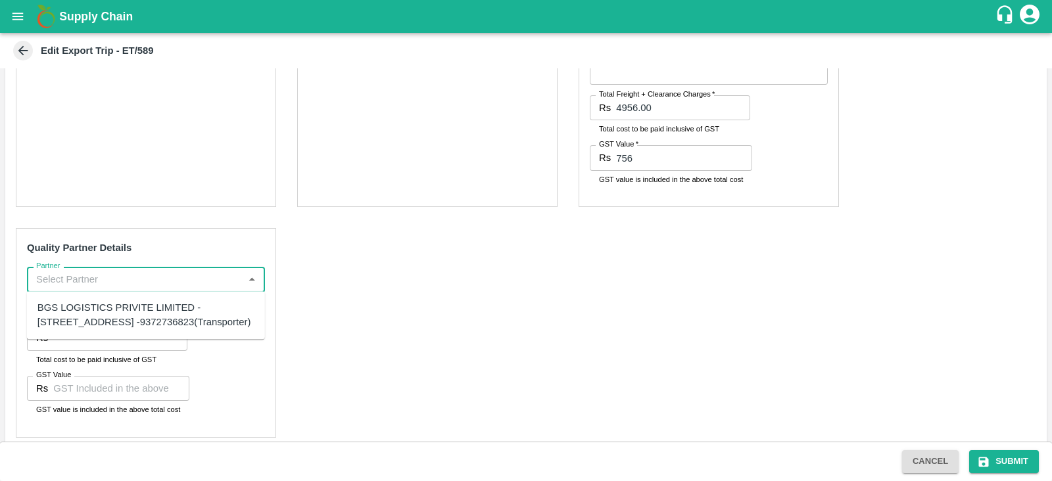
click at [132, 274] on input "Partner" at bounding box center [135, 279] width 208 height 17
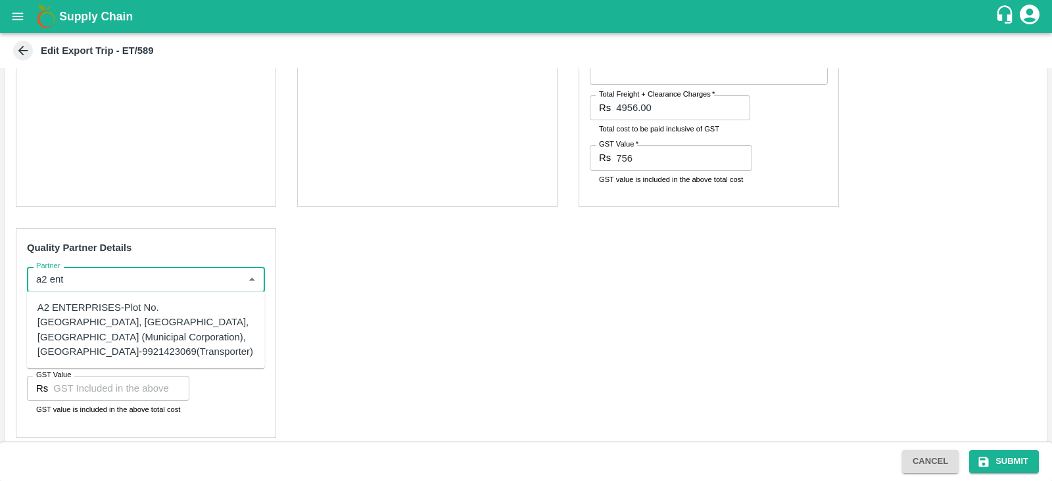
click at [113, 306] on div "A2 ENTERPRISES-Plot No.[GEOGRAPHIC_DATA], [GEOGRAPHIC_DATA], [GEOGRAPHIC_DATA] …" at bounding box center [145, 330] width 217 height 59
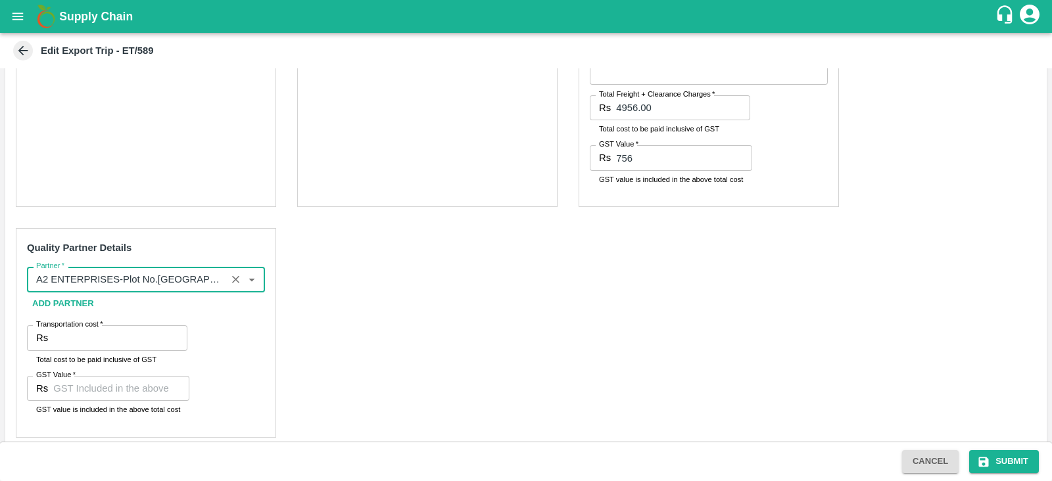
type input "A2 ENTERPRISES-Plot No.[GEOGRAPHIC_DATA], [GEOGRAPHIC_DATA], [GEOGRAPHIC_DATA] …"
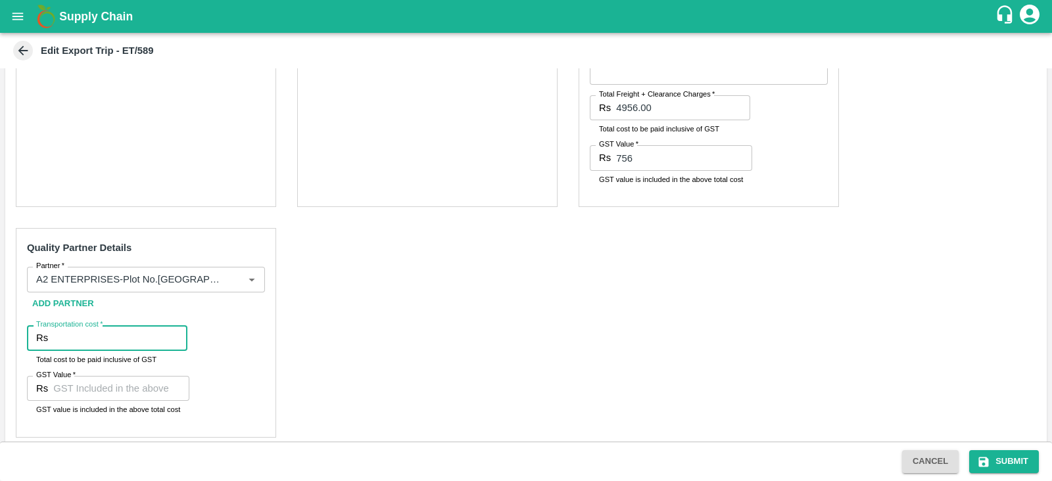
click at [101, 335] on input "Transportation cost   *" at bounding box center [120, 338] width 134 height 25
type input "400"
click at [104, 386] on input "GST Value   *" at bounding box center [121, 388] width 136 height 25
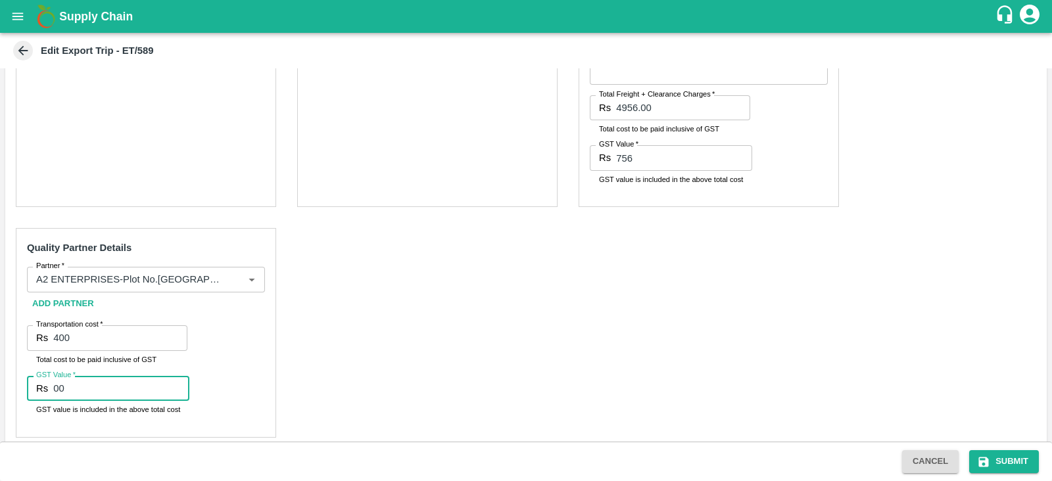
type input "00"
click at [362, 317] on div "Pre-Carriage Partner Details Partner   * Partner   * Add Partner Transportation…" at bounding box center [526, 123] width 1042 height 649
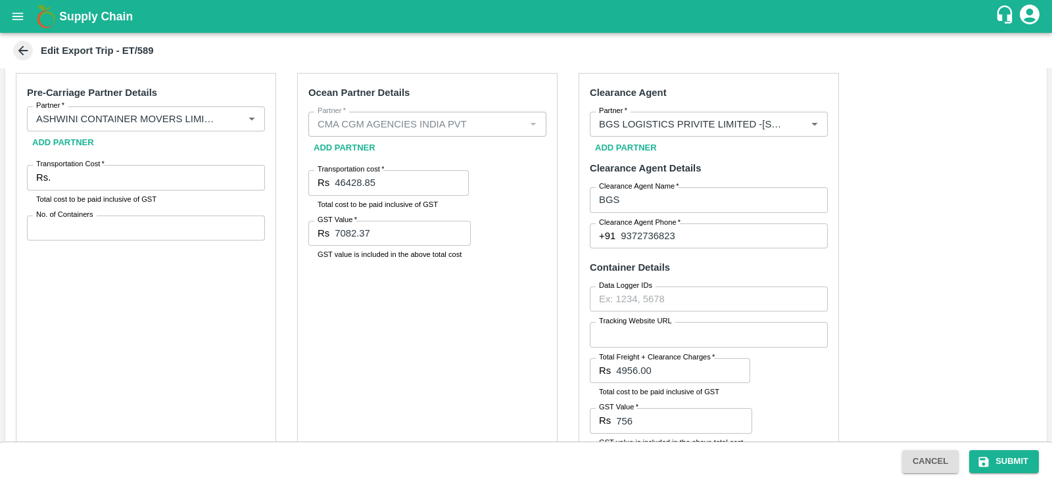
scroll to position [264, 0]
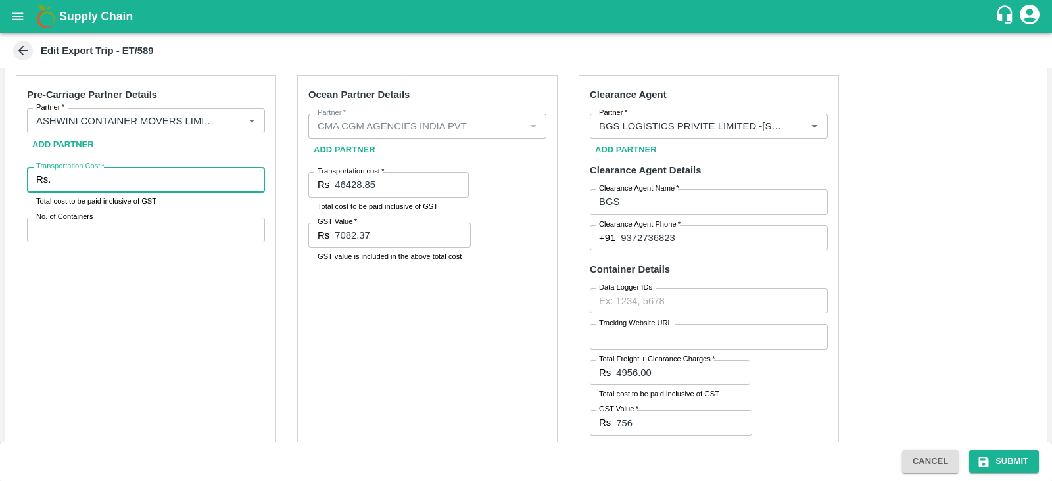
click at [105, 191] on input "Transportation Cost   *" at bounding box center [160, 179] width 209 height 25
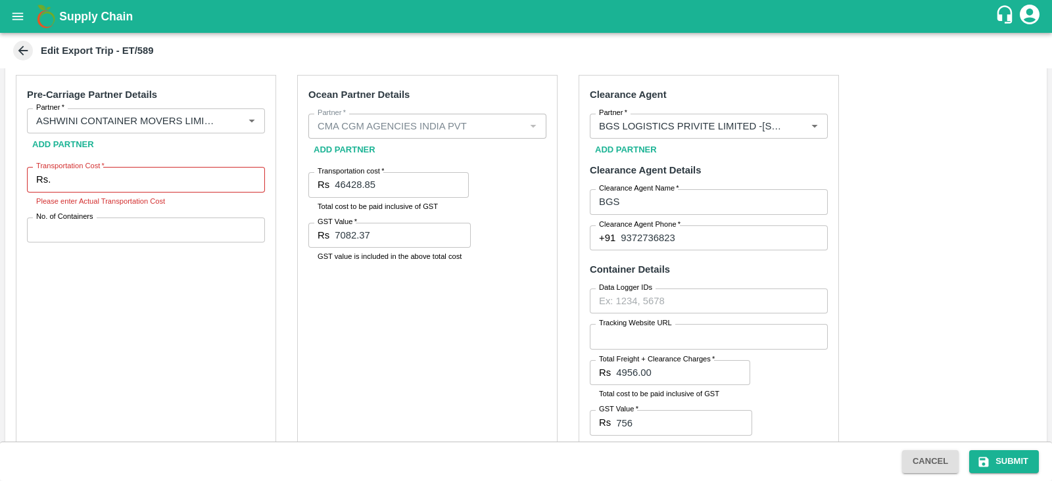
click at [446, 349] on div "Ocean Partner Details Partner   * Partner   * Add Partner Transportation cost  …" at bounding box center [427, 273] width 260 height 397
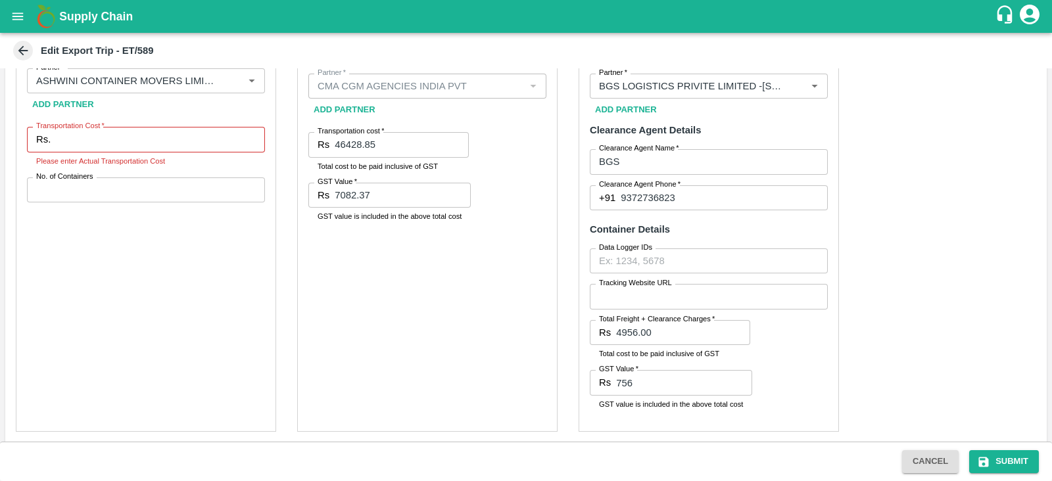
scroll to position [303, 0]
click at [174, 131] on input "Transportation Cost   *" at bounding box center [160, 140] width 209 height 25
paste input "35714.17"
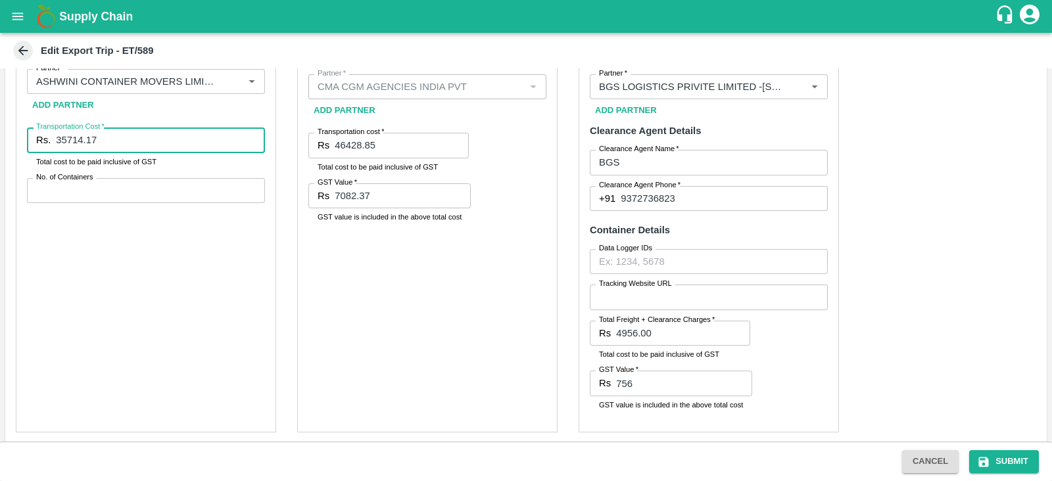
type input "35714.17"
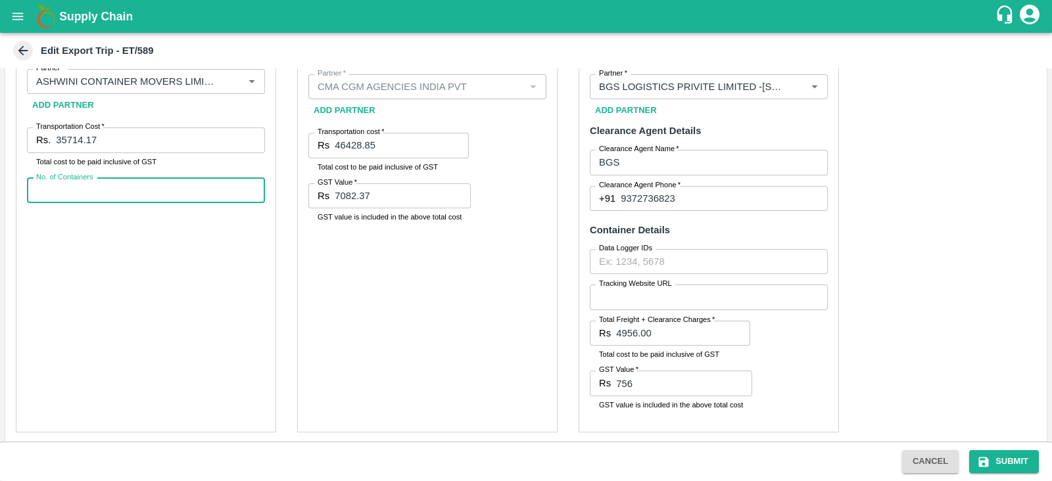
click at [141, 185] on input "No. of Containers" at bounding box center [146, 190] width 238 height 25
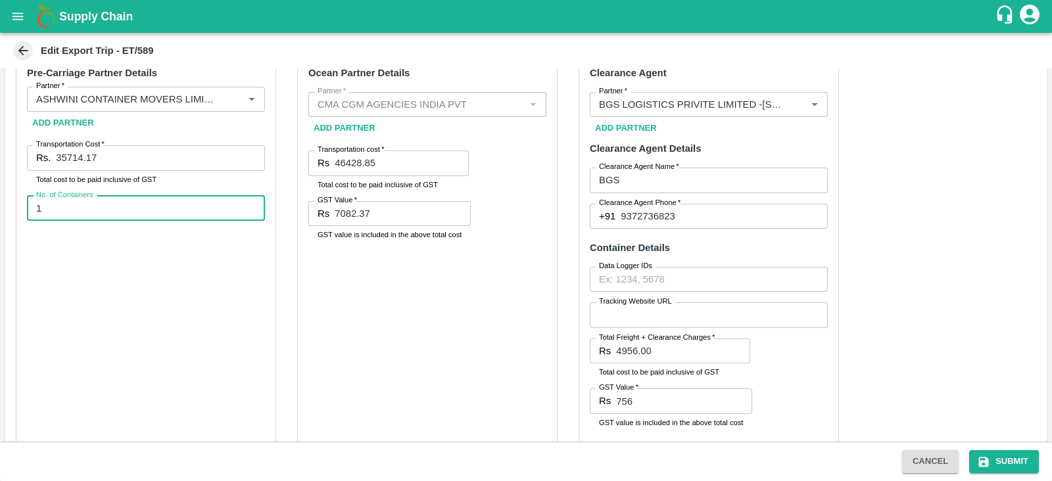
scroll to position [290, 0]
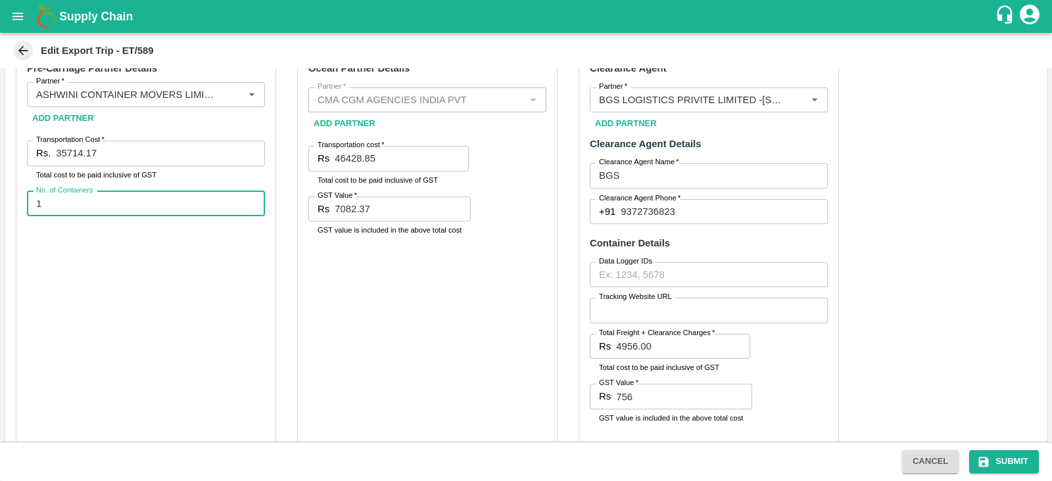
type input "1"
click at [901, 235] on div "Pre-Carriage Partner Details Partner   * Partner   * Add Partner Transportation…" at bounding box center [526, 362] width 1042 height 649
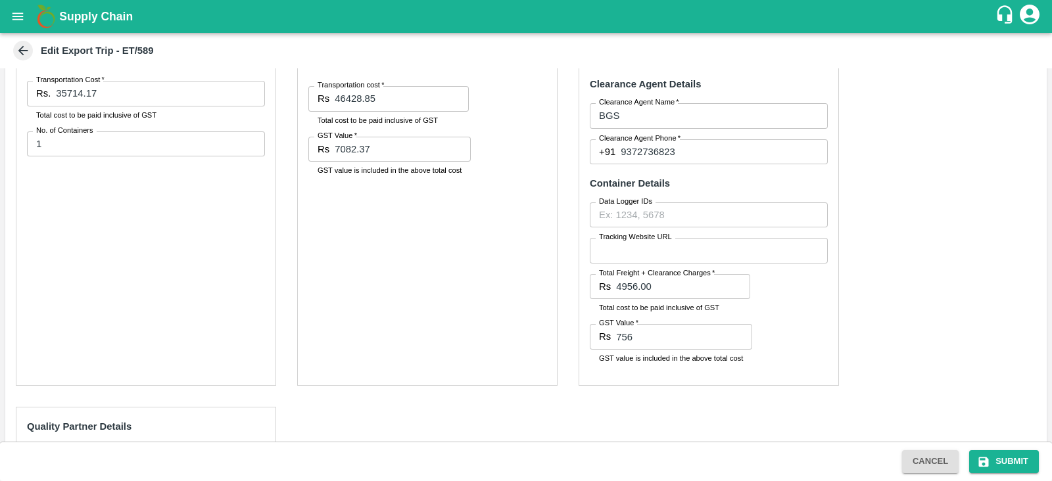
scroll to position [349, 0]
click at [991, 450] on button "Submit" at bounding box center [1004, 461] width 70 height 23
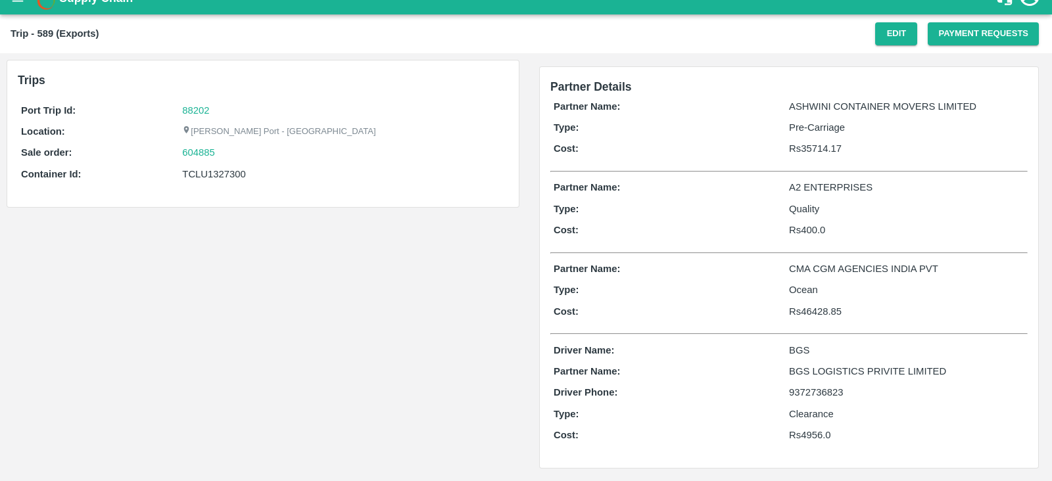
scroll to position [16, 0]
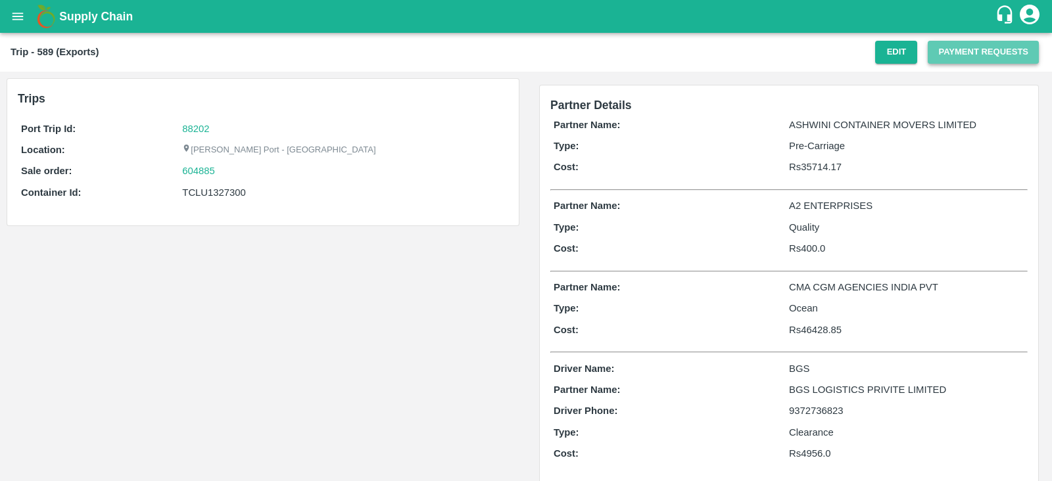
click at [956, 59] on button "Payment Requests" at bounding box center [983, 52] width 111 height 23
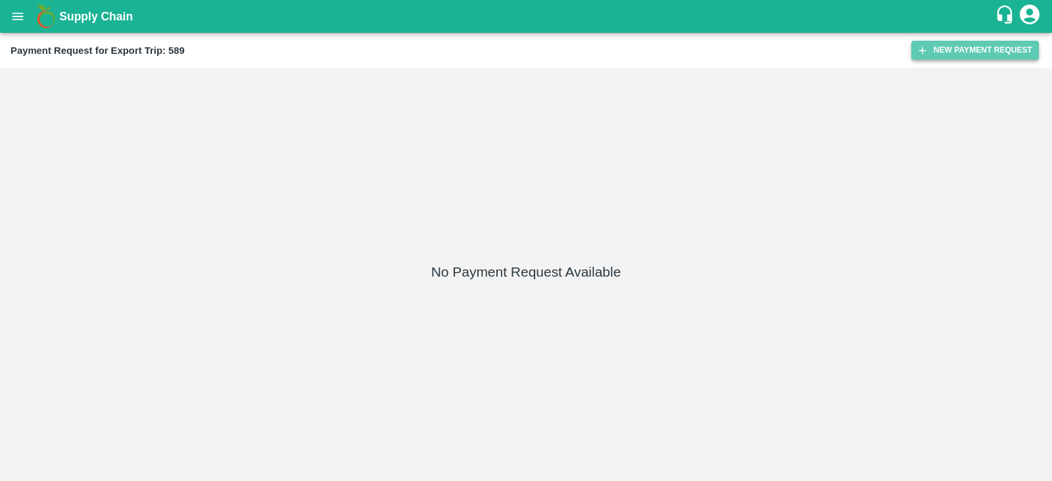
click at [977, 54] on button "New Payment Request" at bounding box center [975, 50] width 128 height 19
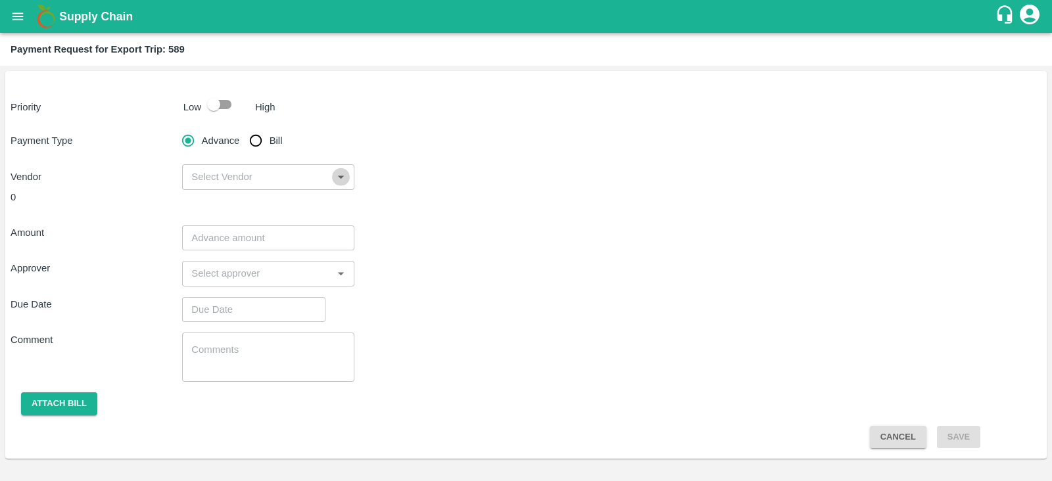
click at [333, 184] on icon "Open" at bounding box center [340, 177] width 14 height 14
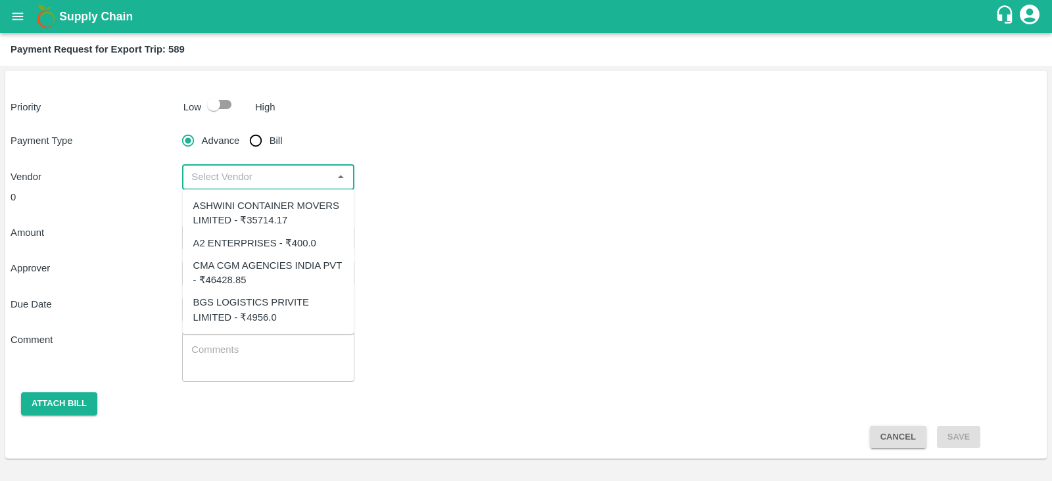
click at [283, 272] on div "CMA CGM AGENCIES INDIA PVT - ₹46428.85" at bounding box center [268, 273] width 151 height 30
type input "CMA CGM AGENCIES INDIA PVT - ₹46428.85"
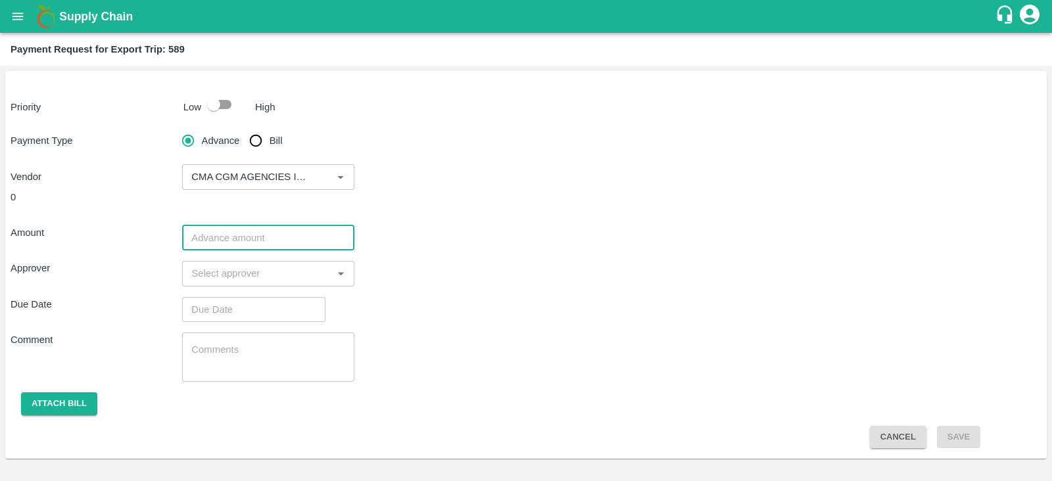
click at [300, 245] on input "number" at bounding box center [268, 238] width 172 height 25
paste input "46428.85"
type input "46428.85"
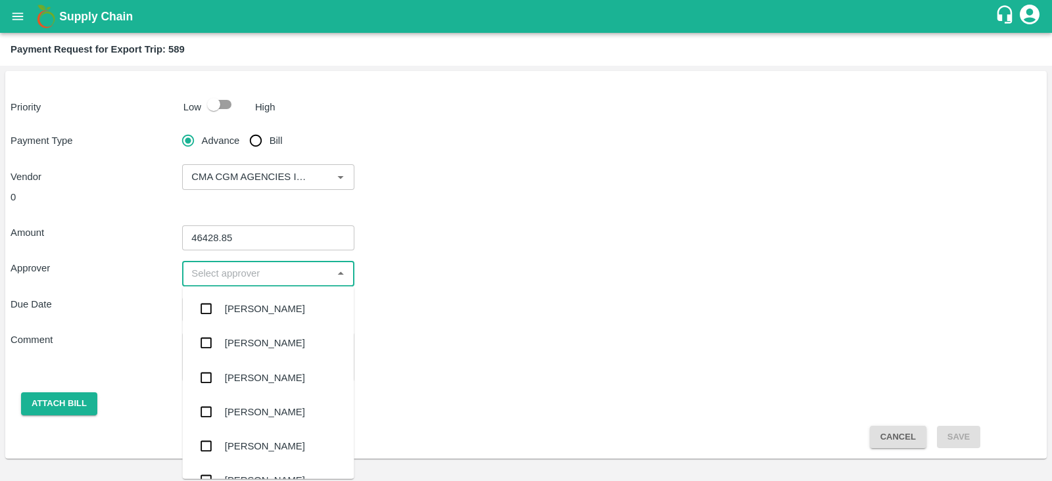
click at [269, 273] on input "input" at bounding box center [257, 273] width 142 height 17
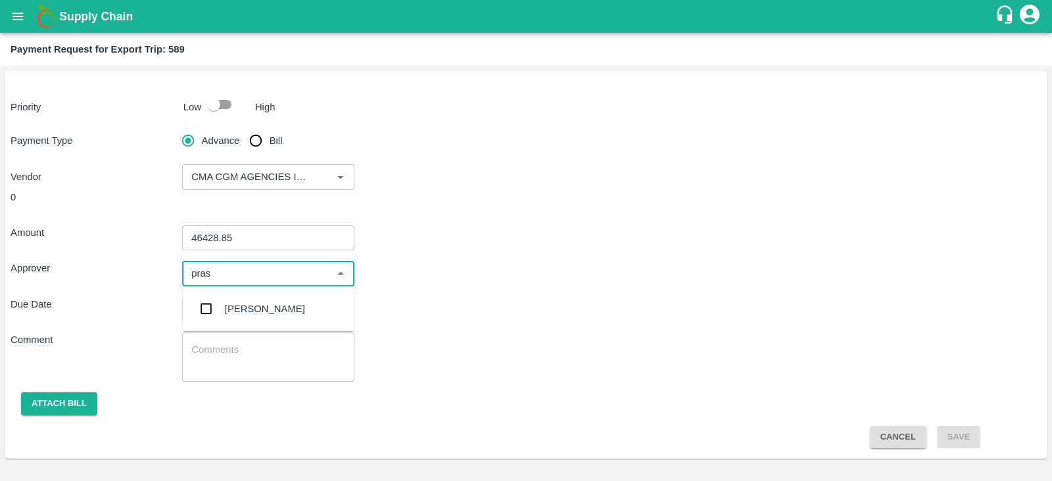
type input "prasa"
click at [268, 308] on div "Prasad Waghade" at bounding box center [265, 309] width 80 height 14
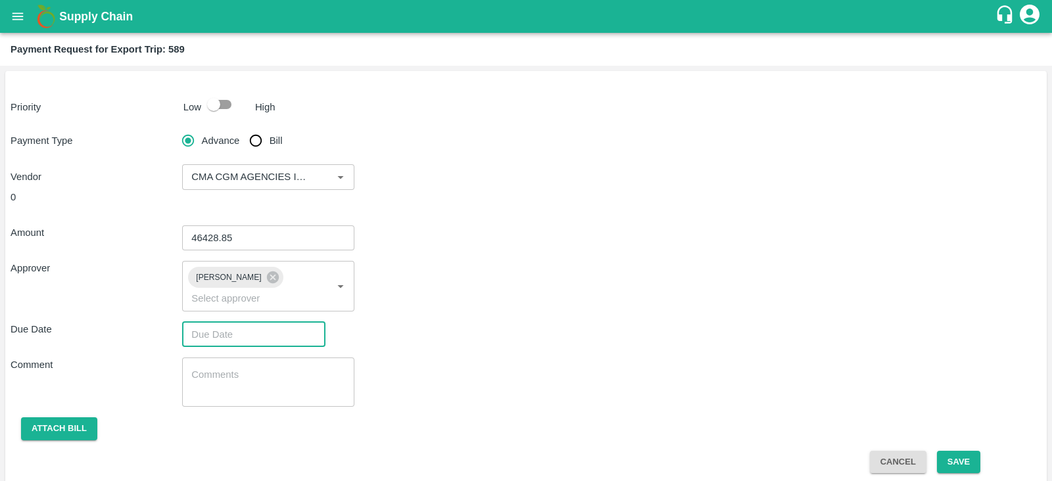
type input "DD/MM/YYYY hh:mm aa"
click at [262, 322] on input "DD/MM/YYYY hh:mm aa" at bounding box center [249, 334] width 134 height 25
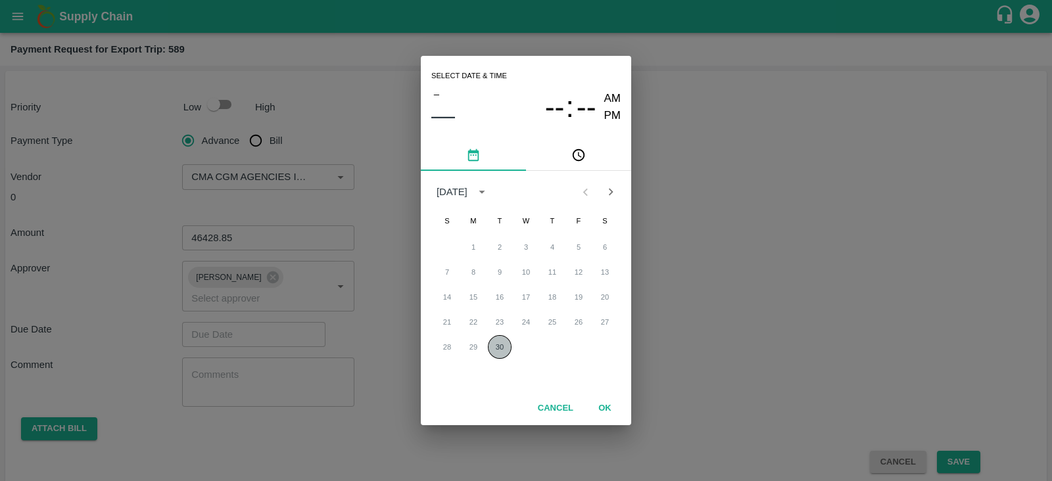
click at [498, 348] on button "30" at bounding box center [500, 347] width 24 height 24
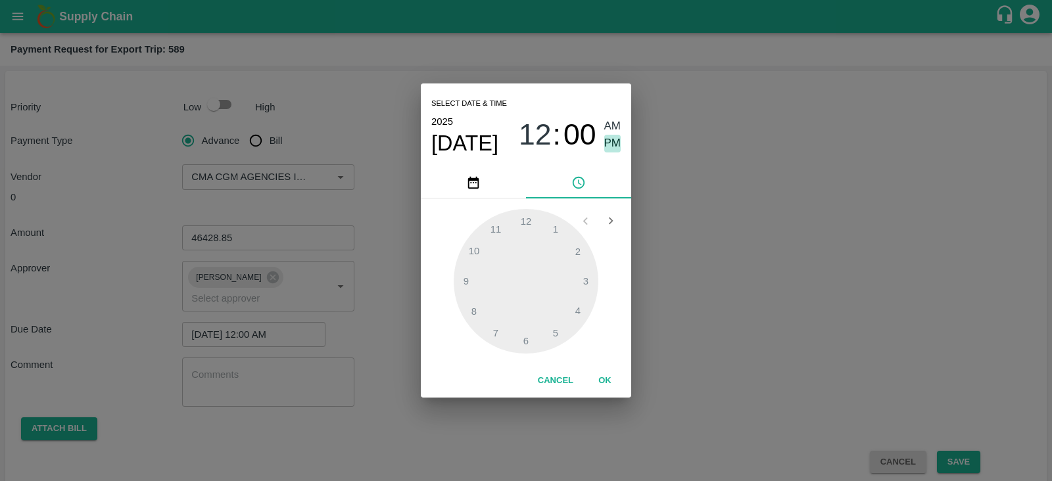
click at [607, 143] on span "PM" at bounding box center [612, 144] width 17 height 18
click at [571, 306] on div at bounding box center [526, 281] width 145 height 145
type input "30/09/2025 04:00 PM"
click at [605, 383] on button "OK" at bounding box center [605, 381] width 42 height 23
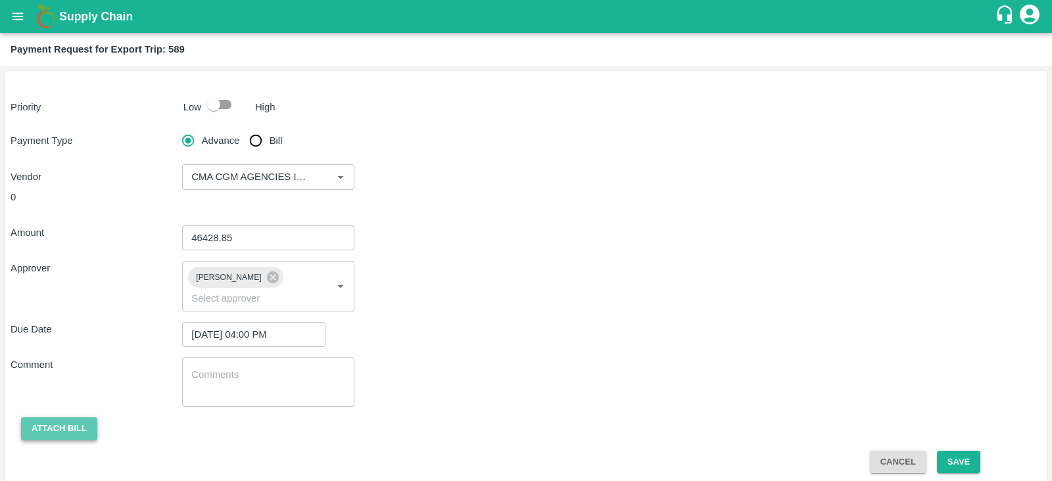
click at [43, 418] on button "Attach bill" at bounding box center [59, 429] width 76 height 23
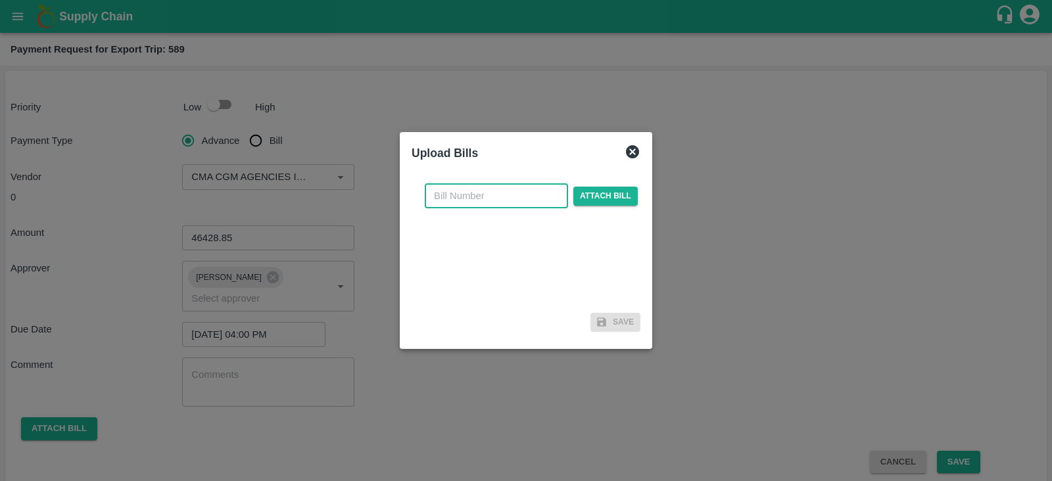
click at [550, 193] on input "text" at bounding box center [496, 195] width 143 height 25
paste input "INEMHC26075903"
type input "INEMHC26075903"
click at [619, 195] on span "Attach bill" at bounding box center [605, 196] width 64 height 19
click at [0, 0] on input "Attach bill" at bounding box center [0, 0] width 0 height 0
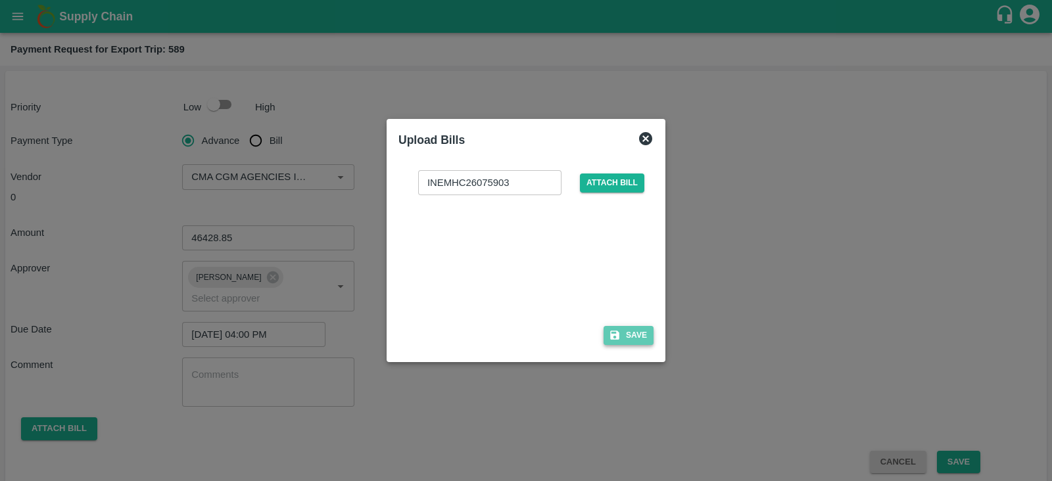
click at [621, 341] on button "Save" at bounding box center [629, 335] width 50 height 19
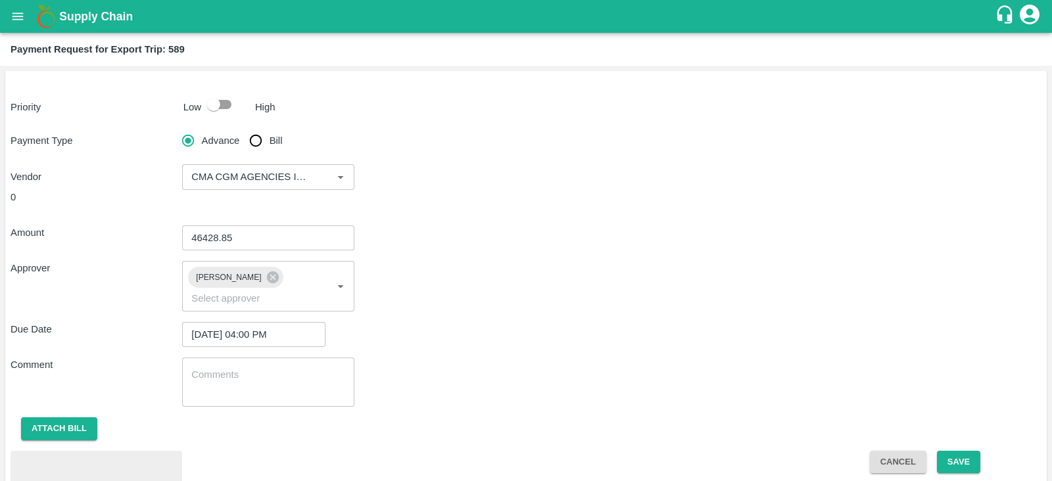
scroll to position [61, 0]
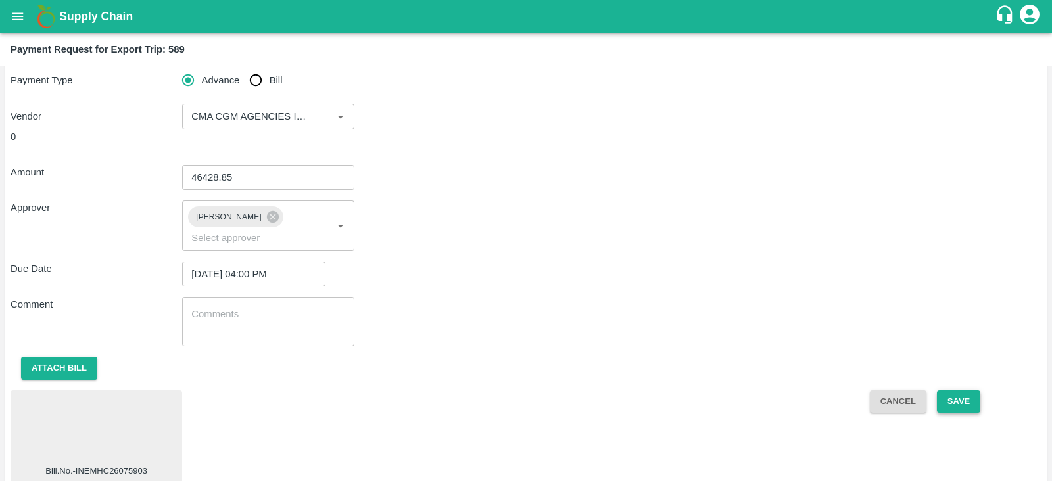
click at [968, 391] on button "Save" at bounding box center [958, 402] width 43 height 23
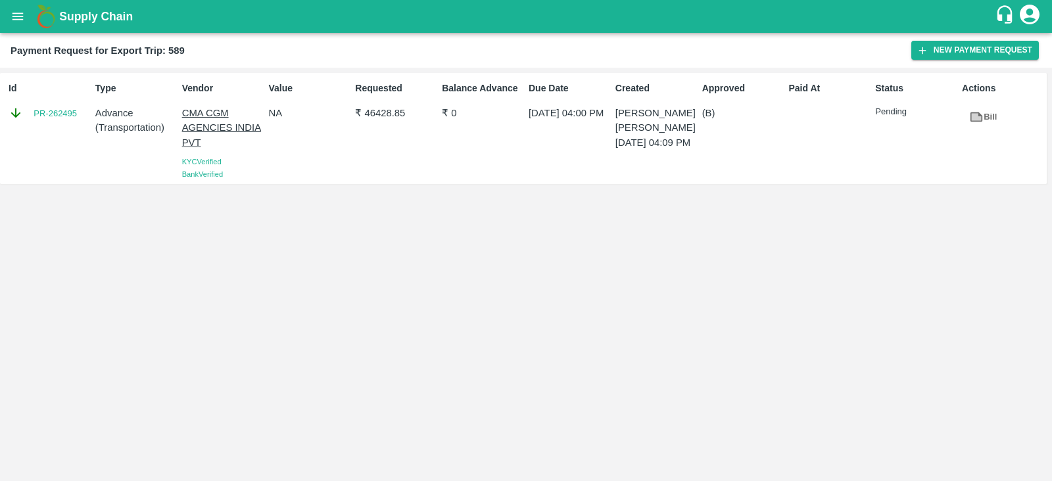
click at [390, 113] on p "₹ 46428.85" at bounding box center [396, 113] width 82 height 14
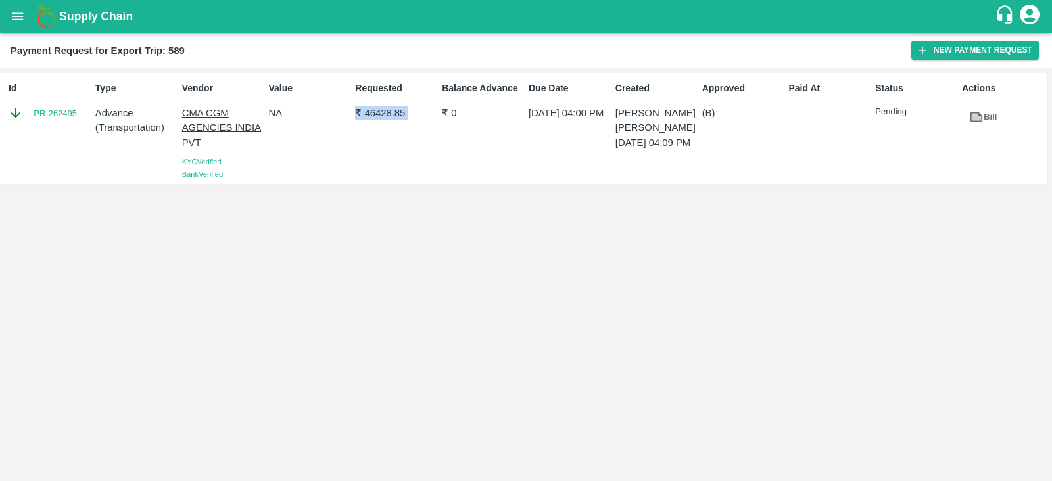
click at [390, 113] on p "₹ 46428.85" at bounding box center [396, 113] width 82 height 14
click at [69, 126] on div "Id PR-262495" at bounding box center [46, 128] width 87 height 105
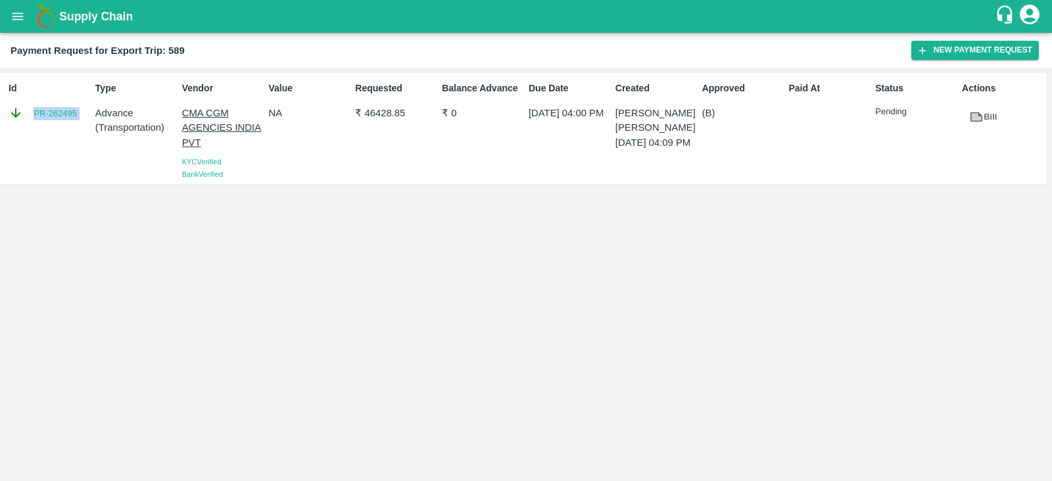
click at [69, 126] on div "Id PR-262495" at bounding box center [46, 128] width 87 height 105
copy link "PR-262495"
